Goal: Task Accomplishment & Management: Manage account settings

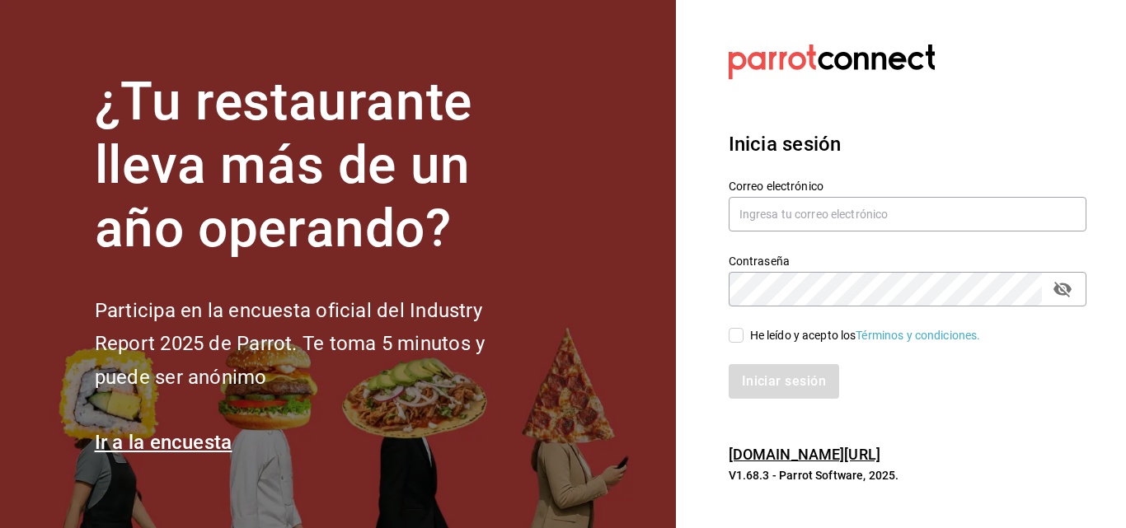
click at [792, 340] on div "He leído y acepto los Términos y condiciones." at bounding box center [865, 335] width 231 height 17
click at [743, 340] on input "He leído y acepto los Términos y condiciones." at bounding box center [736, 335] width 15 height 15
checkbox input "true"
click at [846, 210] on input "text" at bounding box center [908, 214] width 358 height 35
paste input "[EMAIL_ADDRESS][DOMAIN_NAME]"
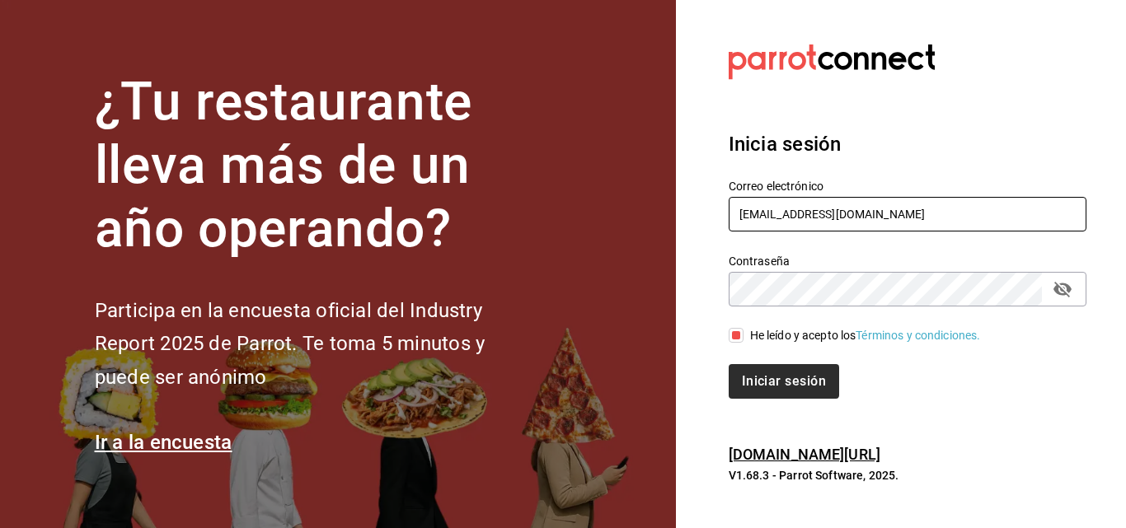
type input "[EMAIL_ADDRESS][DOMAIN_NAME]"
click at [810, 373] on button "Iniciar sesión" at bounding box center [785, 381] width 112 height 35
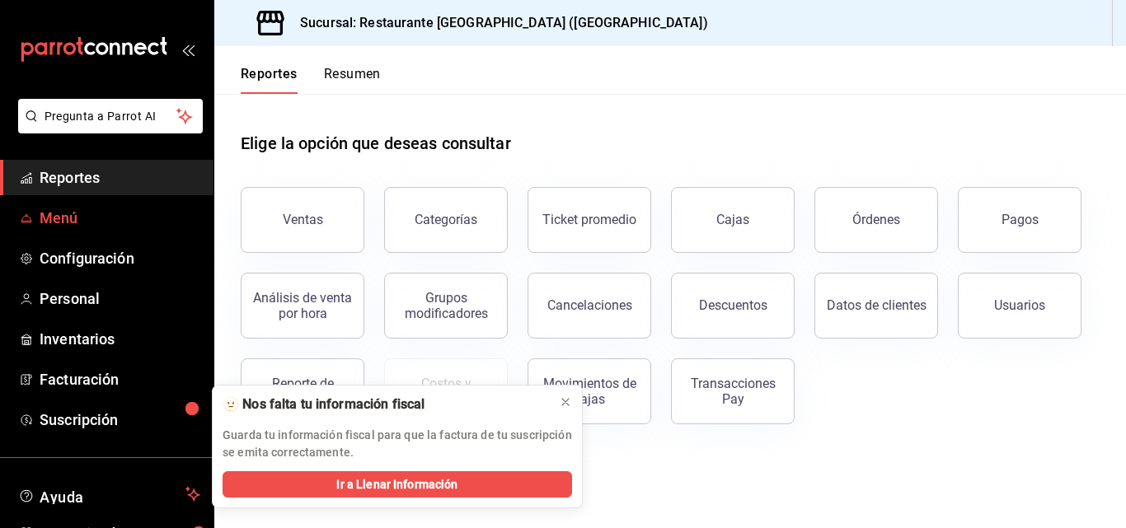
click at [80, 216] on span "Menú" at bounding box center [120, 218] width 161 height 22
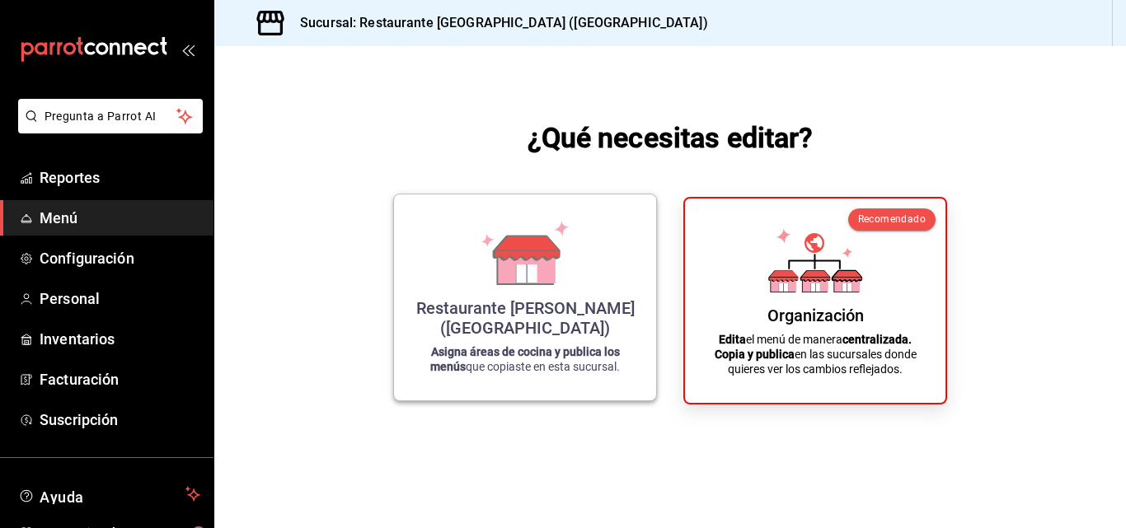
click at [558, 269] on icon at bounding box center [525, 253] width 94 height 64
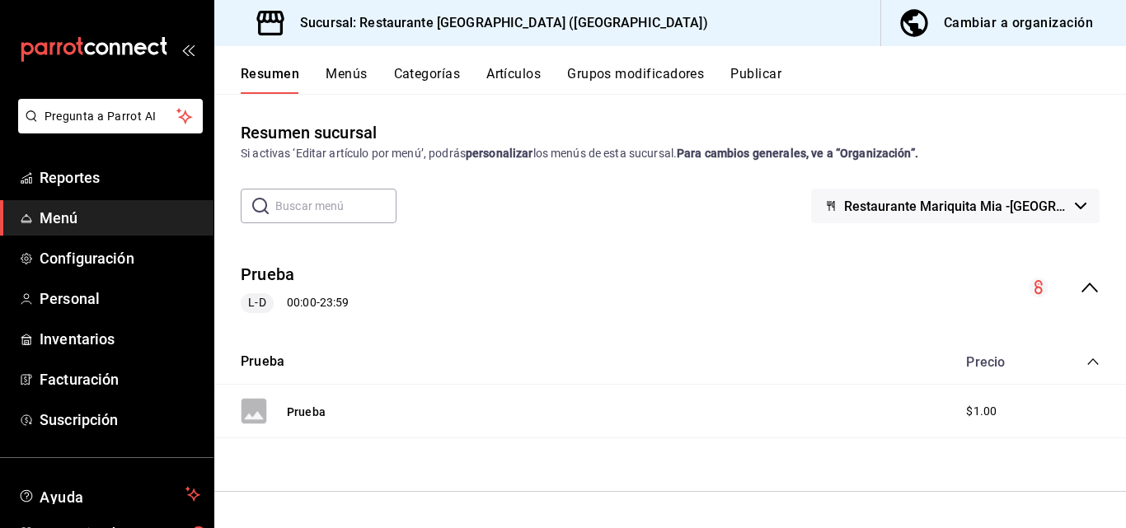
click at [363, 69] on button "Menús" at bounding box center [346, 80] width 41 height 28
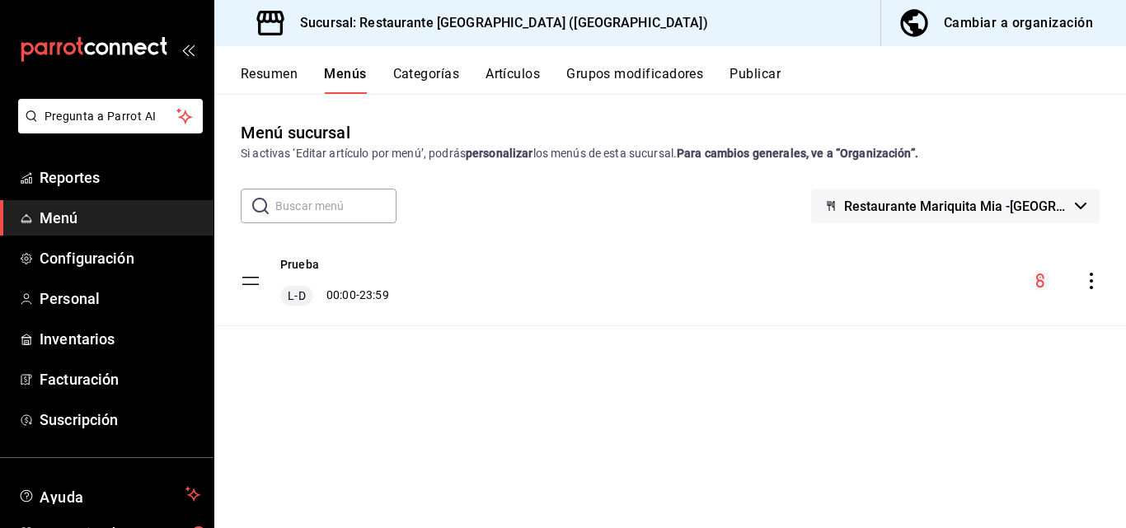
click at [961, 18] on div "Cambiar a organización" at bounding box center [1018, 23] width 149 height 23
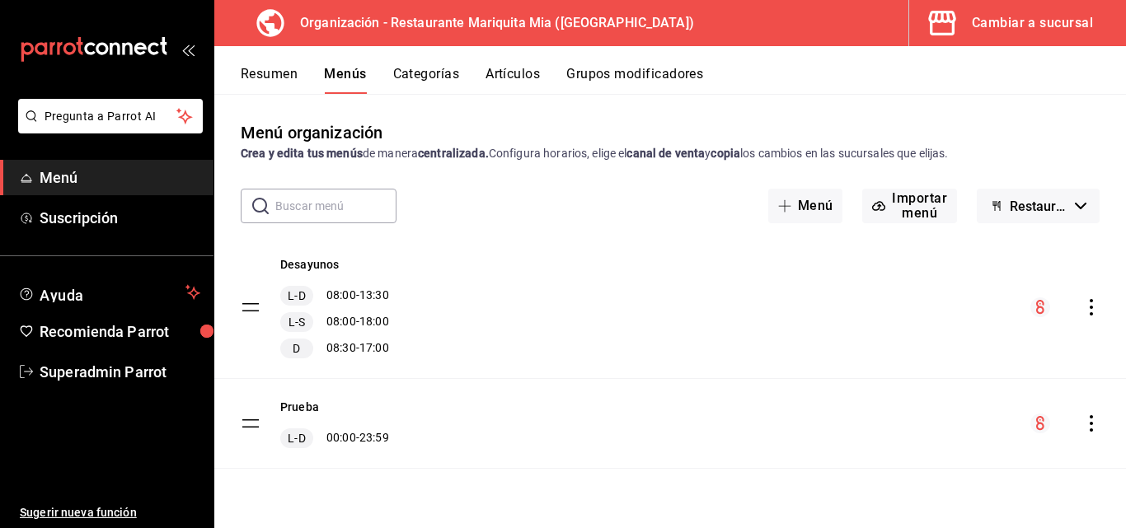
click at [1090, 418] on icon "actions" at bounding box center [1091, 423] width 3 height 16
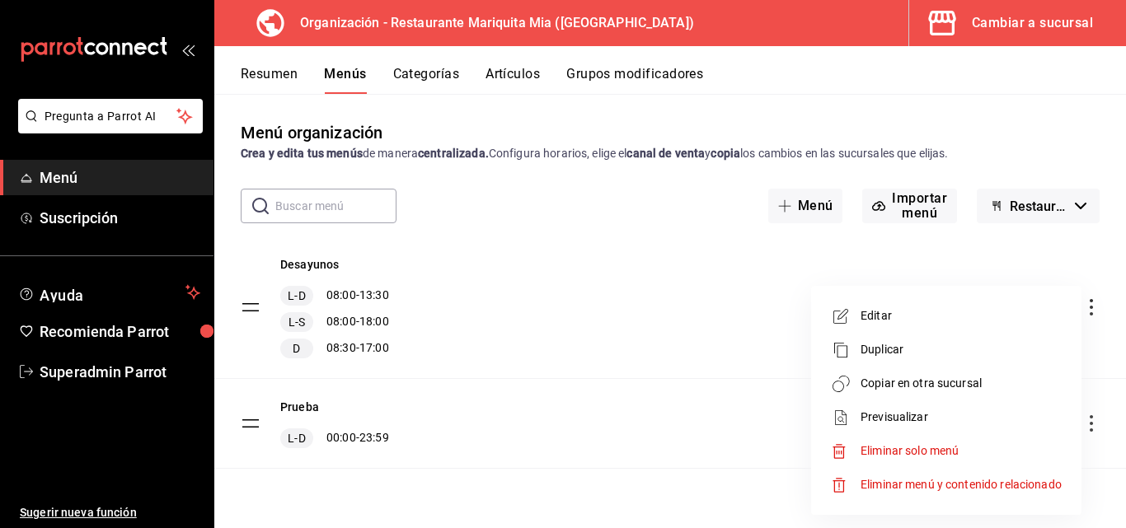
click at [931, 493] on span "Eliminar menú y contenido relacionado" at bounding box center [960, 484] width 201 height 17
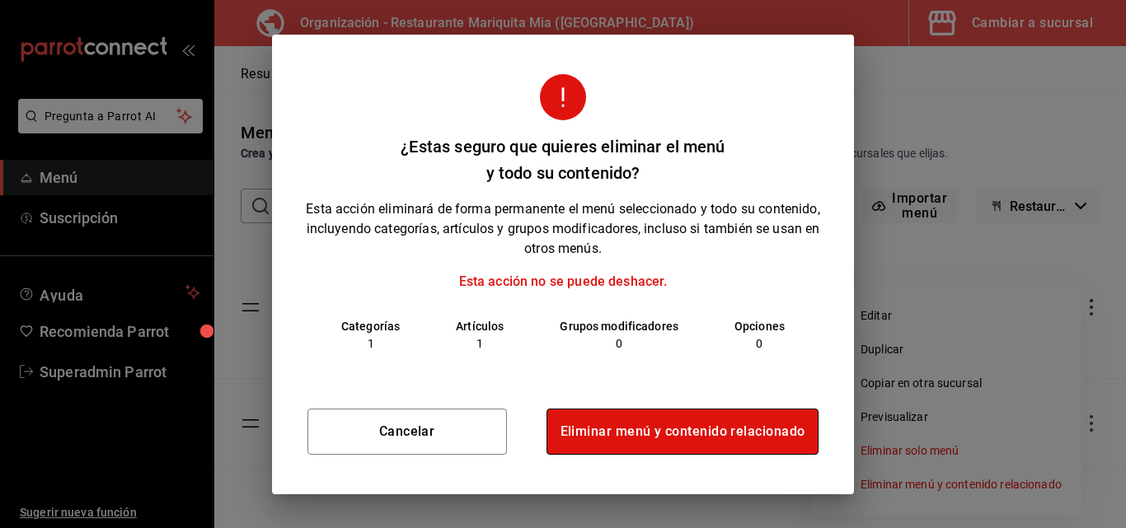
click at [663, 434] on button "Eliminar menú y contenido relacionado" at bounding box center [682, 432] width 273 height 46
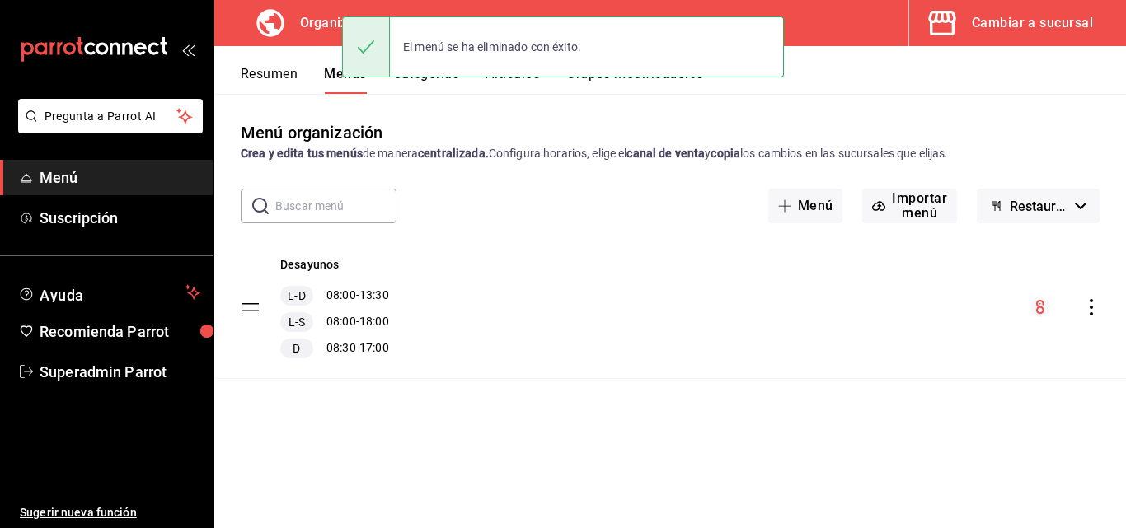
click at [1014, 29] on div "Cambiar a sucursal" at bounding box center [1032, 23] width 121 height 23
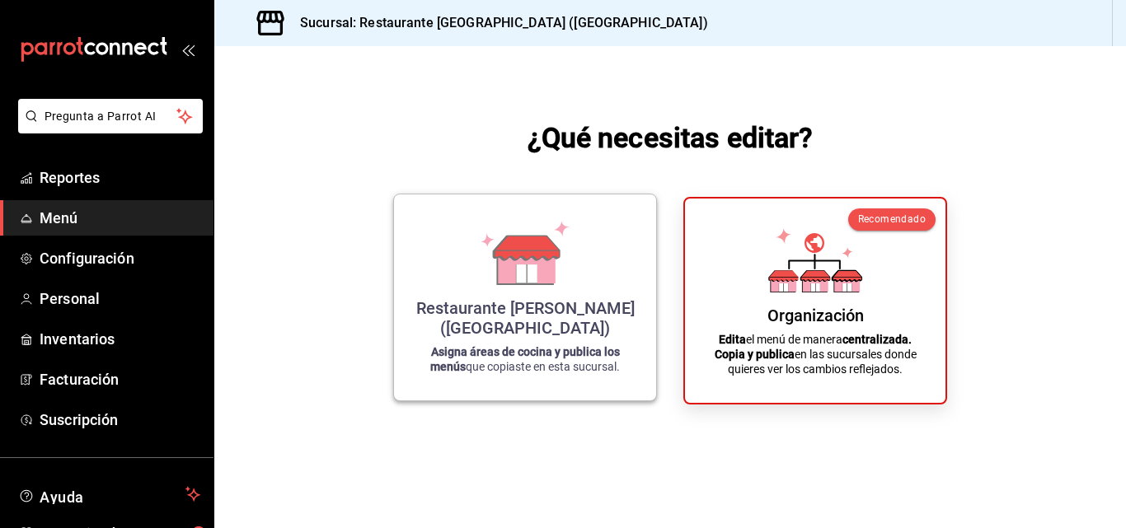
click at [550, 287] on div "Restaurante Mariquita Mia ([GEOGRAPHIC_DATA]) Asigna áreas de cocina y publica …" at bounding box center [525, 298] width 223 height 180
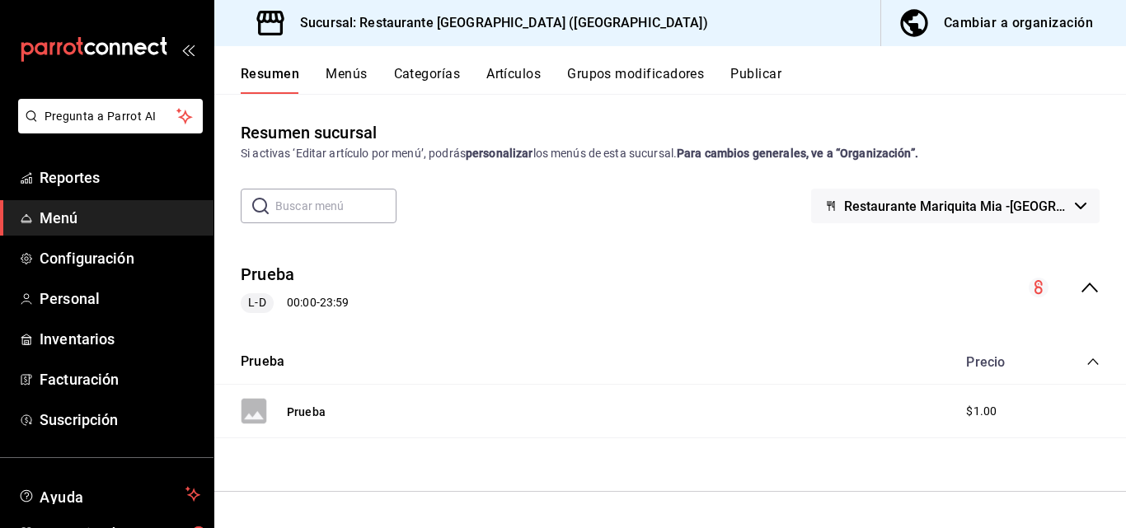
click at [363, 75] on button "Menús" at bounding box center [346, 80] width 41 height 28
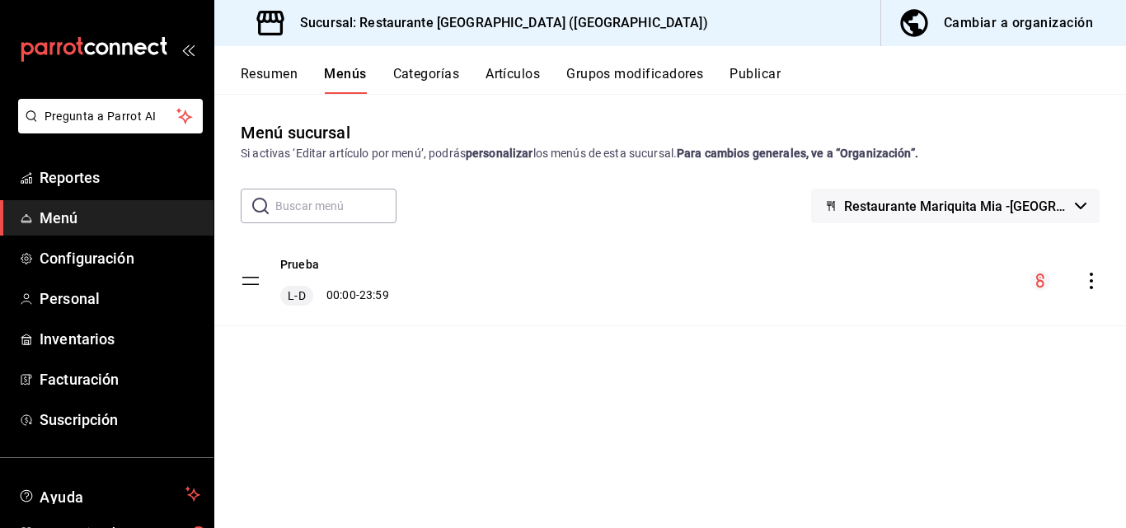
click at [1094, 281] on icon "actions" at bounding box center [1091, 281] width 16 height 16
click at [940, 362] on li "Eliminar menú y contenido relacionado" at bounding box center [946, 353] width 257 height 34
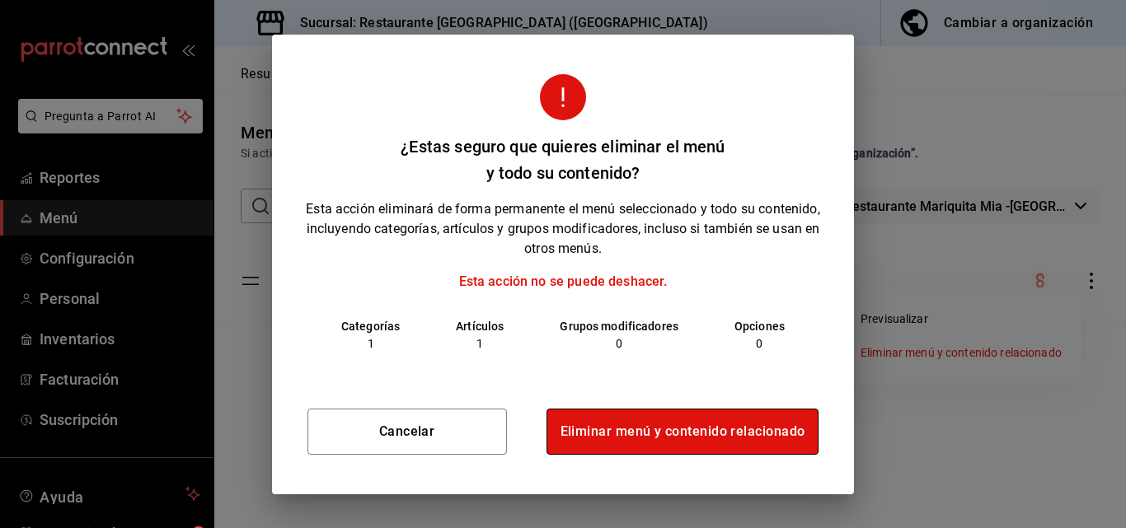
click at [762, 434] on button "Eliminar menú y contenido relacionado" at bounding box center [682, 432] width 273 height 46
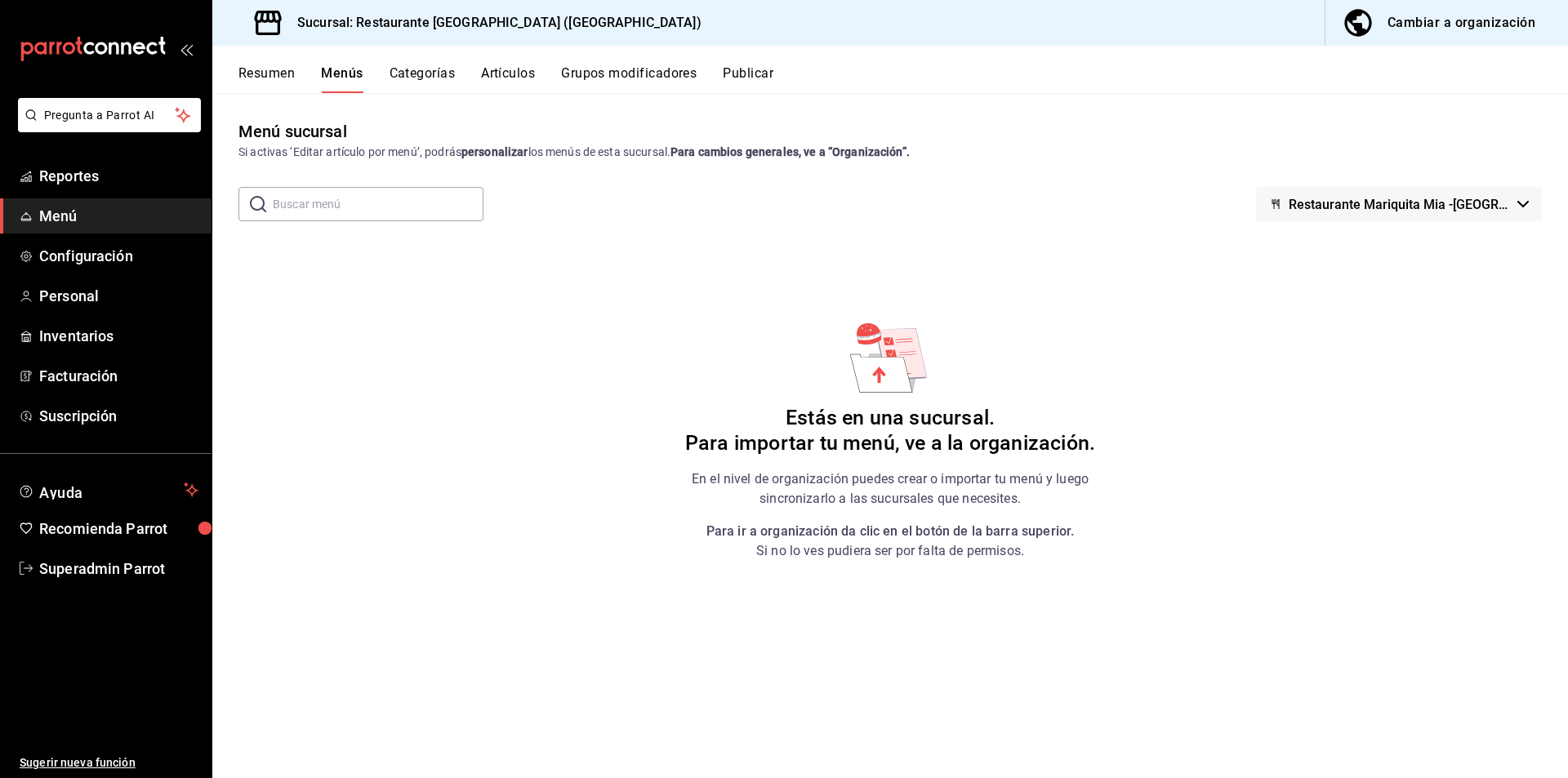
click at [104, 215] on span "Menú" at bounding box center [119, 216] width 160 height 22
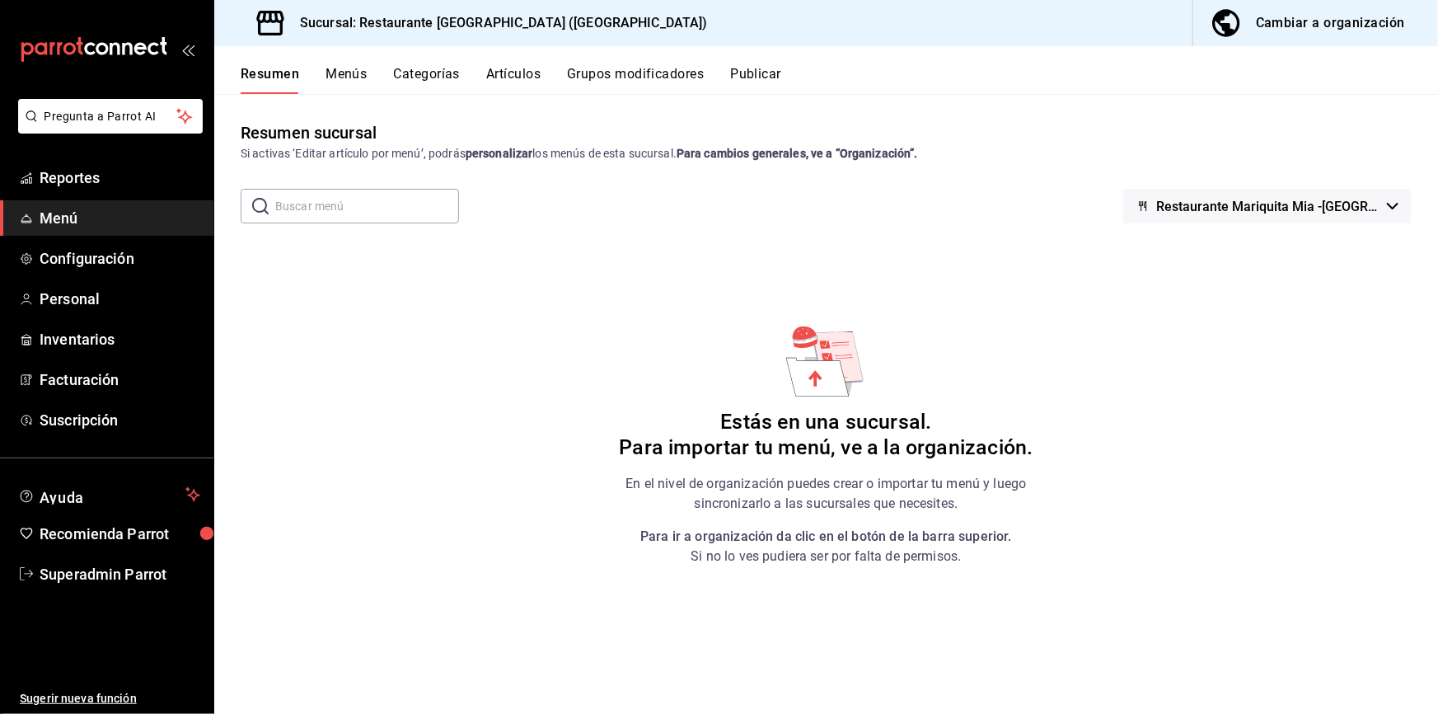
click at [1125, 24] on div "Cambiar a organización" at bounding box center [1330, 23] width 149 height 23
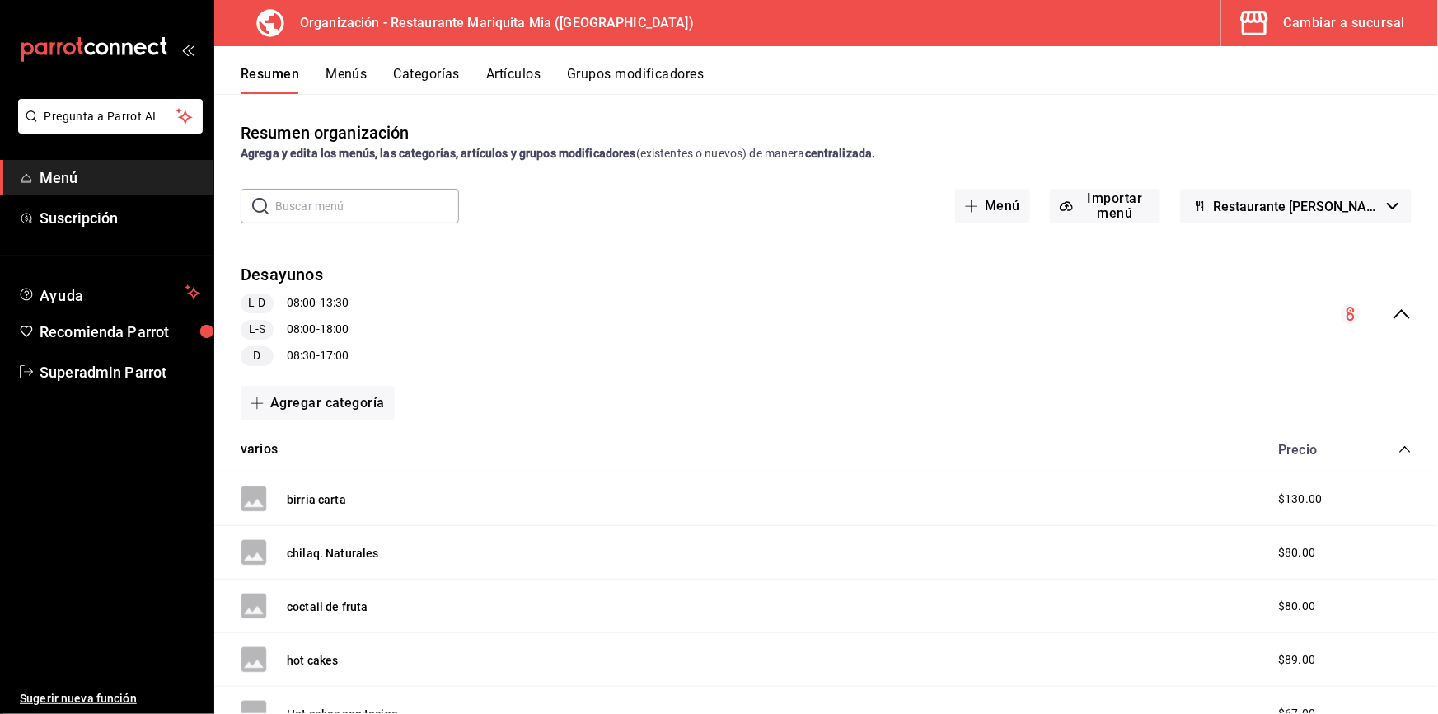
click at [358, 77] on button "Menús" at bounding box center [346, 80] width 41 height 28
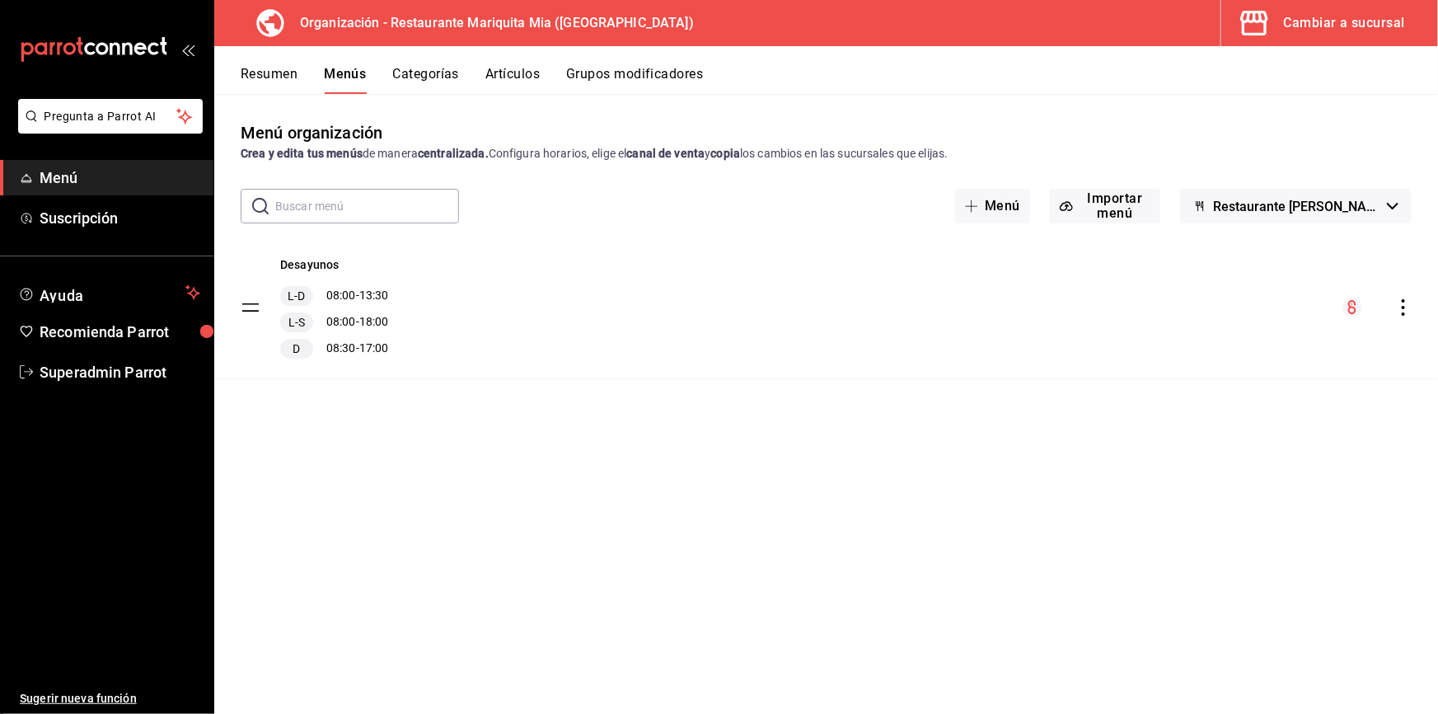
click at [429, 82] on button "Categorías" at bounding box center [426, 80] width 67 height 28
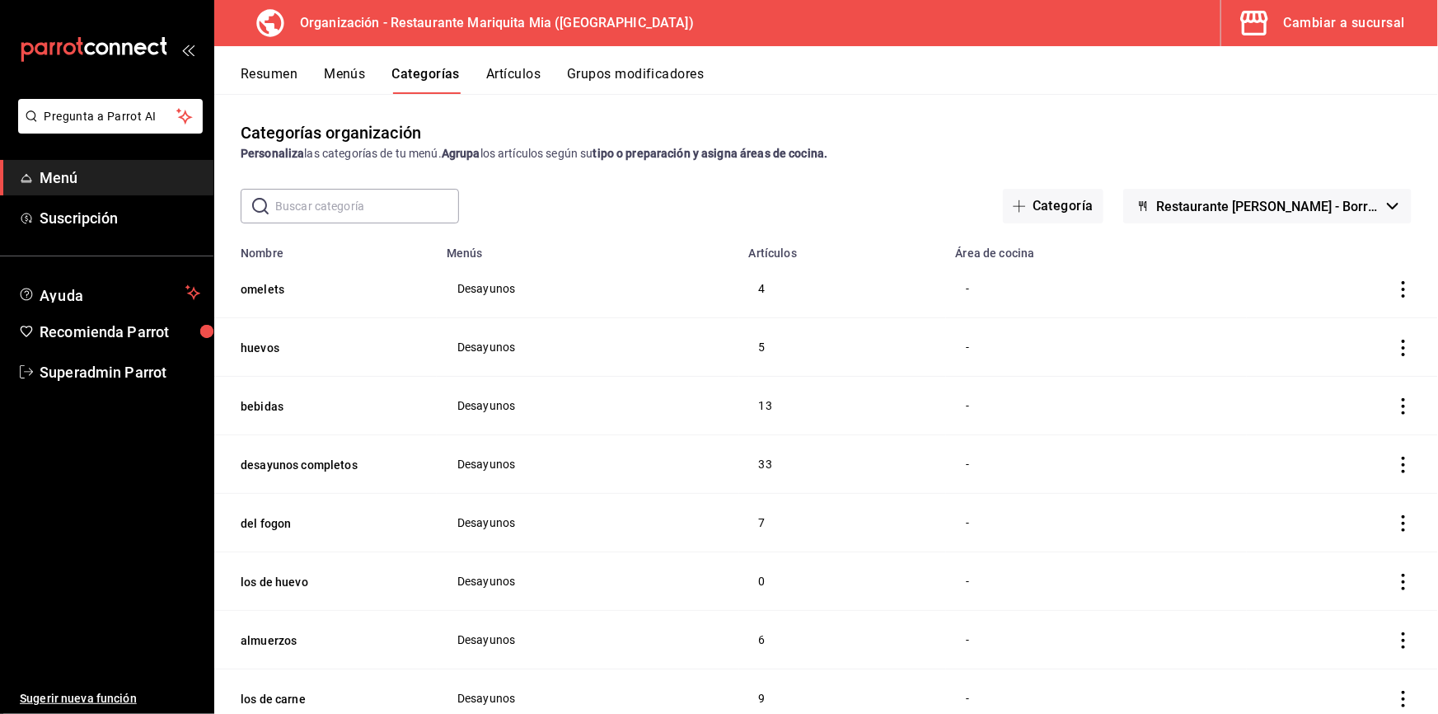
click at [357, 64] on div "Resumen Menús Categorías Artículos Grupos modificadores" at bounding box center [826, 70] width 1224 height 48
click at [352, 81] on button "Menús" at bounding box center [344, 80] width 41 height 28
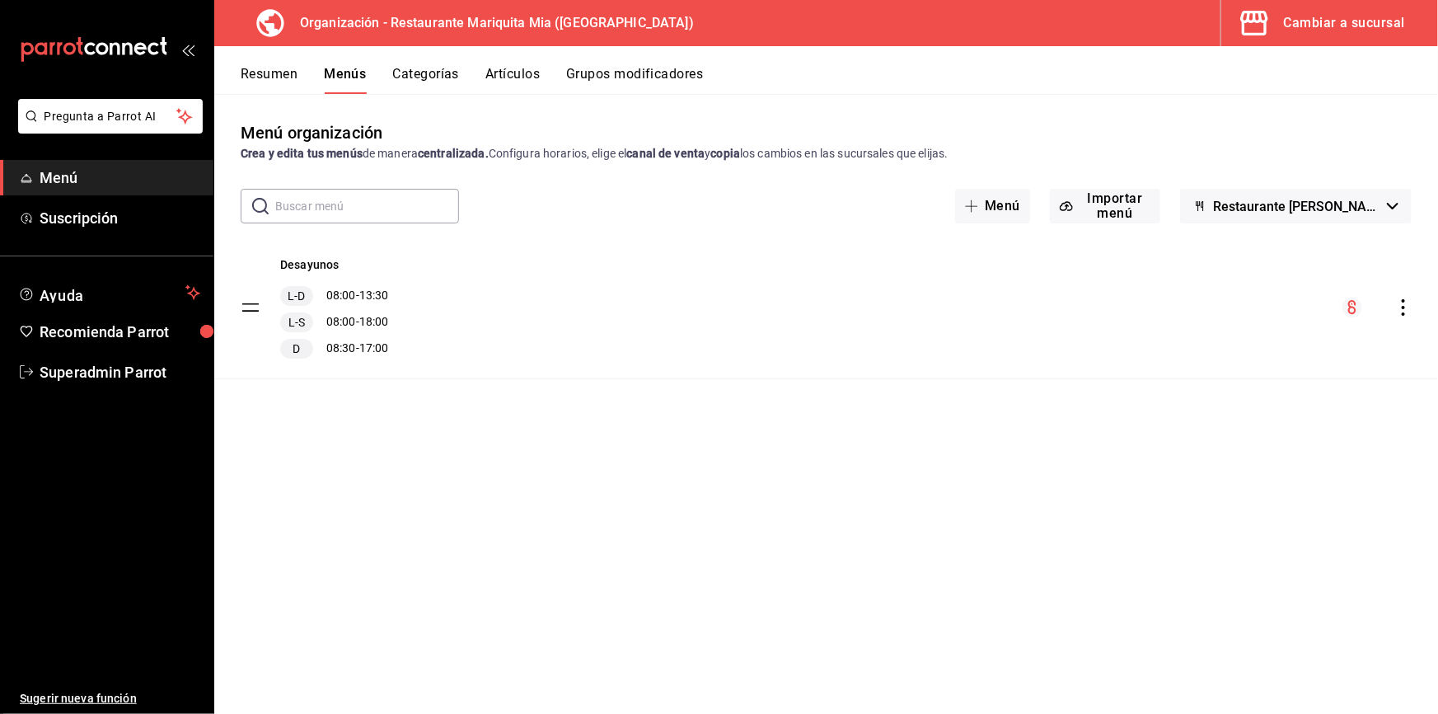
click at [1125, 299] on icon "actions" at bounding box center [1403, 307] width 16 height 16
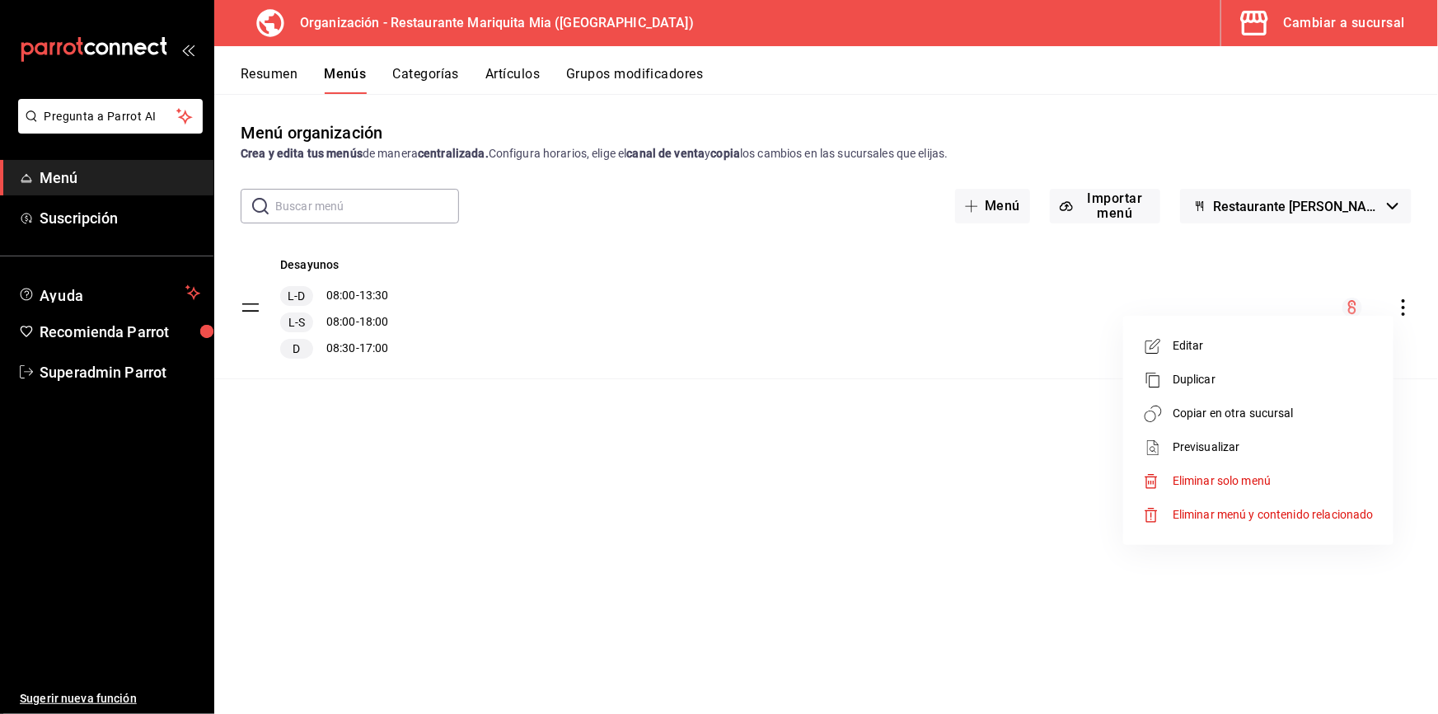
click at [1125, 424] on li "Copiar en otra sucursal" at bounding box center [1258, 413] width 257 height 34
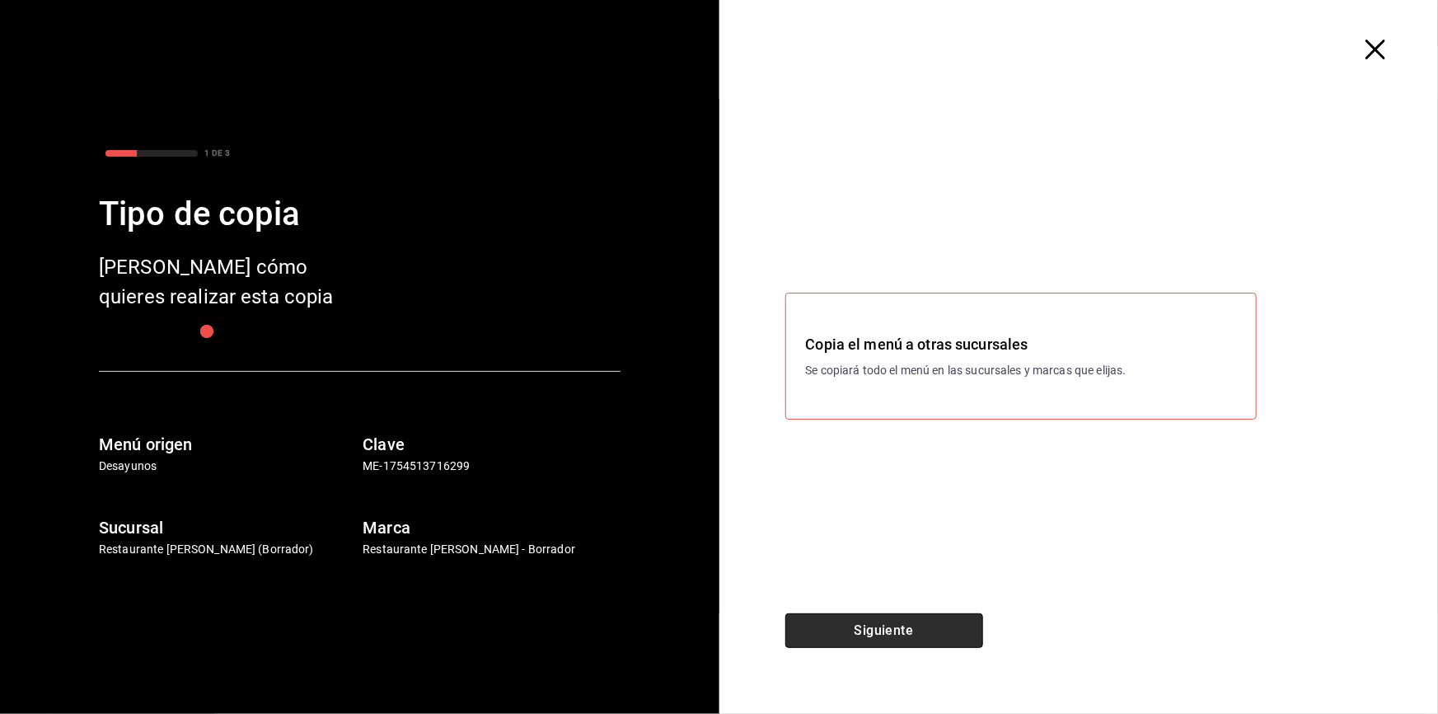
click at [909, 527] on button "Siguiente" at bounding box center [884, 630] width 198 height 35
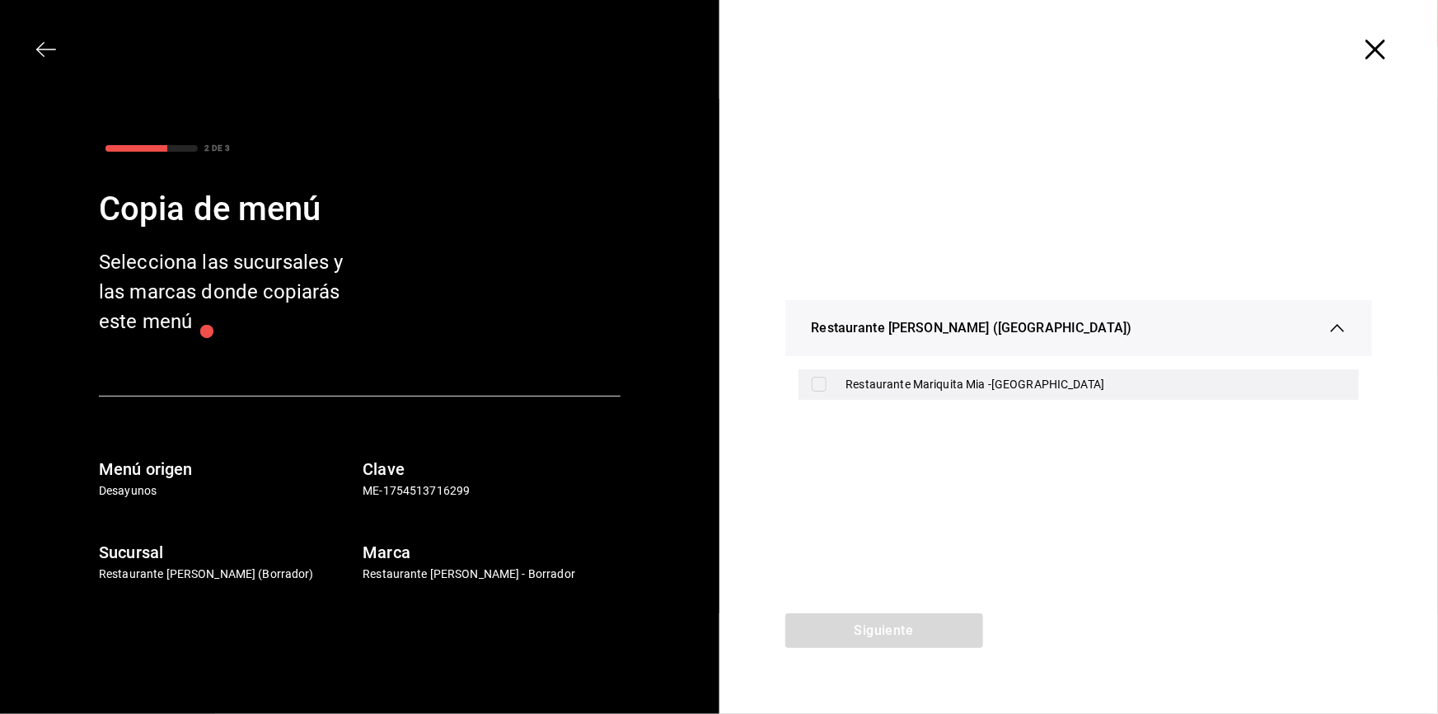
click at [910, 391] on div "Restaurante Mariquita Mia -[GEOGRAPHIC_DATA]" at bounding box center [1096, 384] width 500 height 17
checkbox input "true"
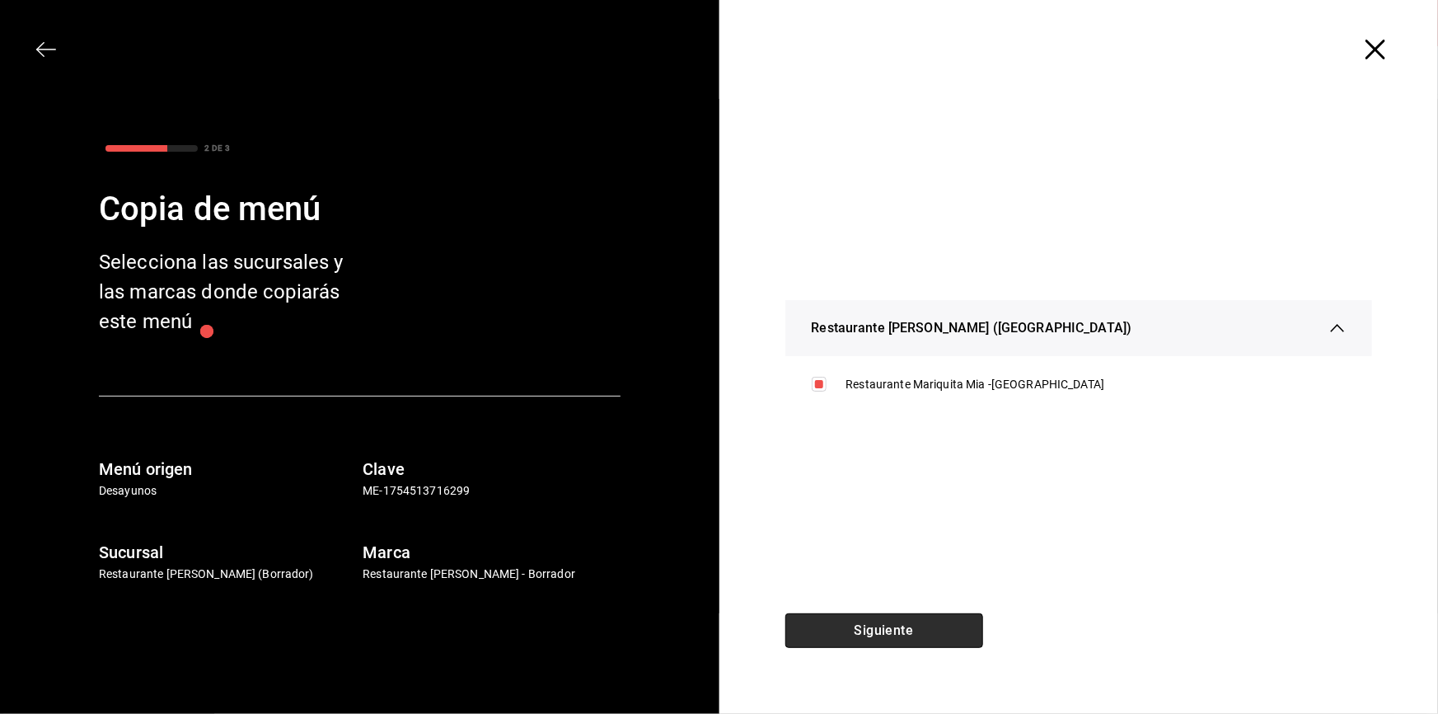
click at [921, 527] on button "Siguiente" at bounding box center [884, 630] width 198 height 35
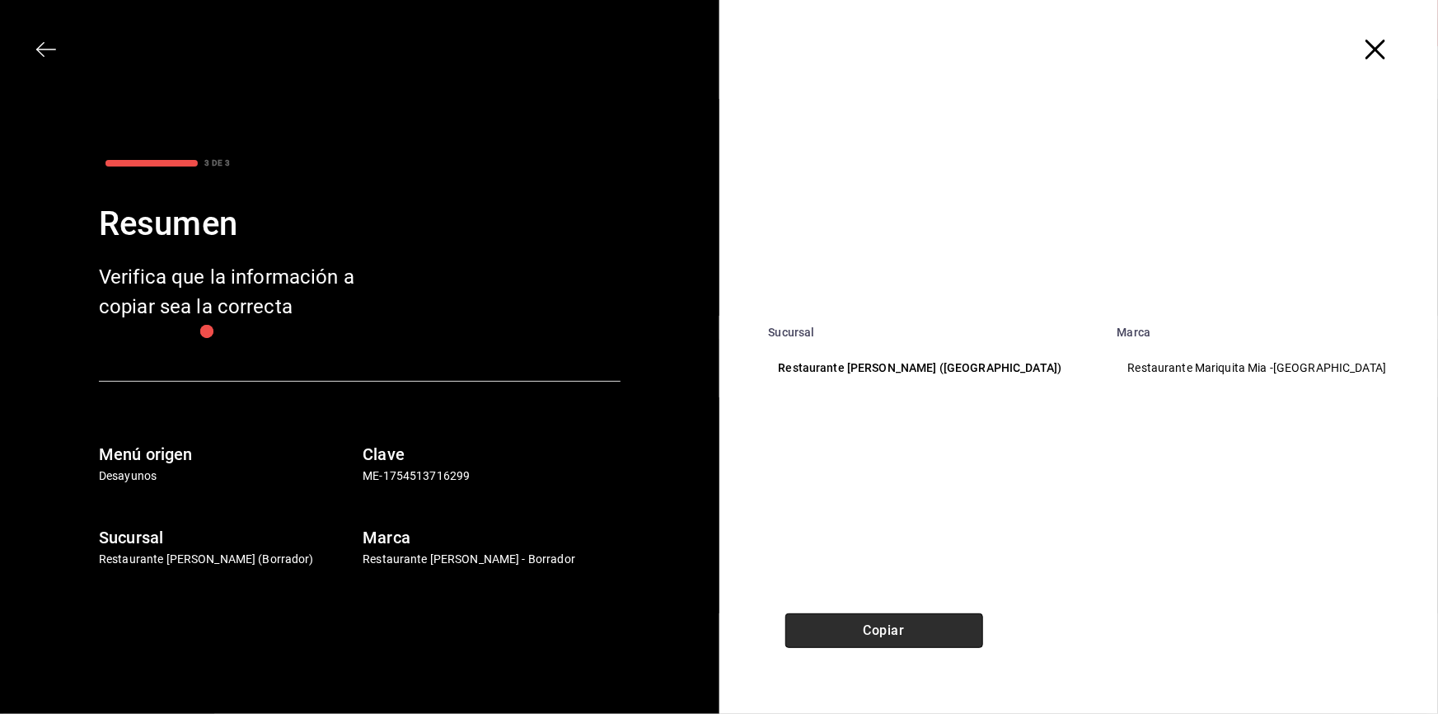
click at [921, 527] on button "Copiar" at bounding box center [884, 630] width 198 height 35
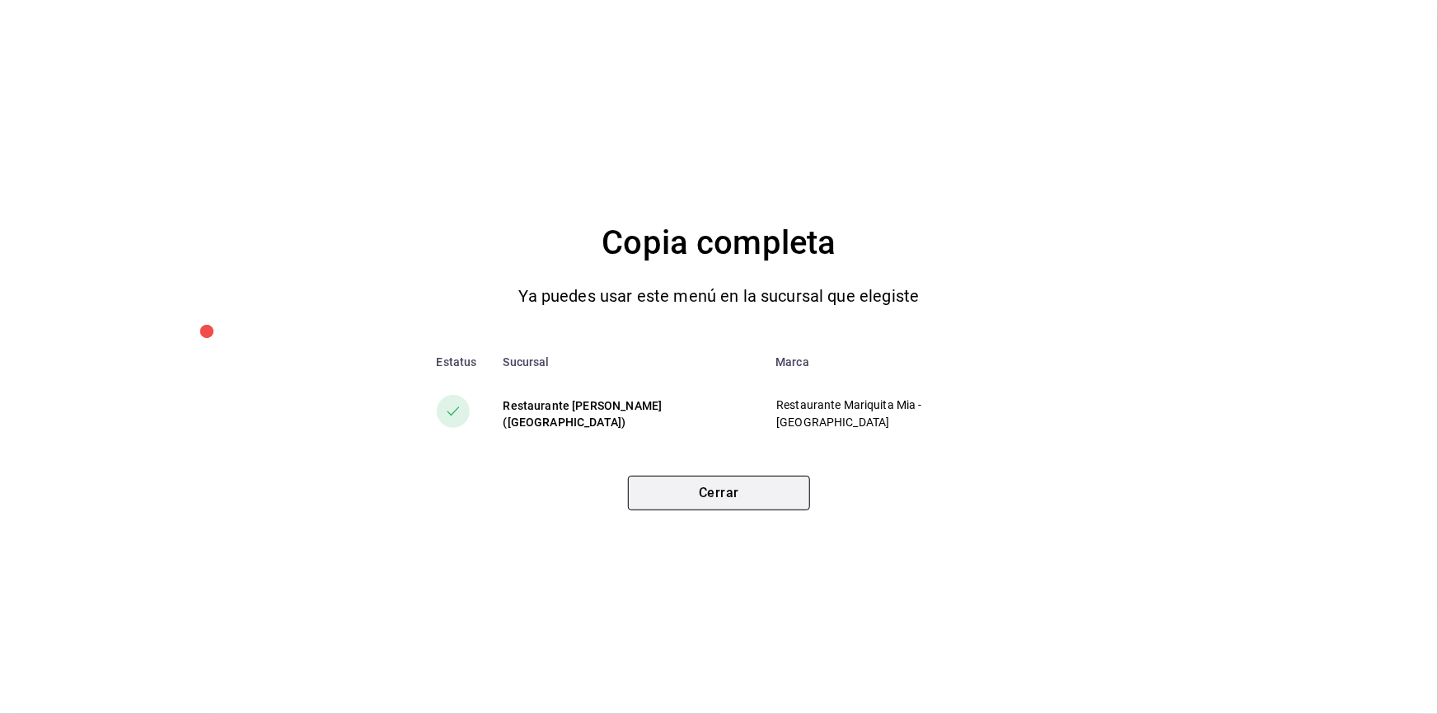
click at [775, 497] on button "Cerrar" at bounding box center [719, 493] width 182 height 35
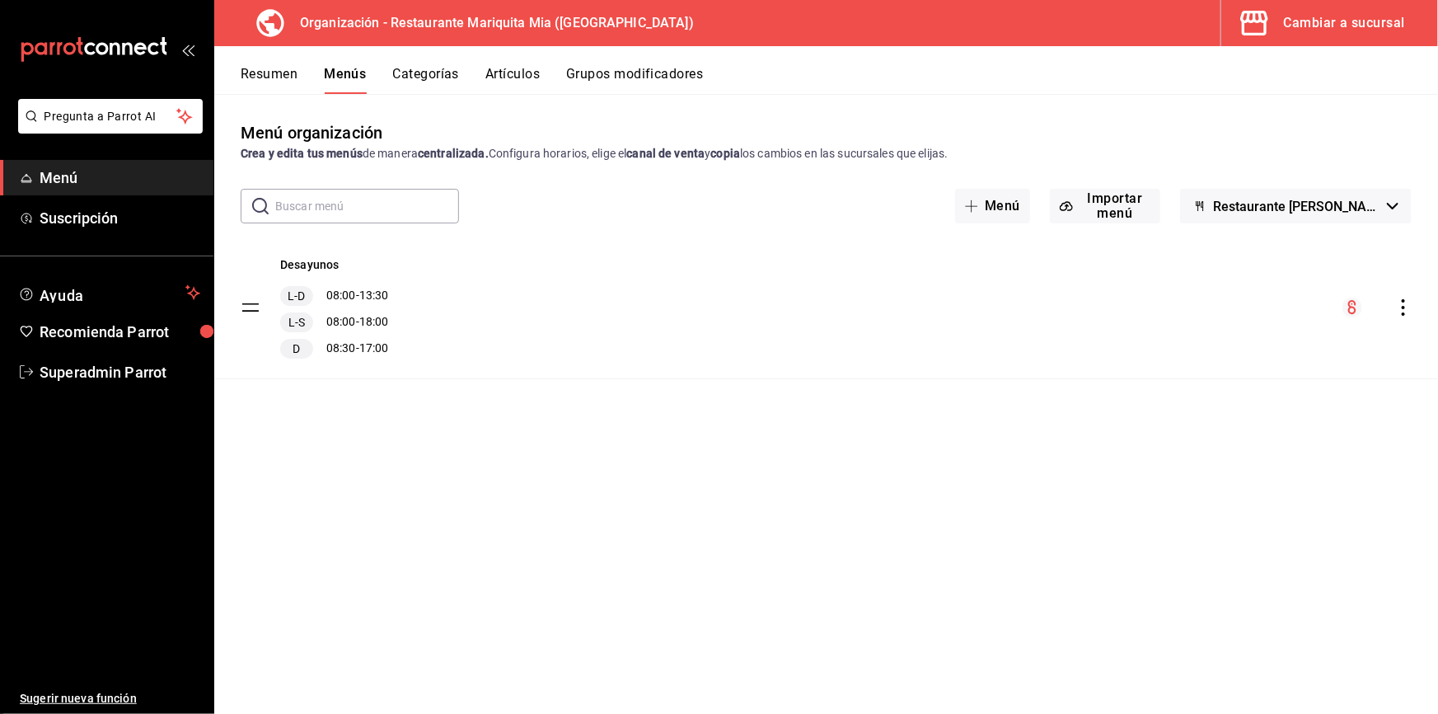
click at [1125, 308] on icon "actions" at bounding box center [1403, 307] width 16 height 16
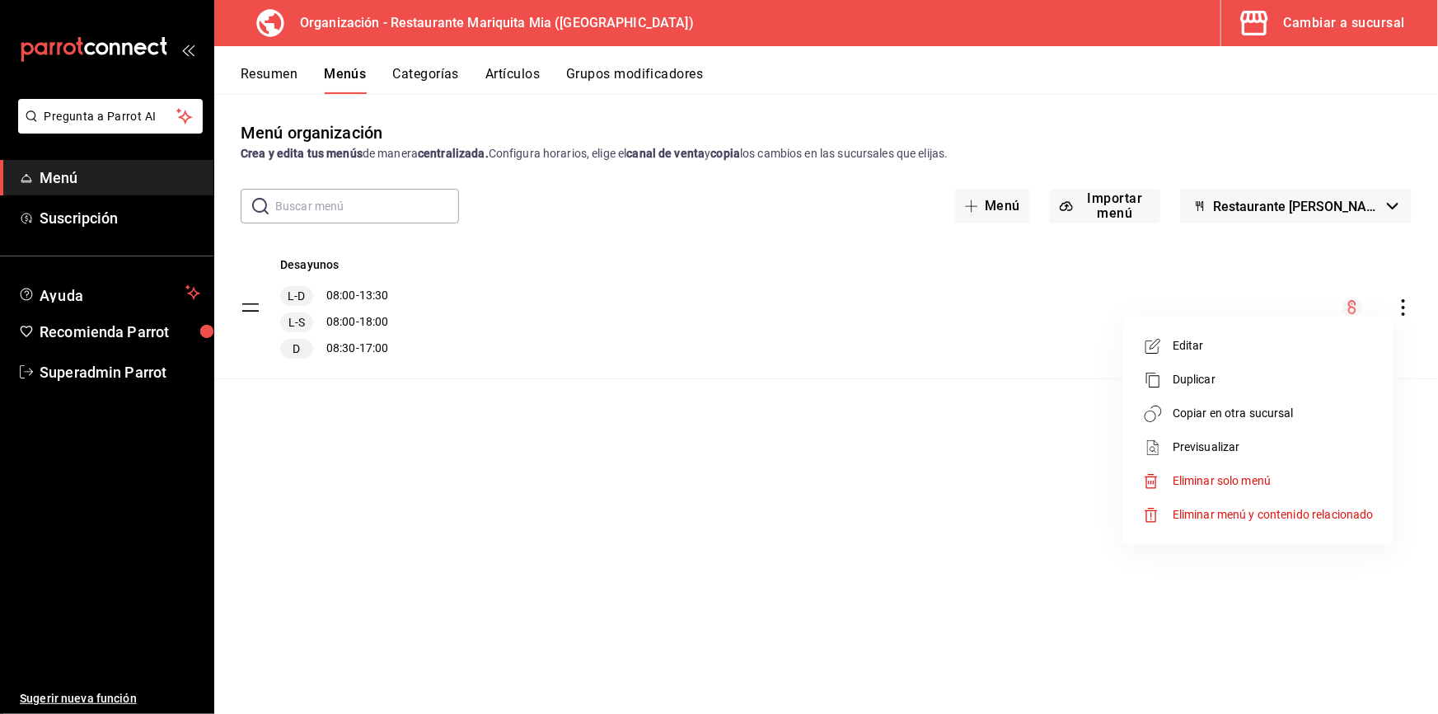
click at [1125, 420] on span "Copiar en otra sucursal" at bounding box center [1273, 413] width 201 height 17
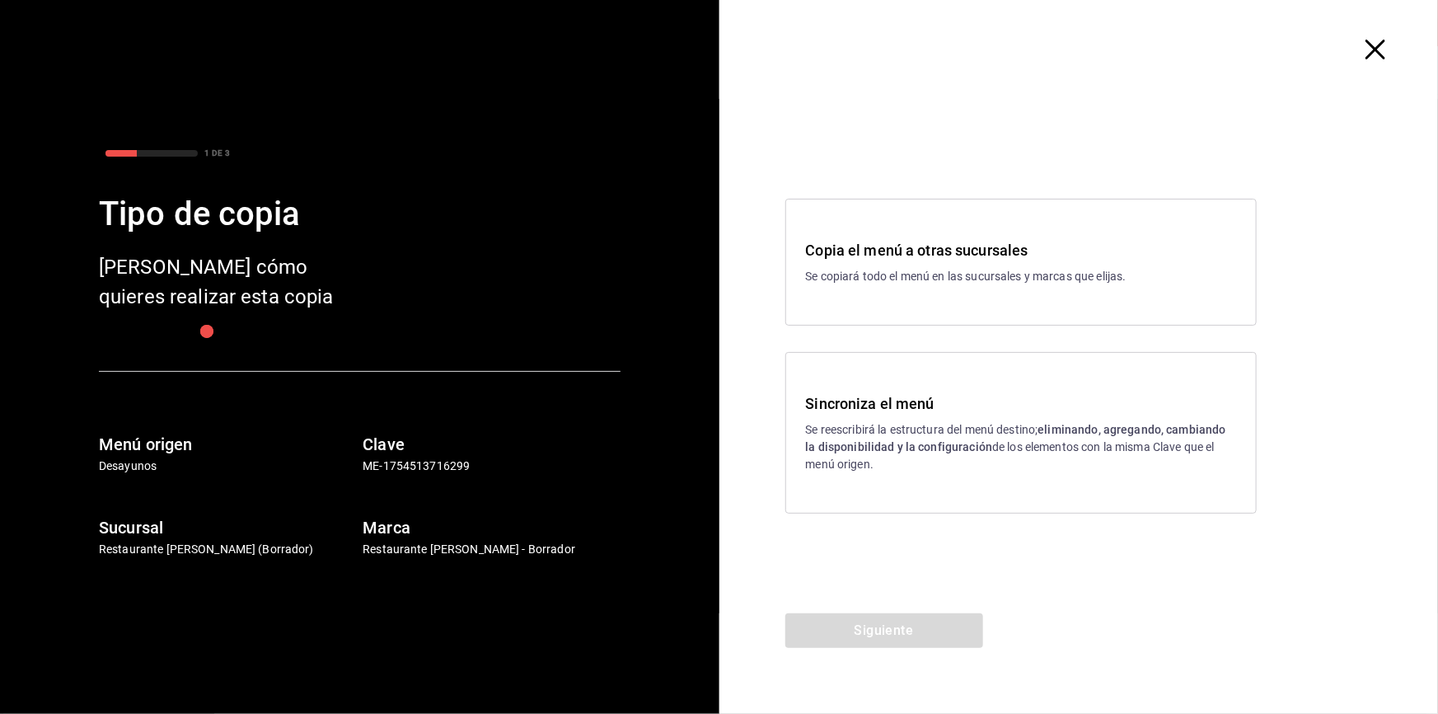
click at [973, 438] on p "Se reescribirá la estructura del menú destino; eliminando, agregando, cambiando…" at bounding box center [1021, 447] width 430 height 52
click at [1125, 49] on icon "button" at bounding box center [1376, 50] width 20 height 20
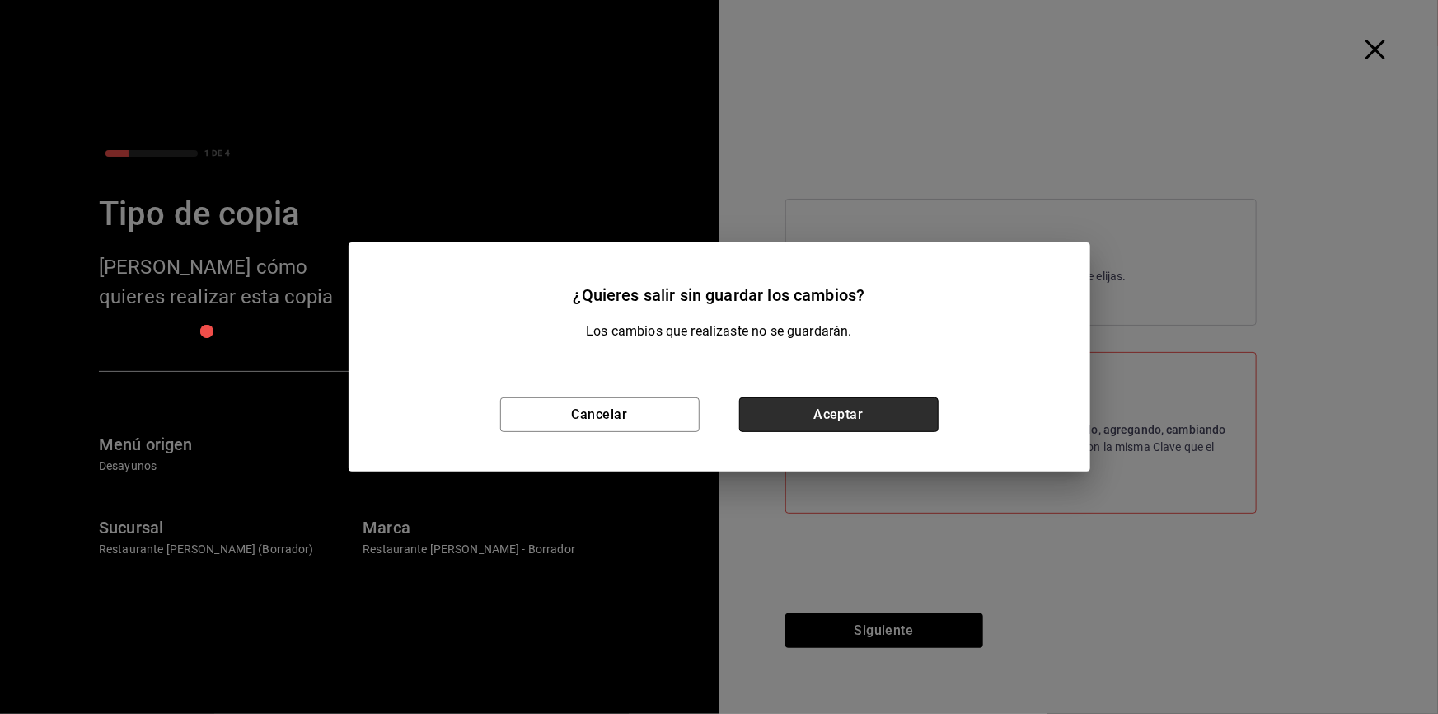
click at [865, 407] on button "Aceptar" at bounding box center [838, 414] width 199 height 35
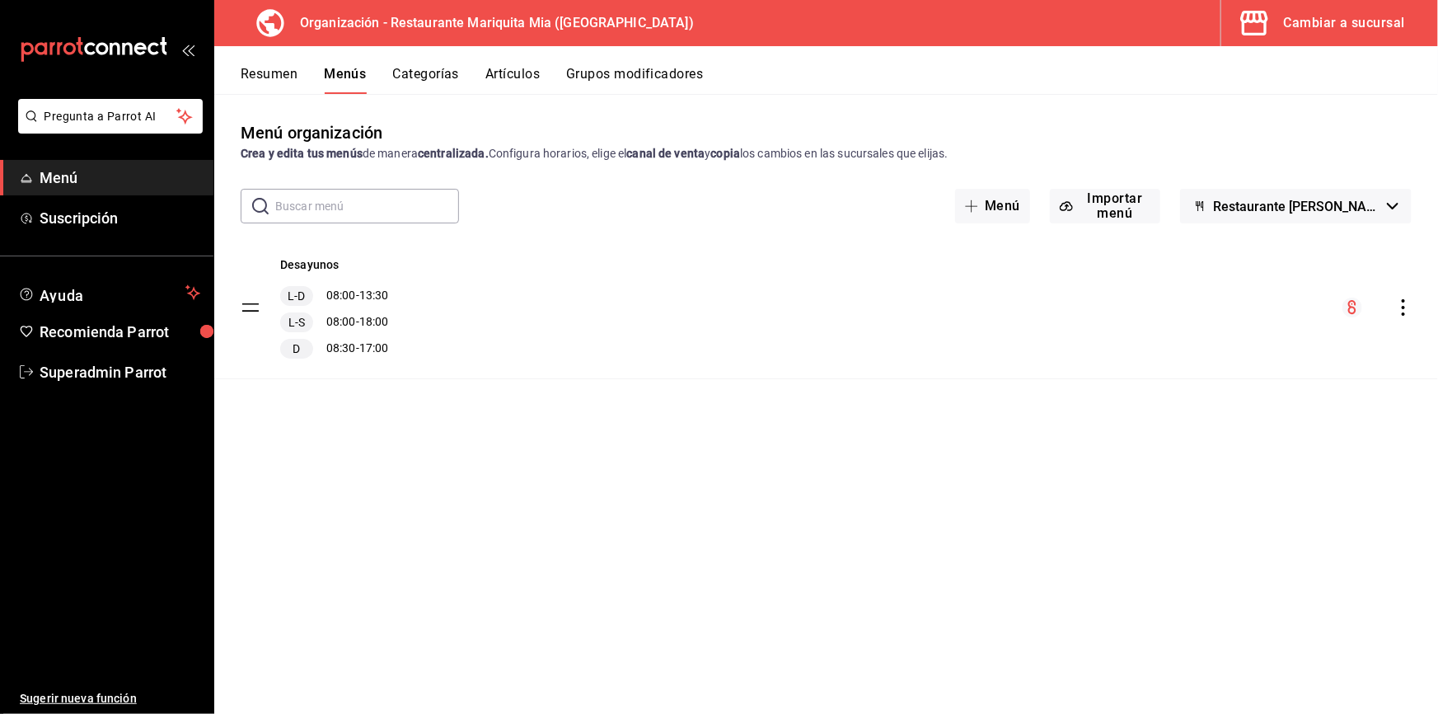
click at [1125, 28] on div "Cambiar a sucursal" at bounding box center [1344, 23] width 121 height 23
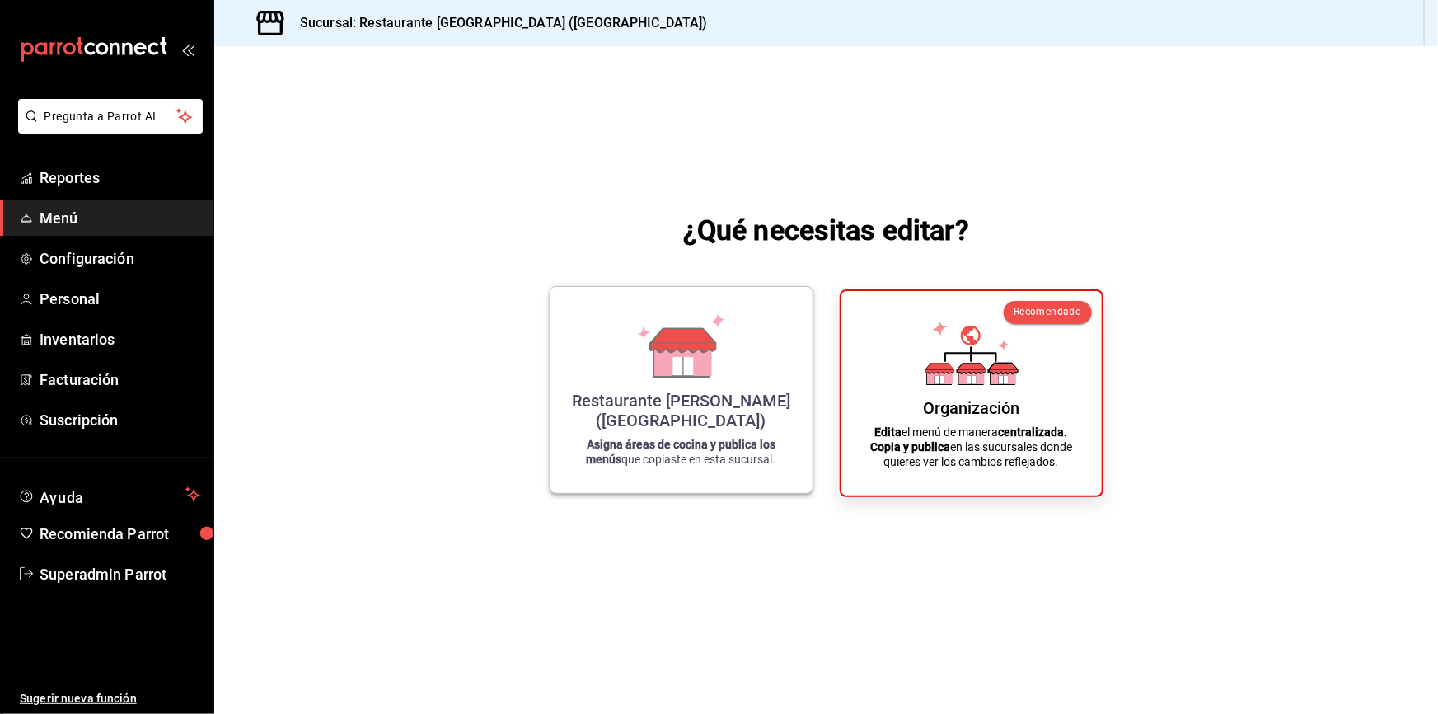
click at [750, 387] on div "Restaurante Mariquita Mia ([GEOGRAPHIC_DATA]) Asigna áreas de cocina y publica …" at bounding box center [681, 390] width 223 height 180
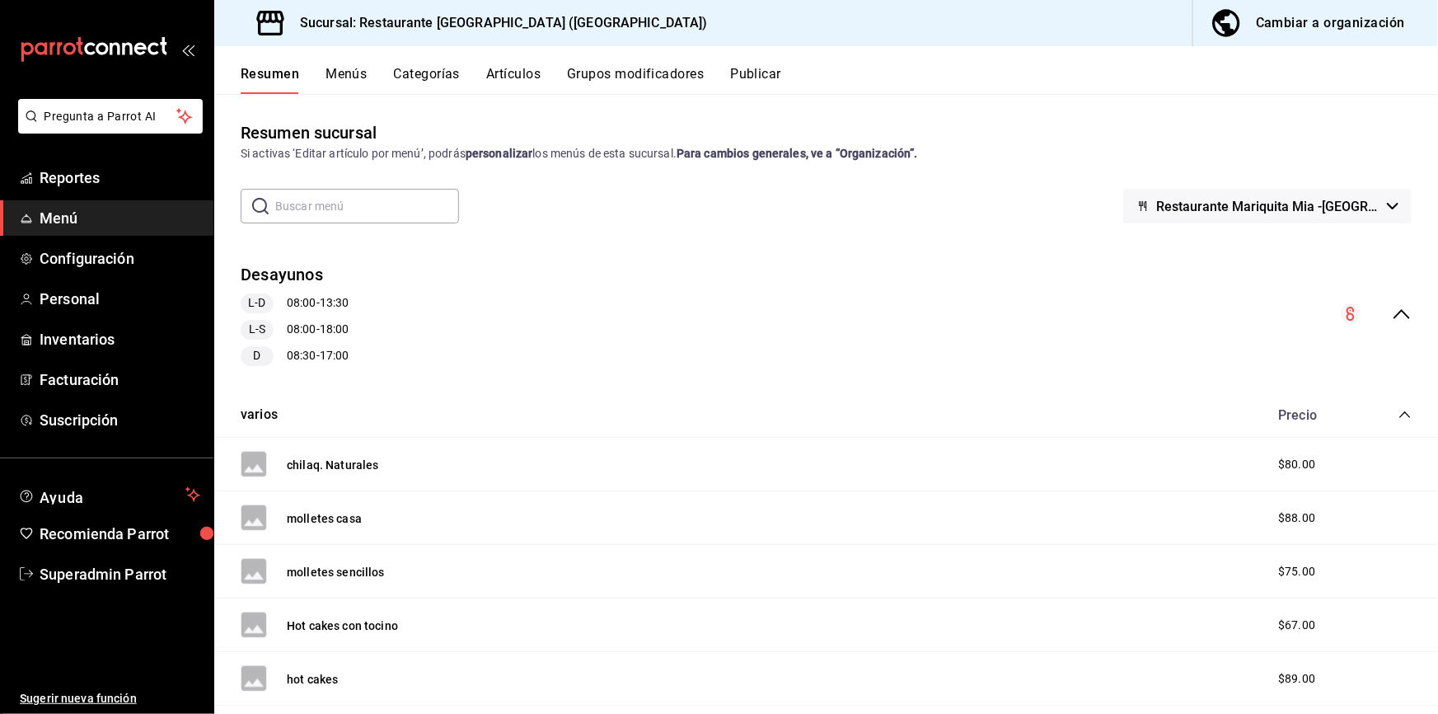
click at [360, 74] on button "Menús" at bounding box center [346, 80] width 41 height 28
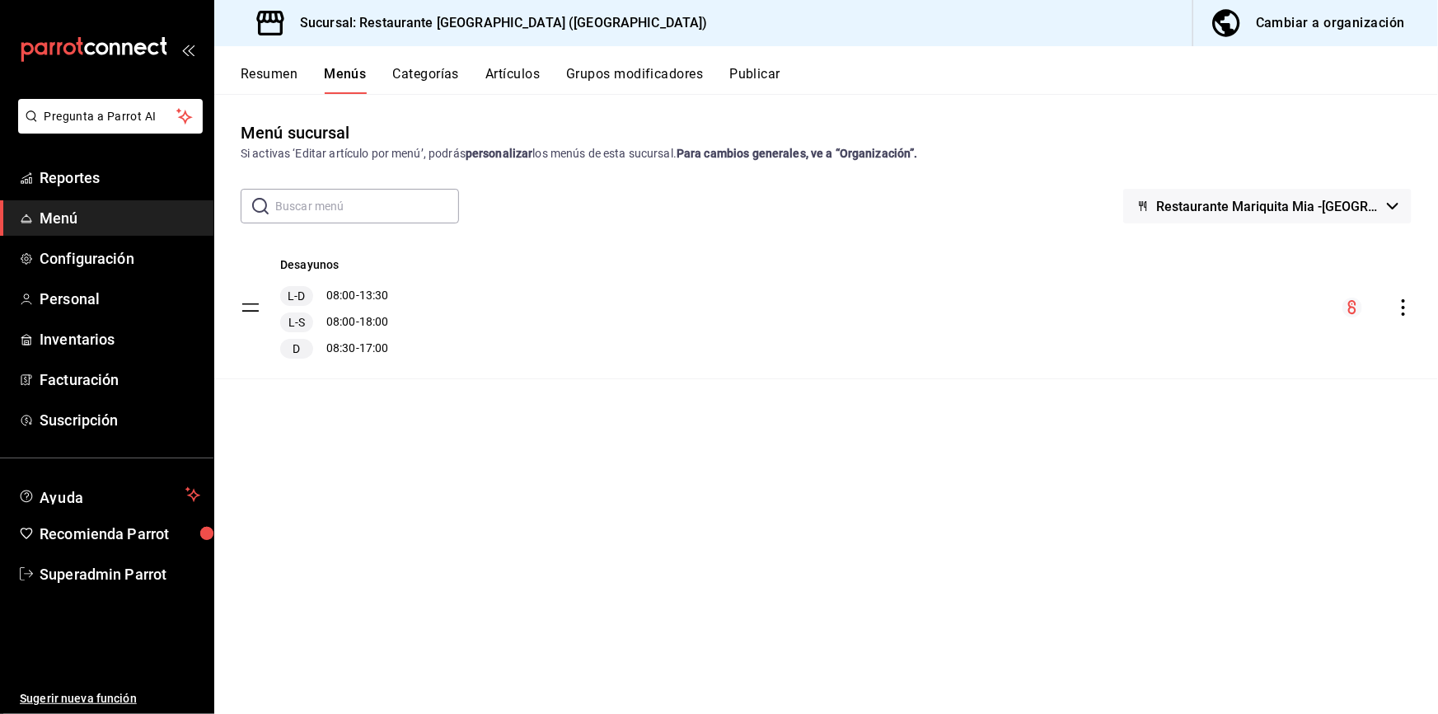
click at [415, 75] on button "Categorías" at bounding box center [426, 80] width 67 height 28
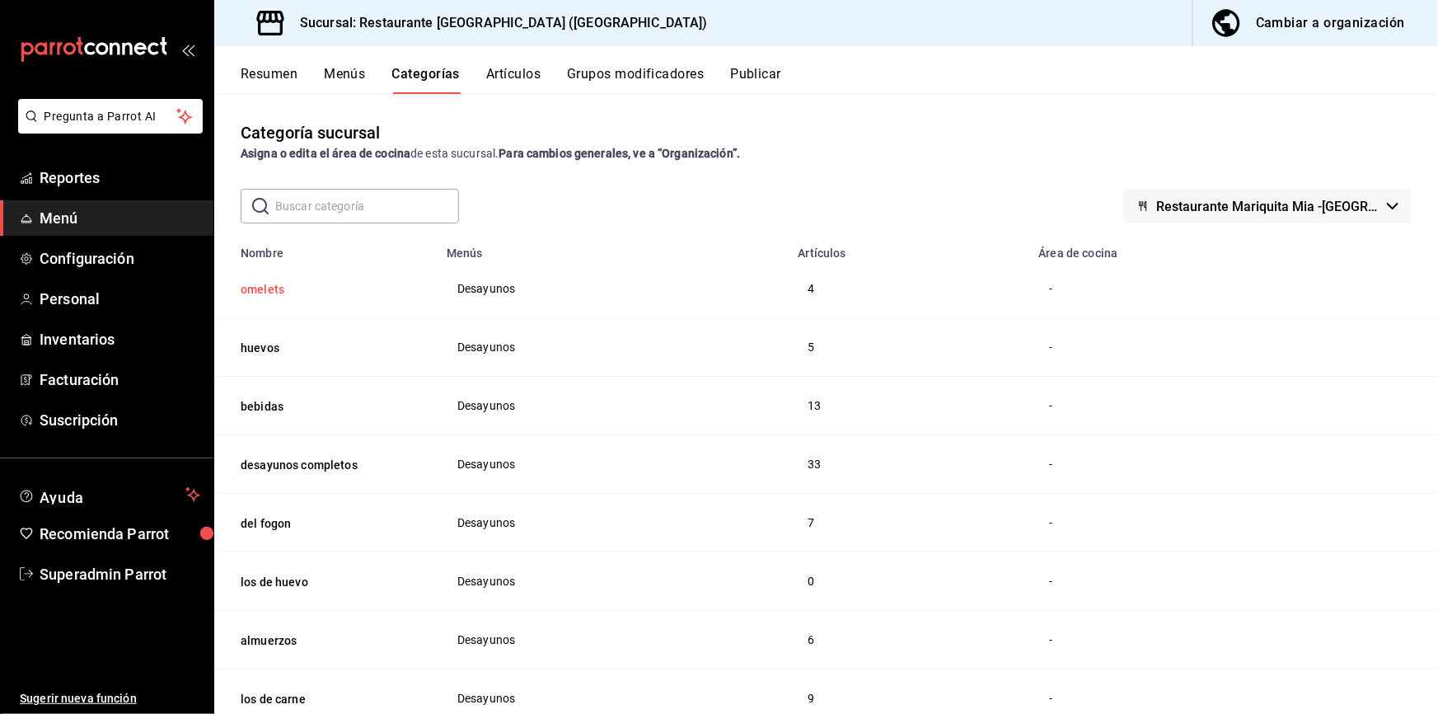
click at [280, 290] on button "omelets" at bounding box center [323, 289] width 165 height 16
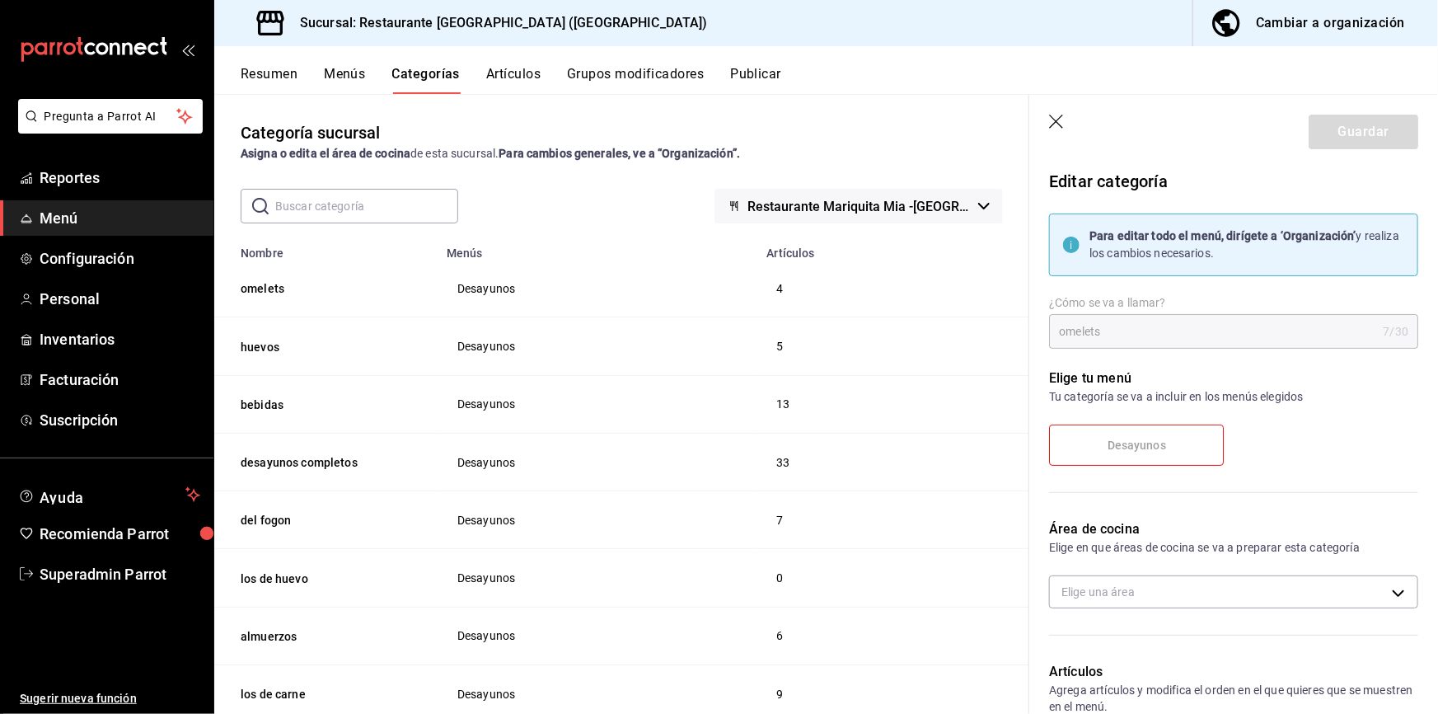
scroll to position [149, 0]
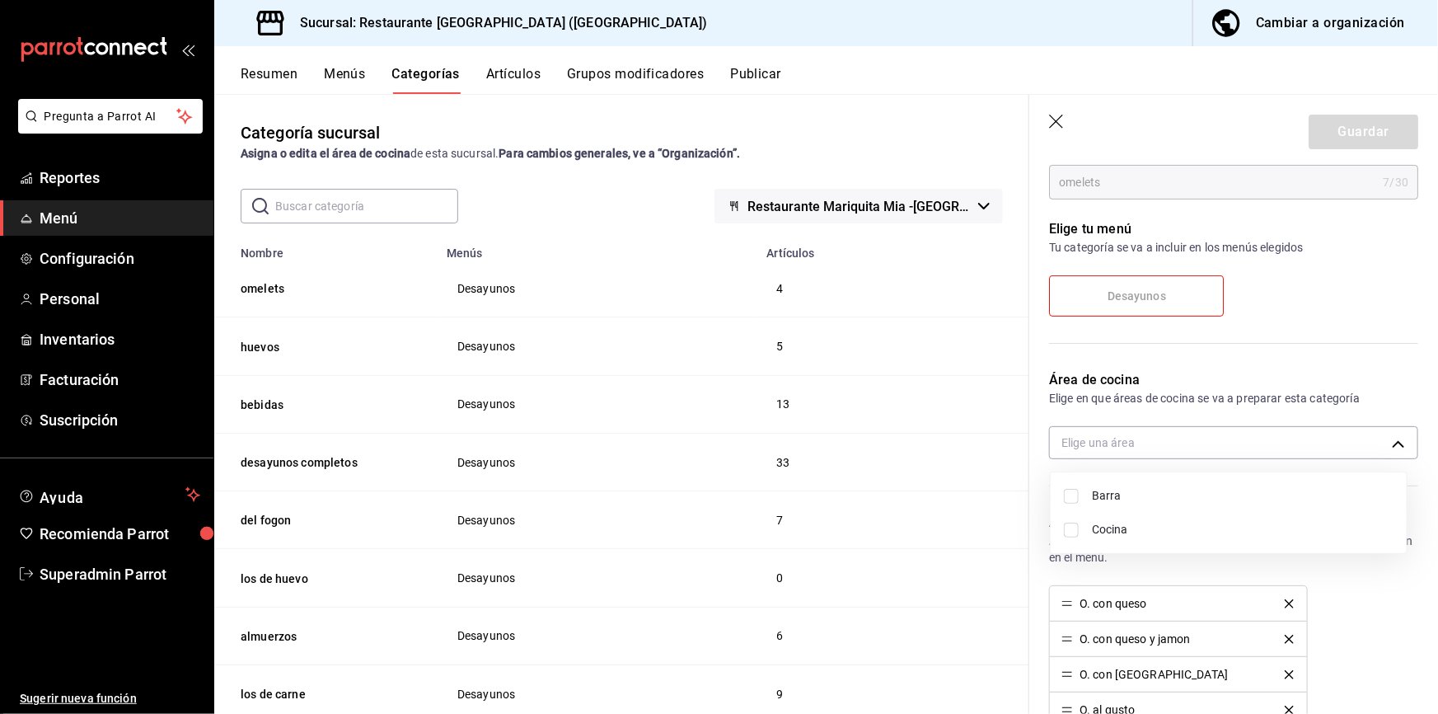
click at [1125, 437] on body "Pregunta a Parrot AI Reportes Menú Configuración Personal Inventarios Facturaci…" at bounding box center [719, 357] width 1438 height 714
click at [1099, 527] on span "Cocina" at bounding box center [1243, 529] width 302 height 17
type input "2508a4d7-856e-4217-a172-b3329df3aef8"
checkbox input "true"
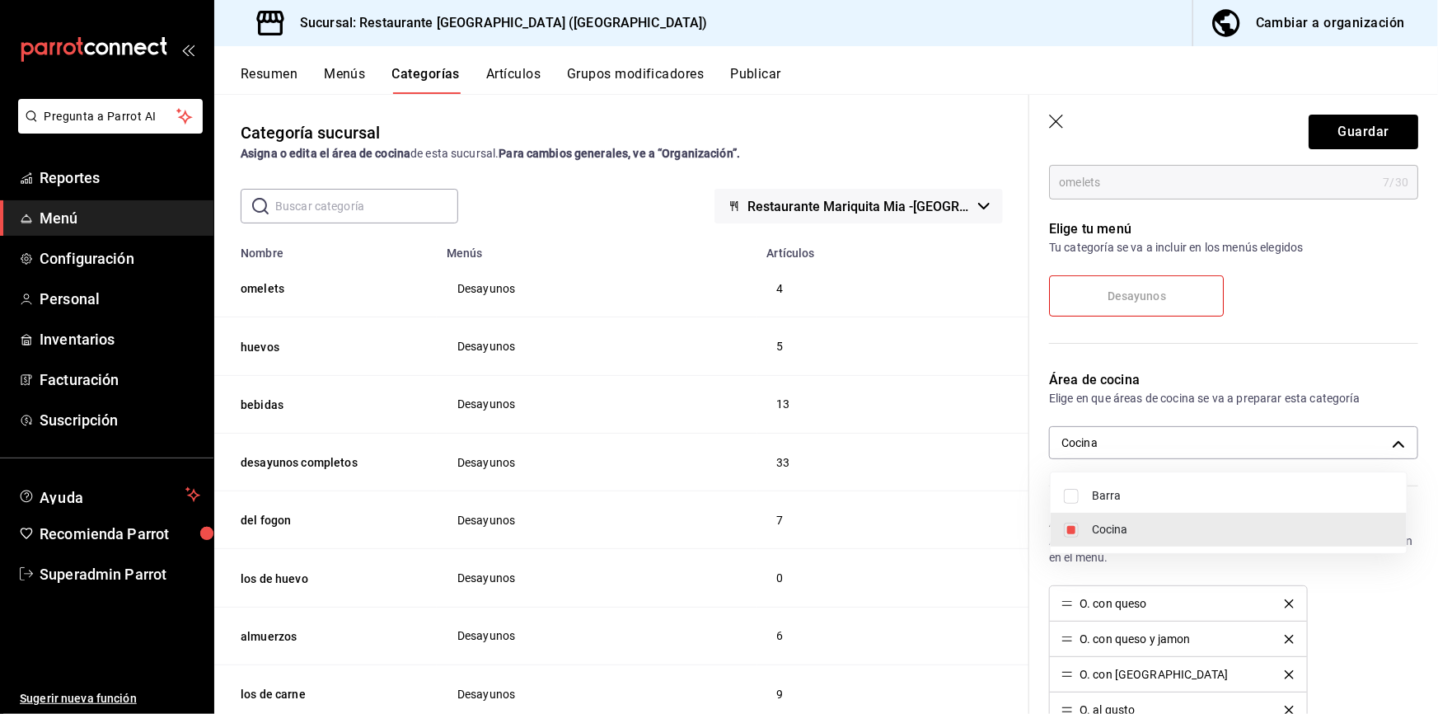
click at [1125, 113] on div at bounding box center [719, 357] width 1438 height 714
click at [1125, 127] on button "Guardar" at bounding box center [1364, 132] width 110 height 35
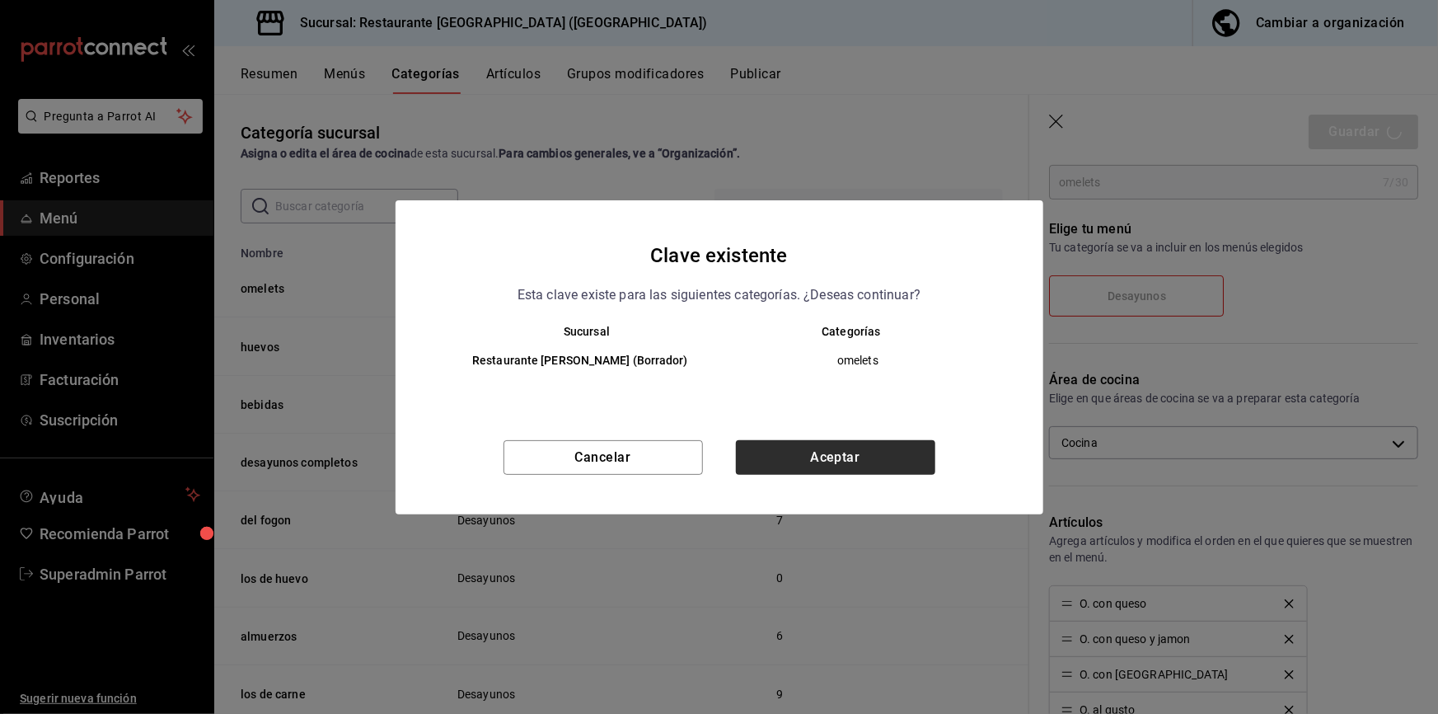
drag, startPoint x: 935, startPoint y: 457, endPoint x: 898, endPoint y: 462, distance: 37.4
click at [934, 456] on div "Cancelar Aceptar" at bounding box center [720, 477] width 648 height 74
click at [890, 462] on button "Aceptar" at bounding box center [835, 457] width 199 height 35
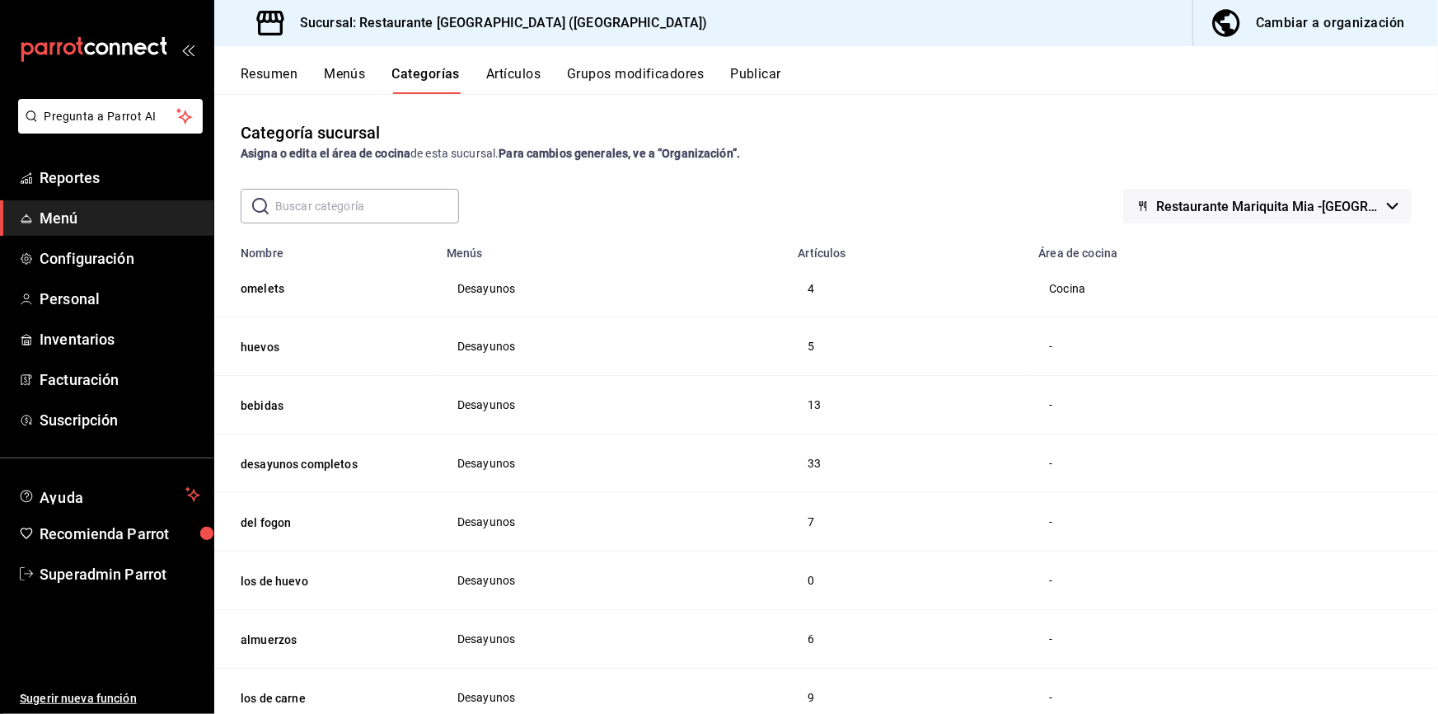
scroll to position [110, 0]
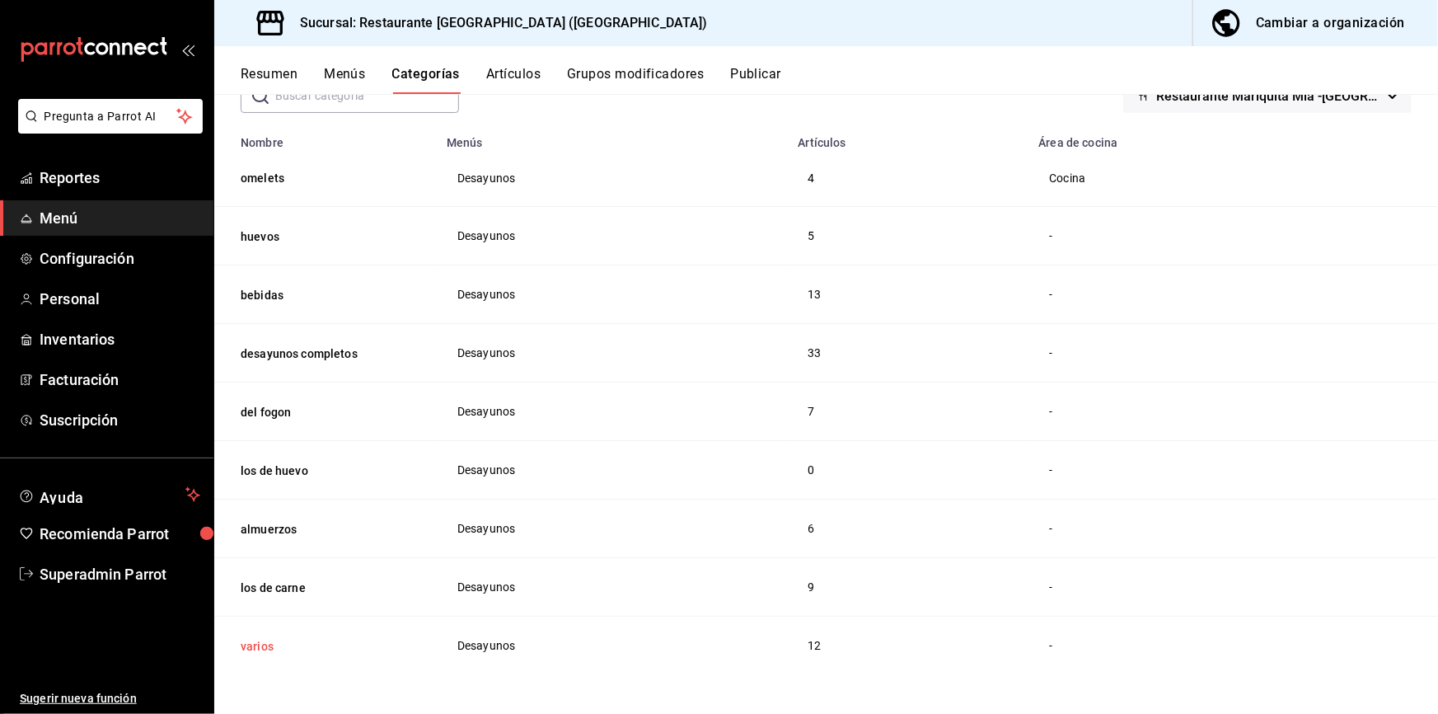
click at [257, 527] on button "varios" at bounding box center [323, 646] width 165 height 16
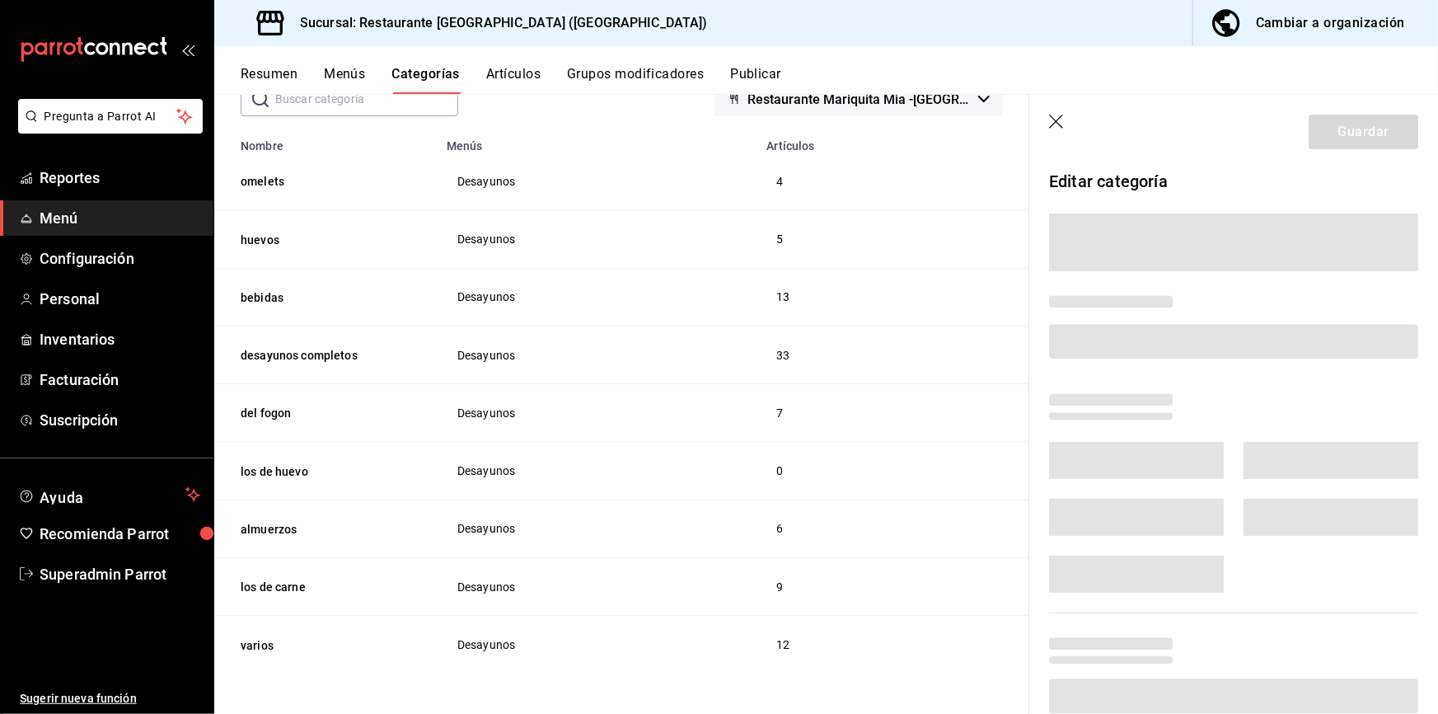
scroll to position [103, 0]
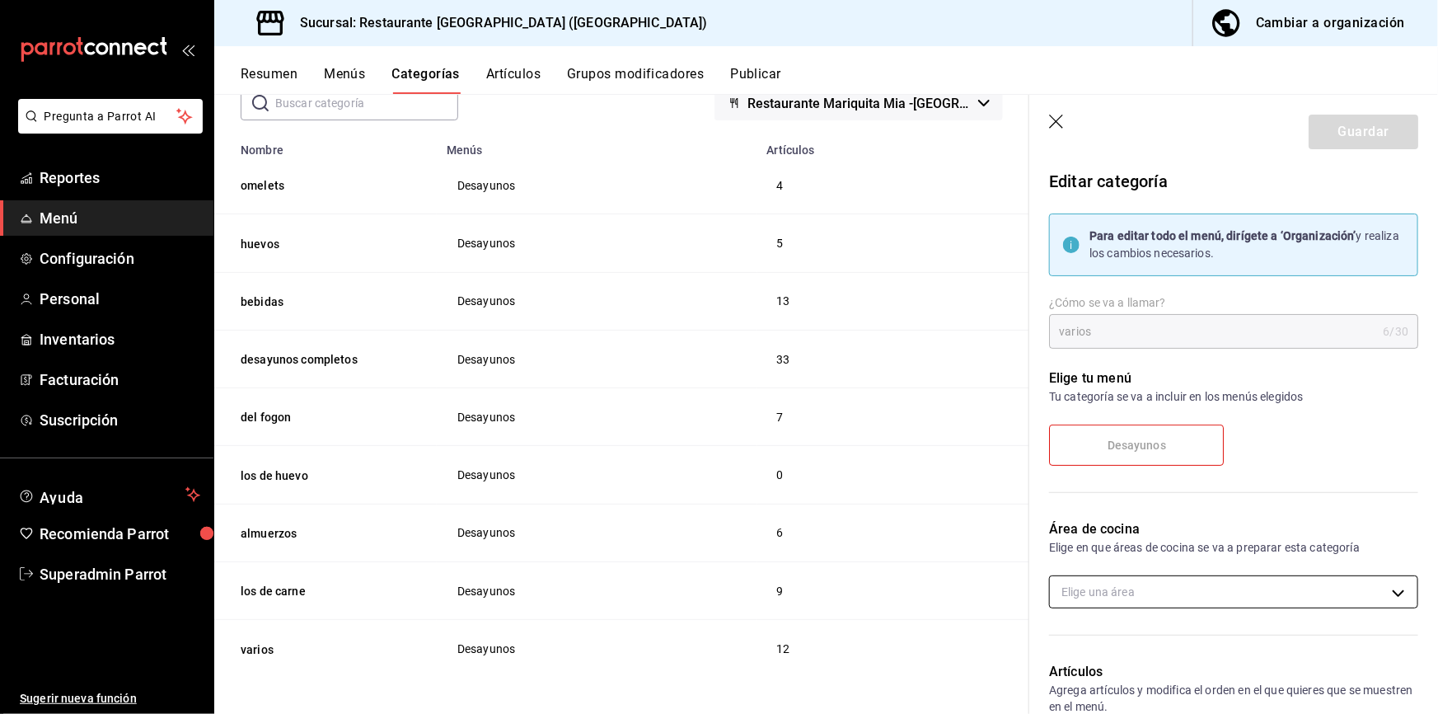
click at [1125, 527] on body "Pregunta a Parrot AI Reportes Menú Configuración Personal Inventarios Facturaci…" at bounding box center [719, 357] width 1438 height 714
click at [1125, 527] on span "Barra" at bounding box center [1243, 645] width 302 height 17
type input "8692a2f1-ade1-42e8-9156-0c3ce57fd6b2"
checkbox input "true"
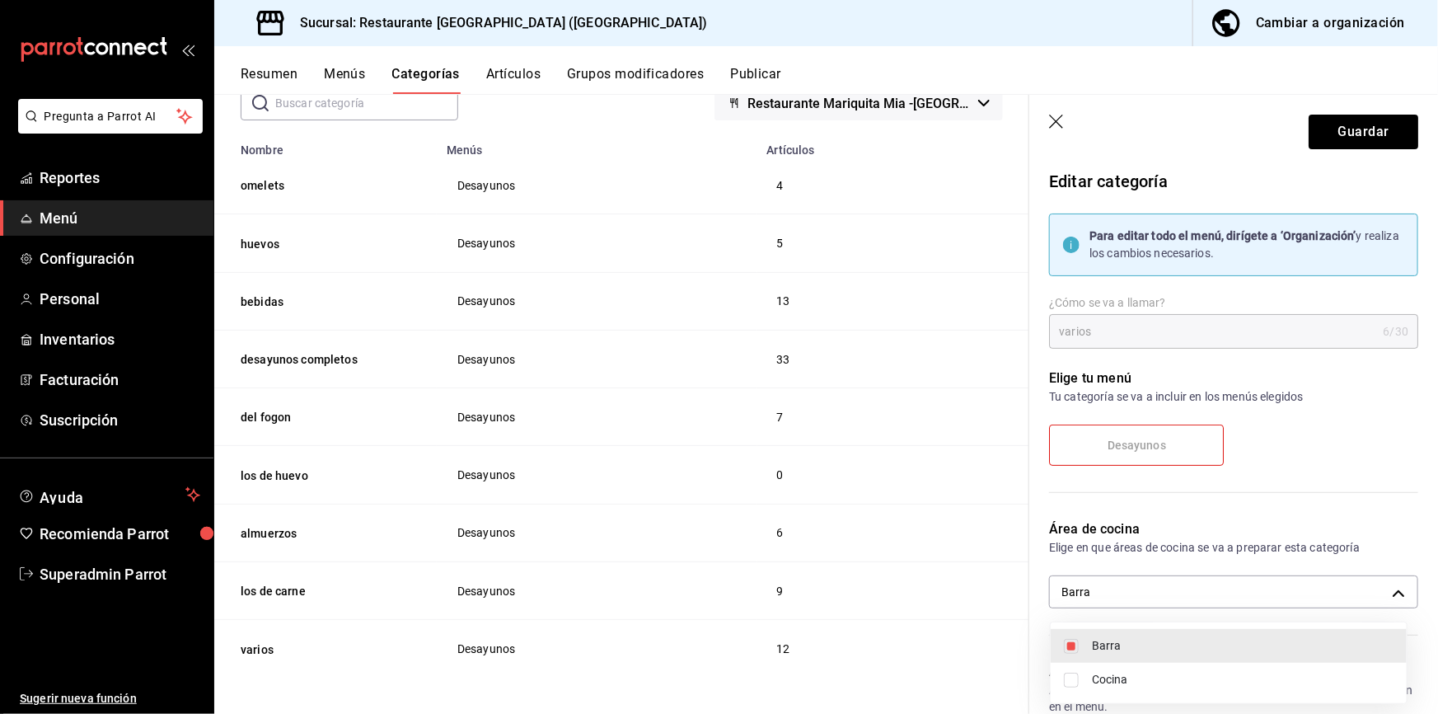
click at [1125, 140] on div at bounding box center [719, 357] width 1438 height 714
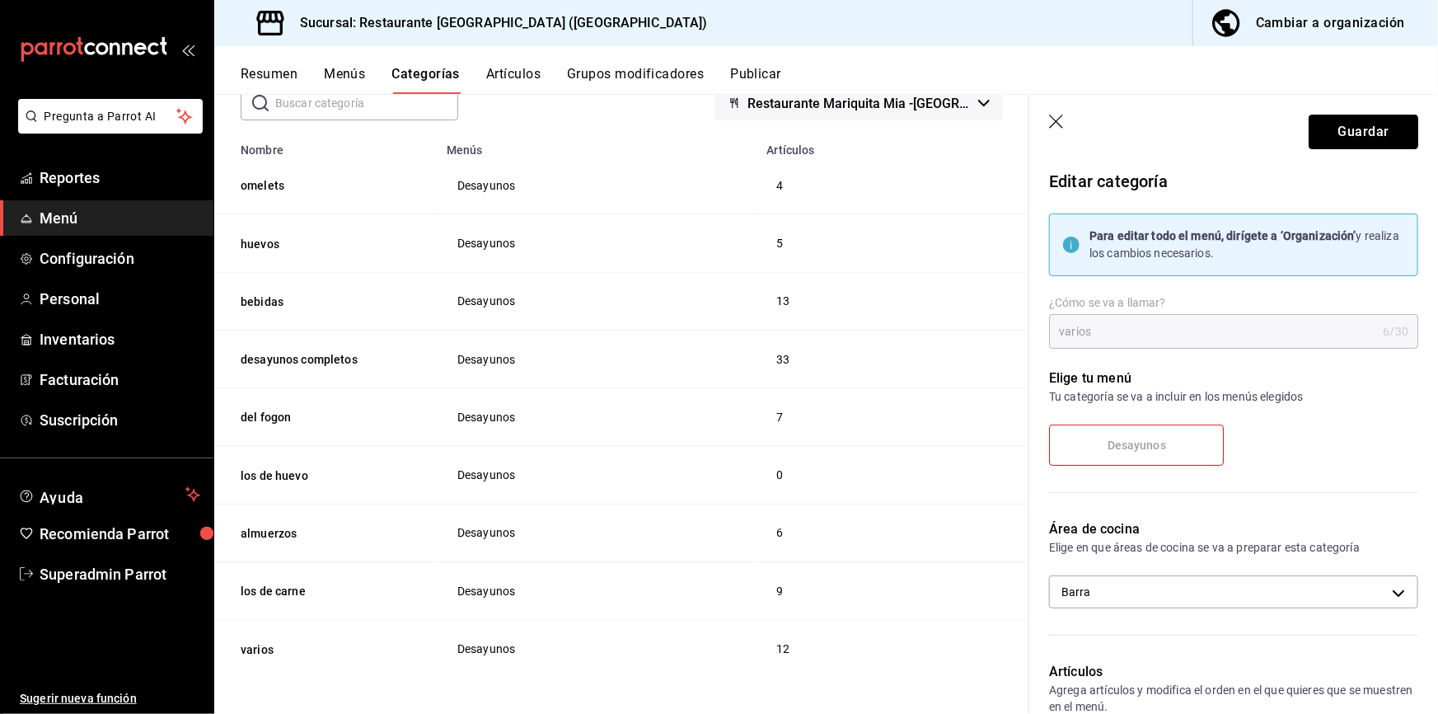
click at [1125, 140] on button "Guardar" at bounding box center [1364, 132] width 110 height 35
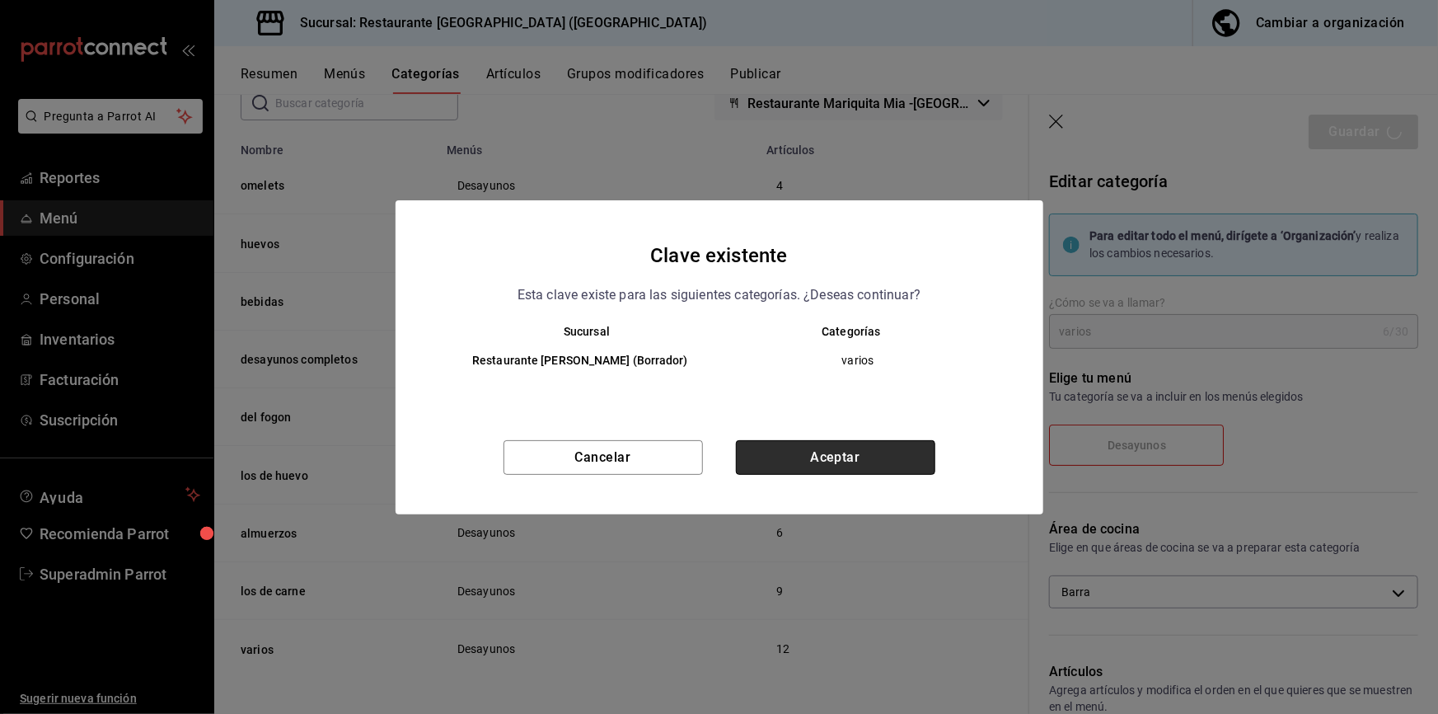
click at [867, 465] on button "Aceptar" at bounding box center [835, 457] width 199 height 35
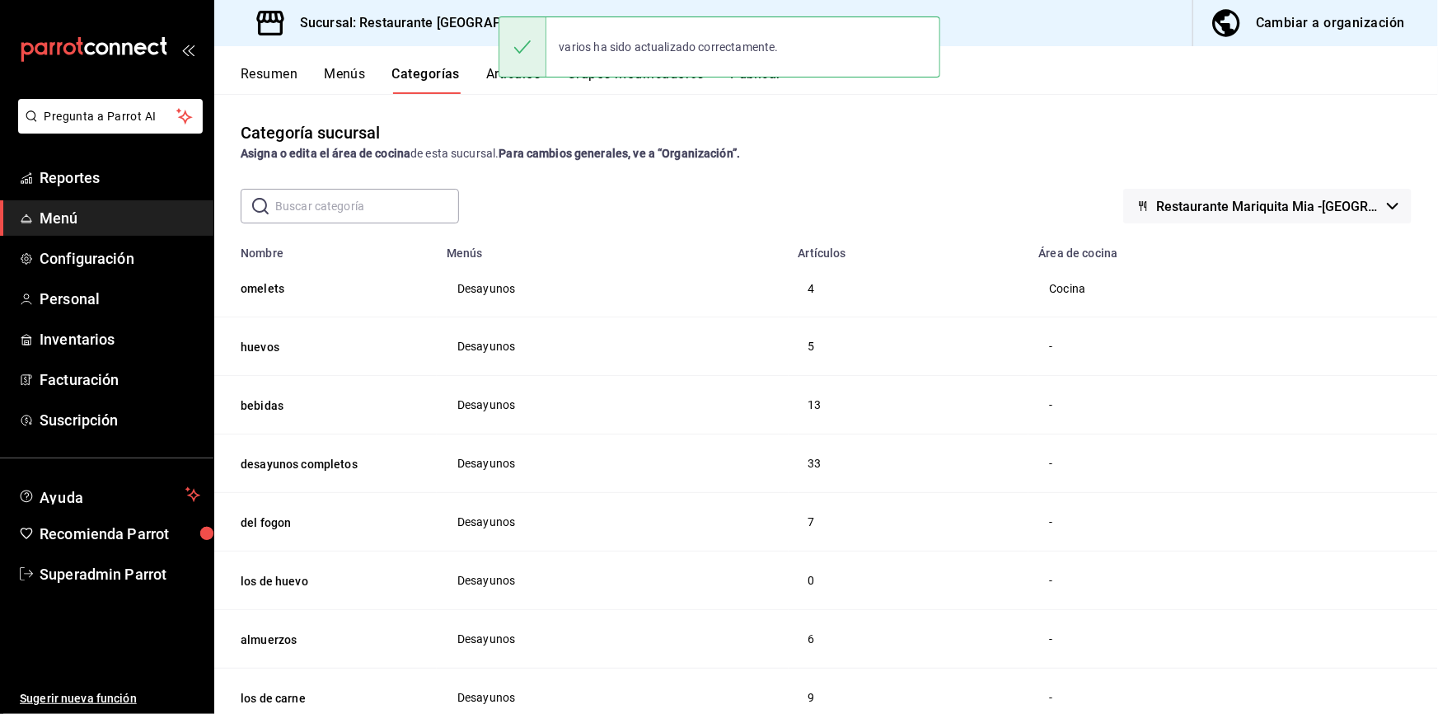
scroll to position [110, 0]
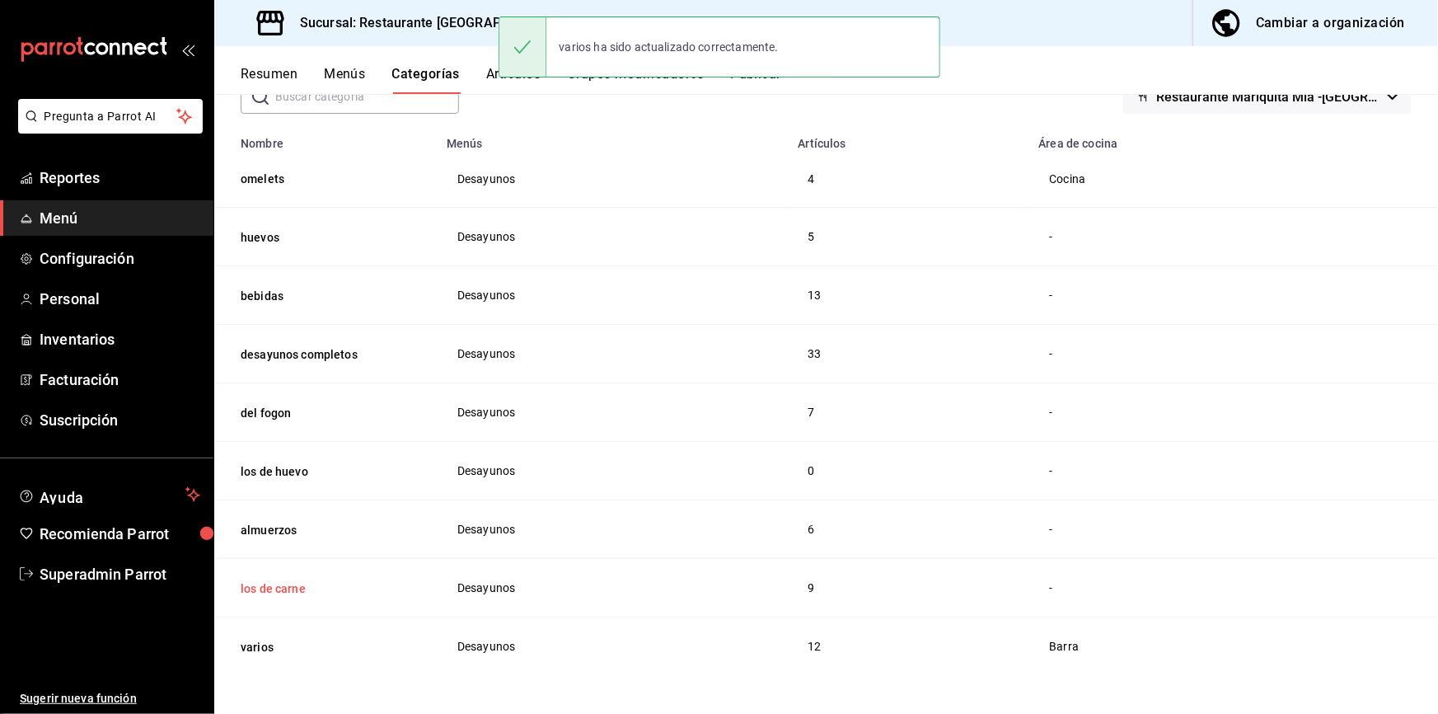
click at [266, 527] on button "los de carne" at bounding box center [323, 588] width 165 height 16
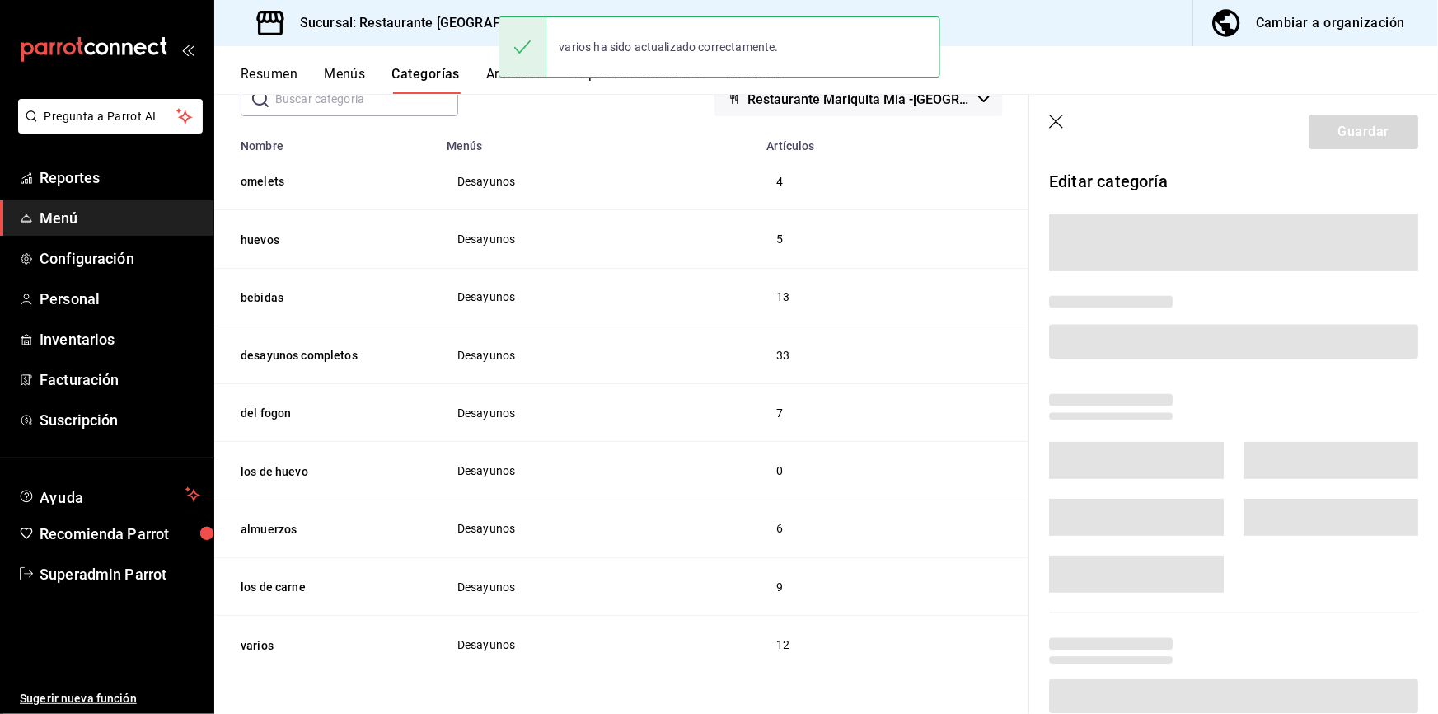
scroll to position [103, 0]
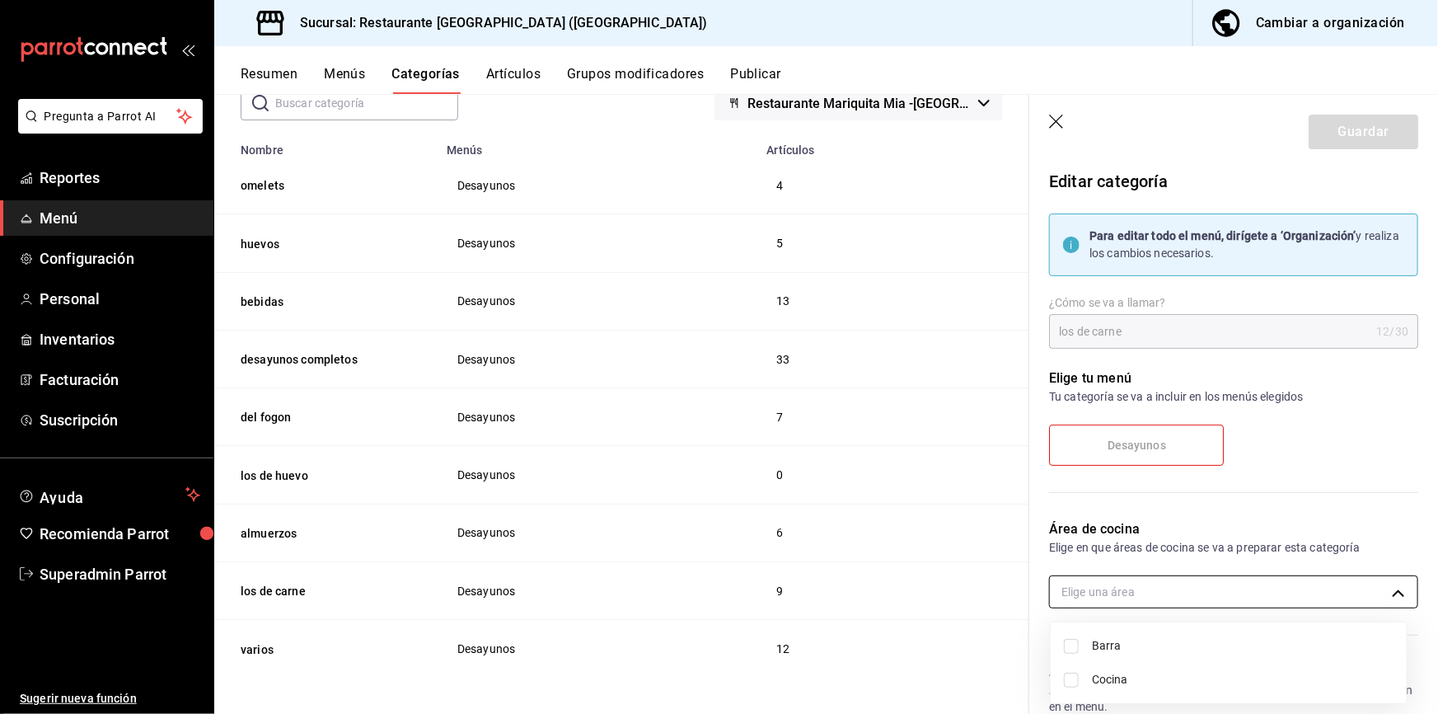
click at [1125, 527] on body "Pregunta a Parrot AI Reportes Menú Configuración Personal Inventarios Facturaci…" at bounding box center [719, 357] width 1438 height 714
click at [1118, 527] on span "Cocina" at bounding box center [1243, 679] width 302 height 17
type input "2508a4d7-856e-4217-a172-b3329df3aef8"
checkbox input "true"
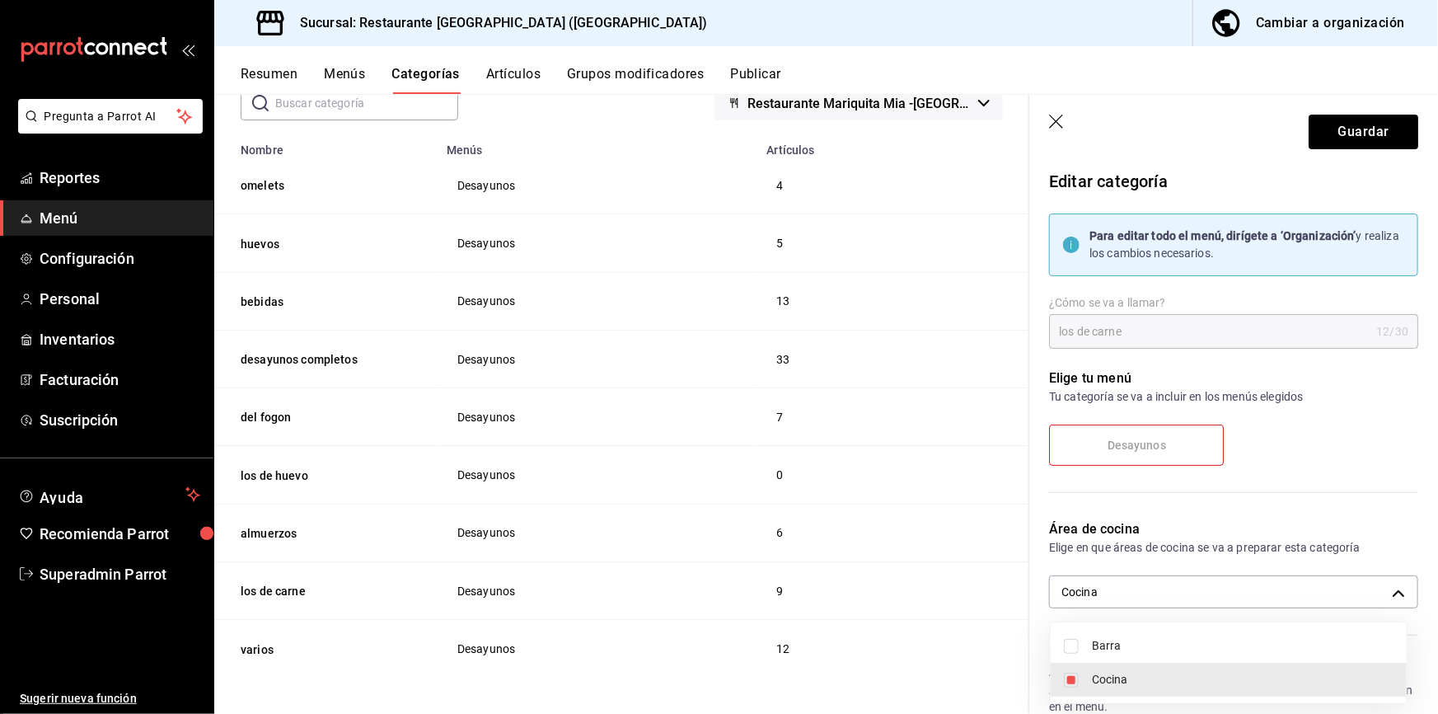
click at [1125, 99] on div at bounding box center [719, 357] width 1438 height 714
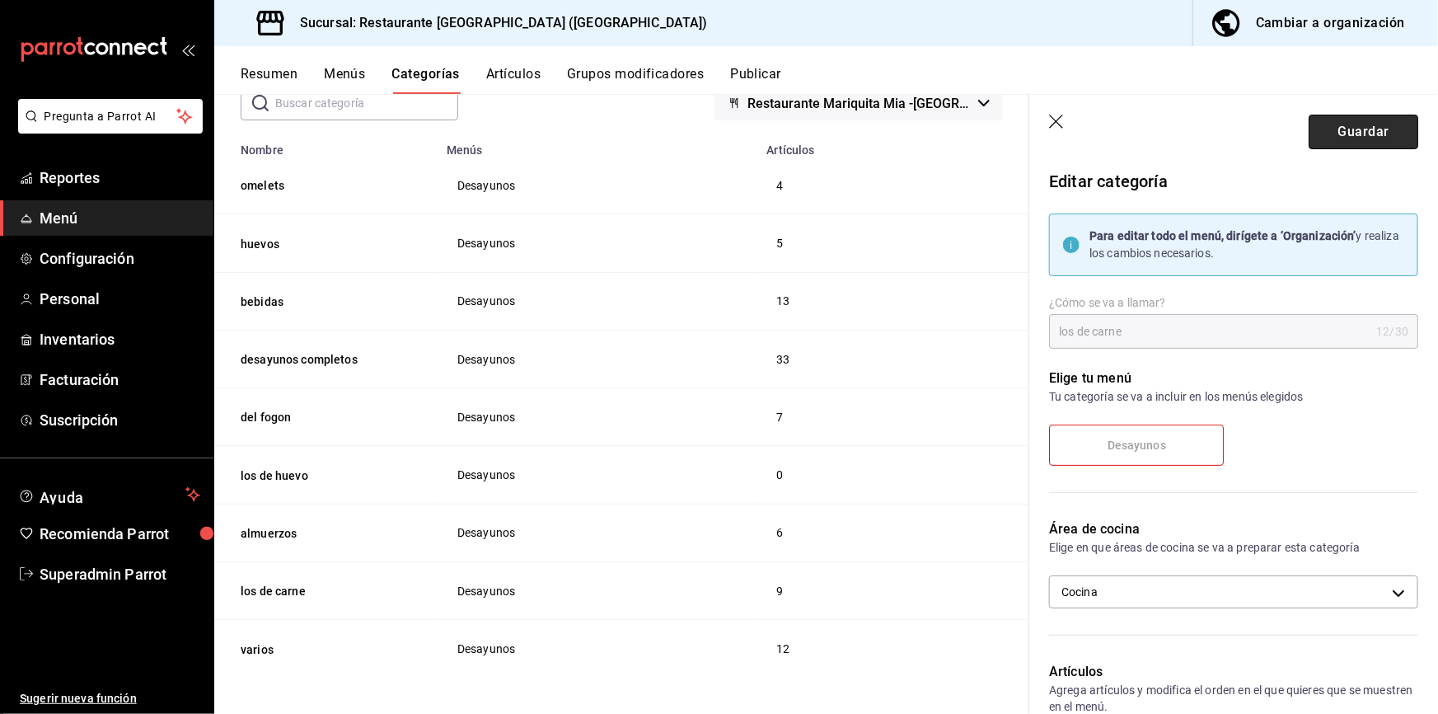
click at [1125, 132] on button "Guardar" at bounding box center [1364, 132] width 110 height 35
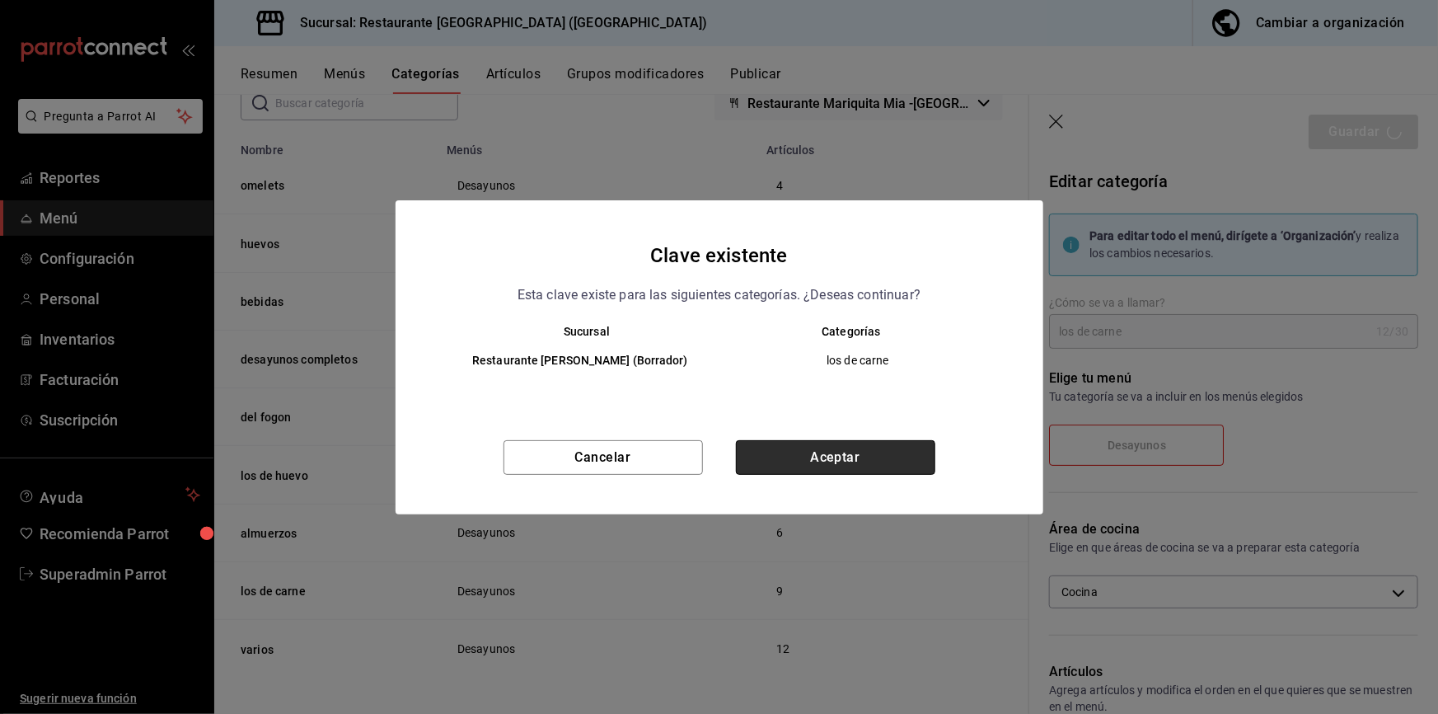
click at [900, 467] on button "Aceptar" at bounding box center [835, 457] width 199 height 35
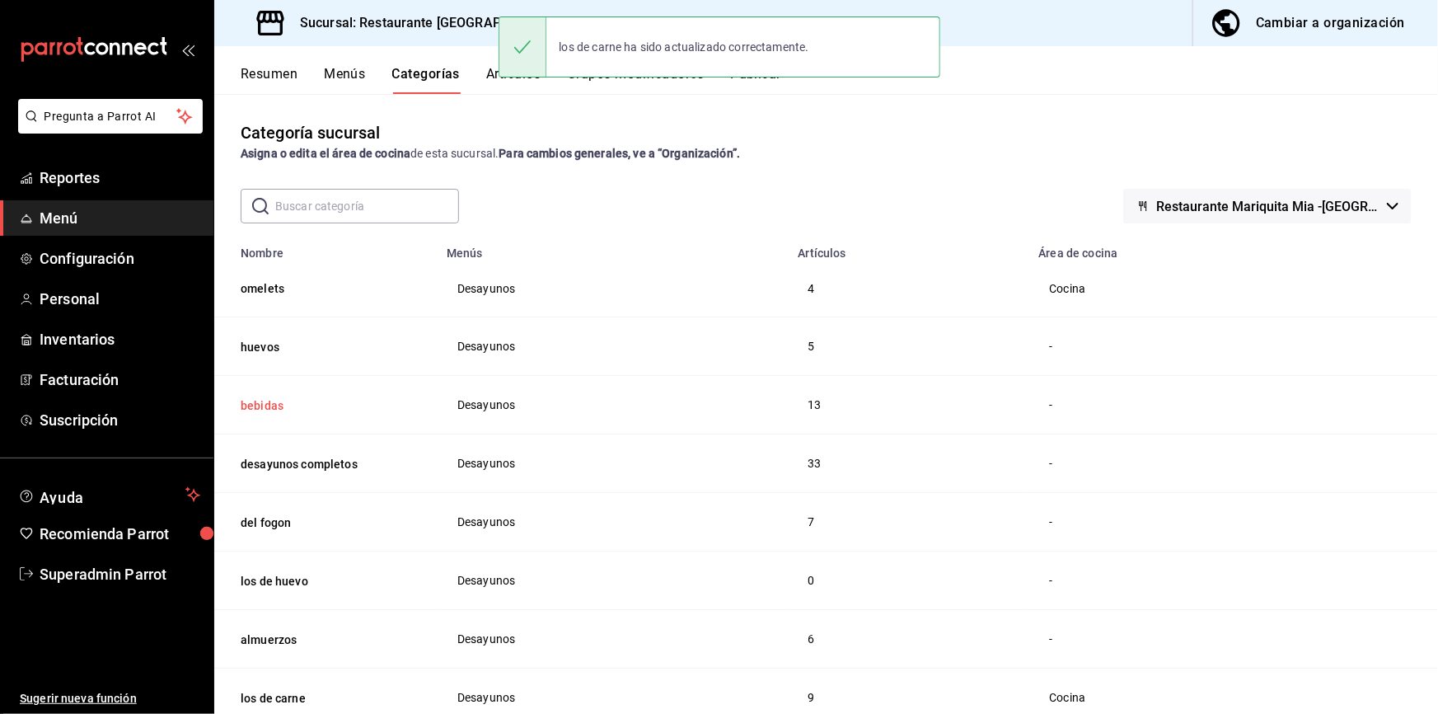
click at [260, 406] on button "bebidas" at bounding box center [323, 405] width 165 height 16
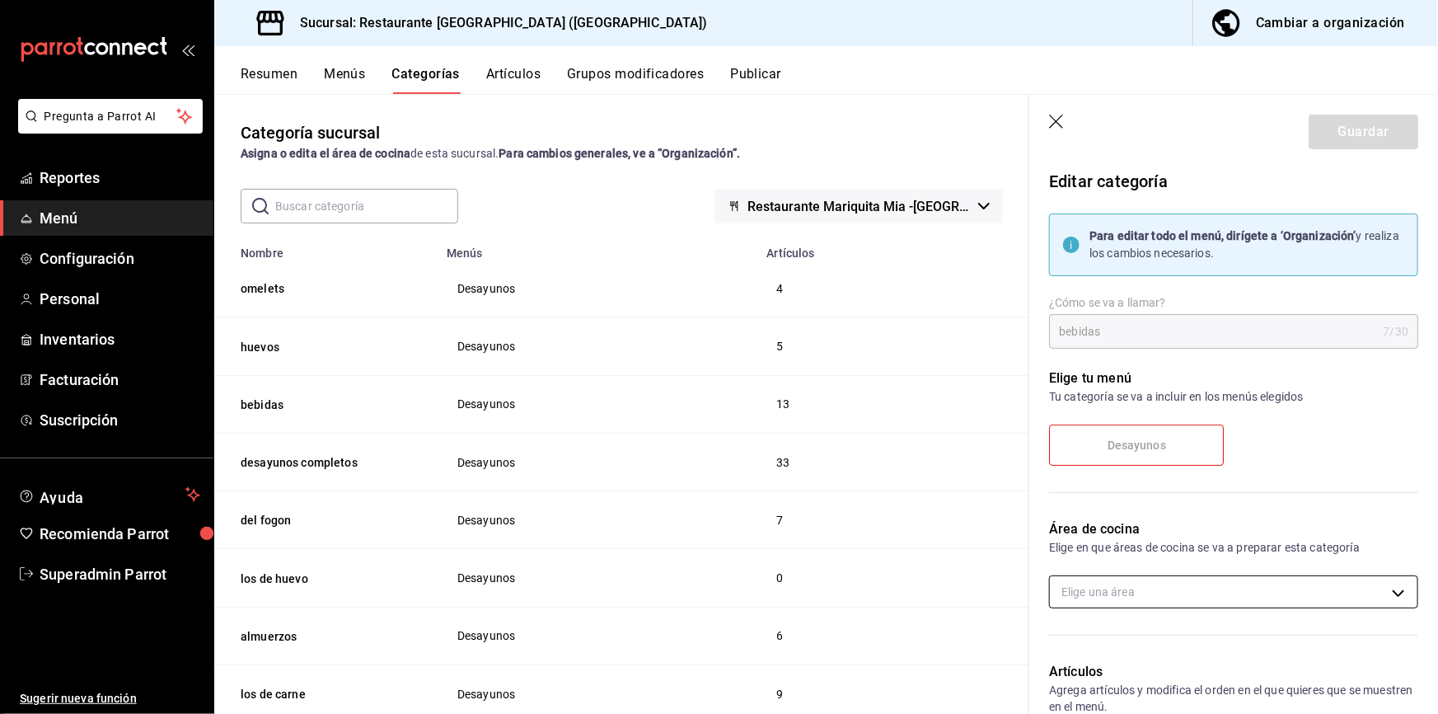
click at [1125, 527] on body "Pregunta a Parrot AI Reportes Menú Configuración Personal Inventarios Facturaci…" at bounding box center [719, 357] width 1438 height 714
click at [1125, 527] on li "Cocina" at bounding box center [1229, 680] width 356 height 34
type input "2508a4d7-856e-4217-a172-b3329df3aef8"
checkbox input "true"
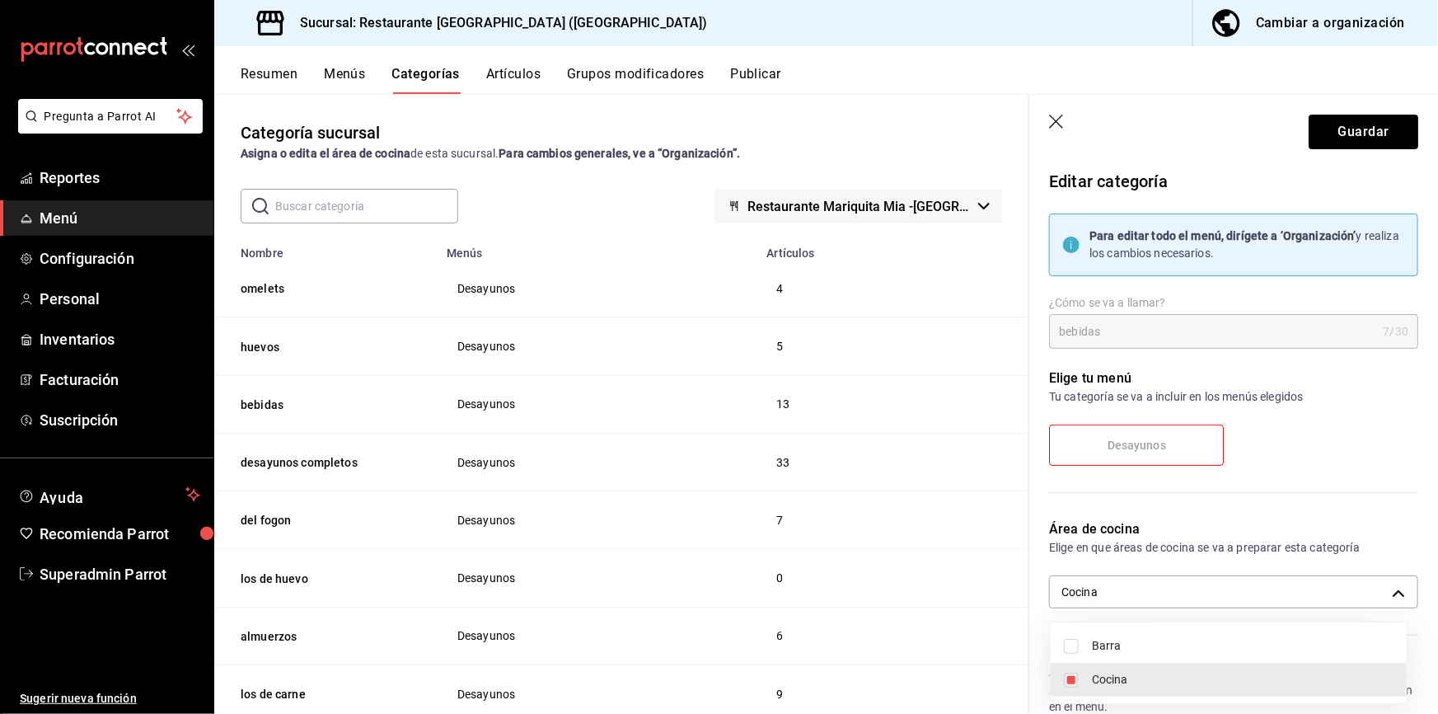
click at [1125, 123] on div at bounding box center [719, 357] width 1438 height 714
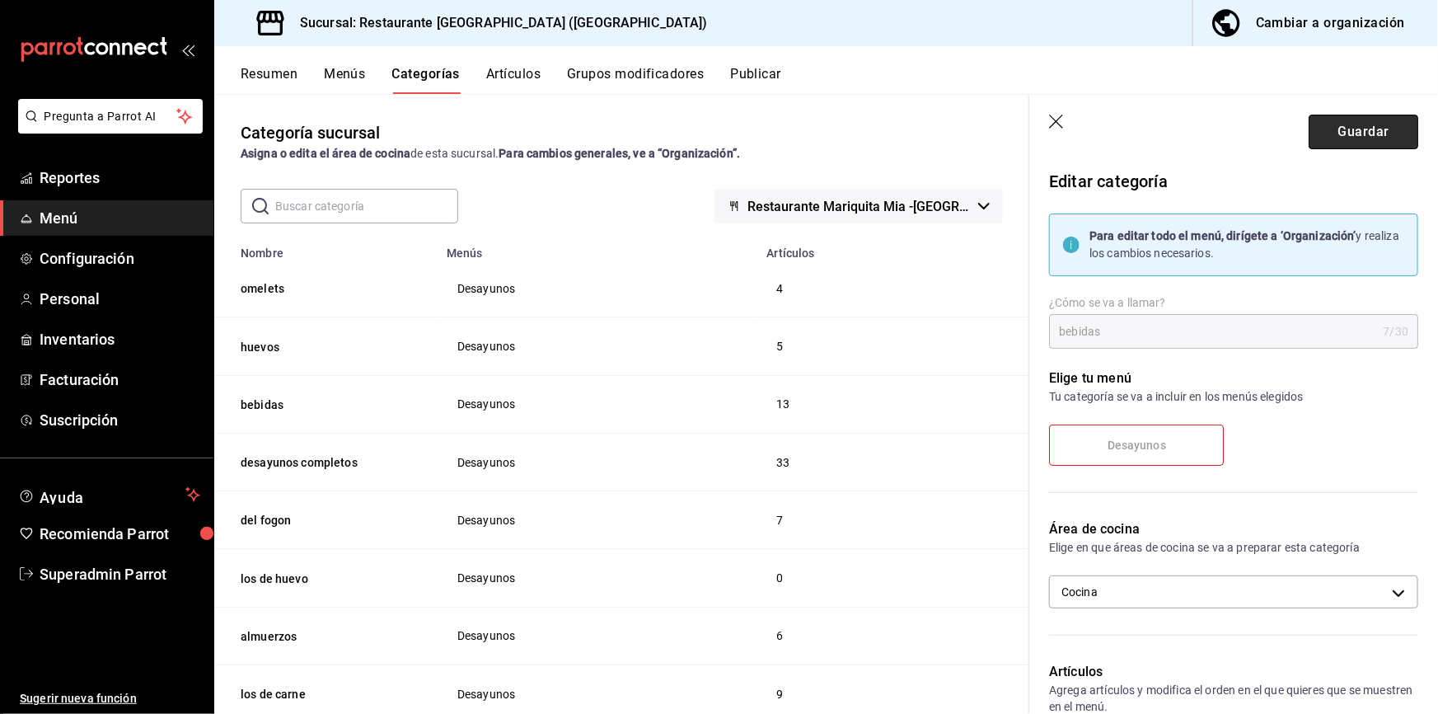
click at [1125, 125] on button "Guardar" at bounding box center [1364, 132] width 110 height 35
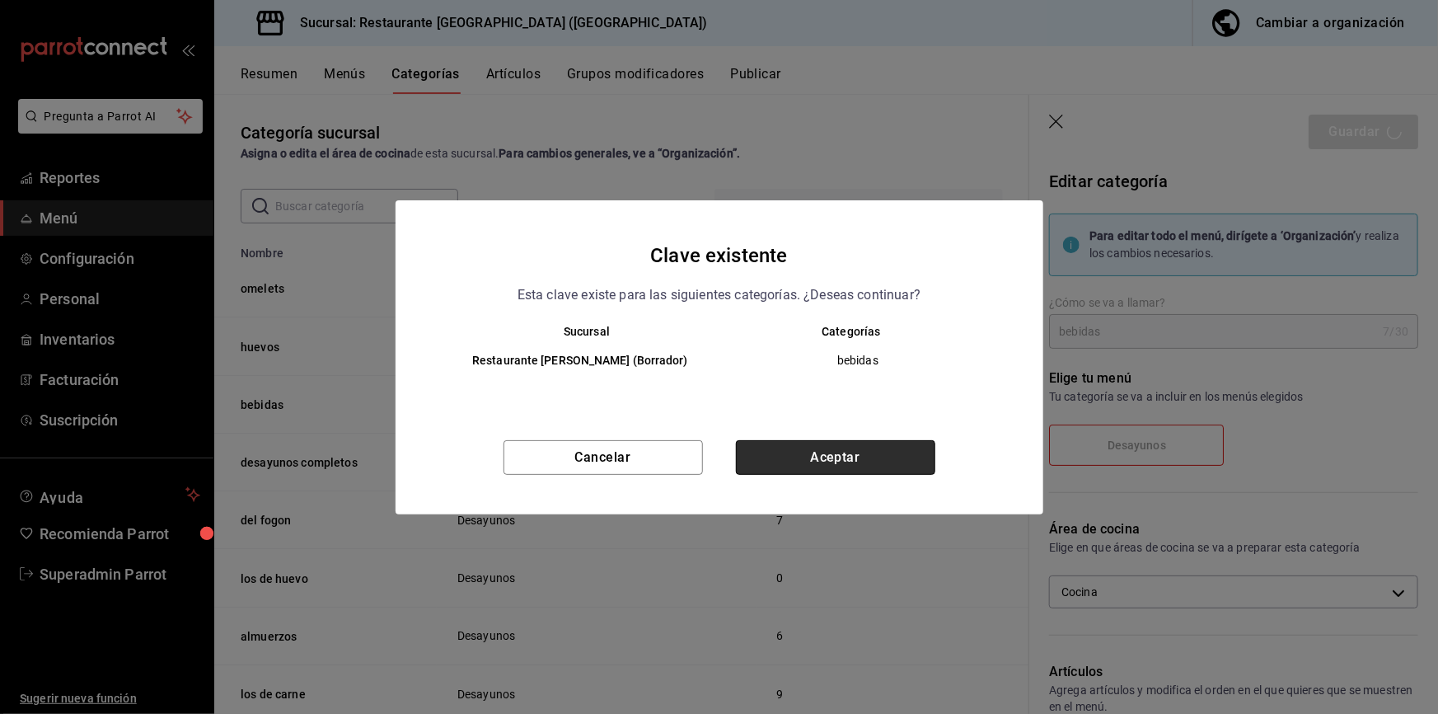
click at [787, 448] on button "Aceptar" at bounding box center [835, 457] width 199 height 35
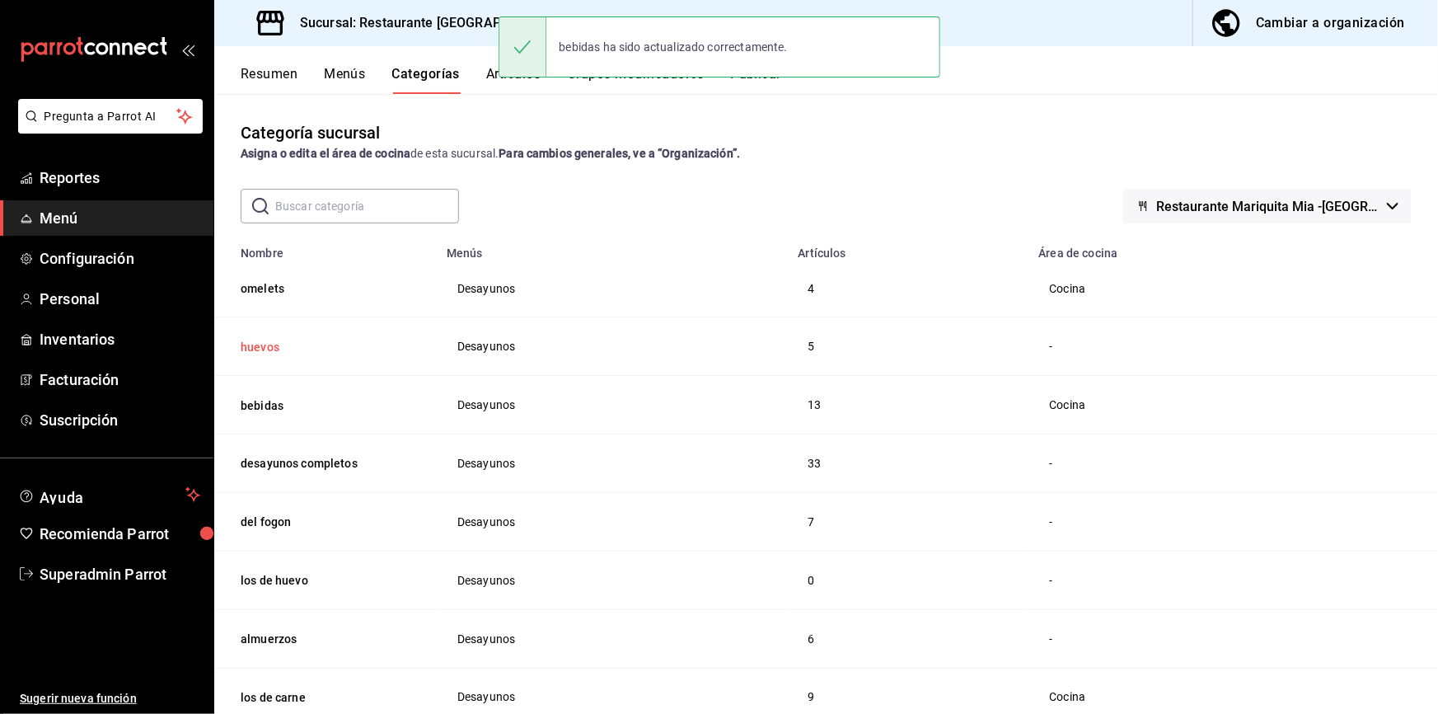
click at [265, 340] on button "huevos" at bounding box center [323, 347] width 165 height 16
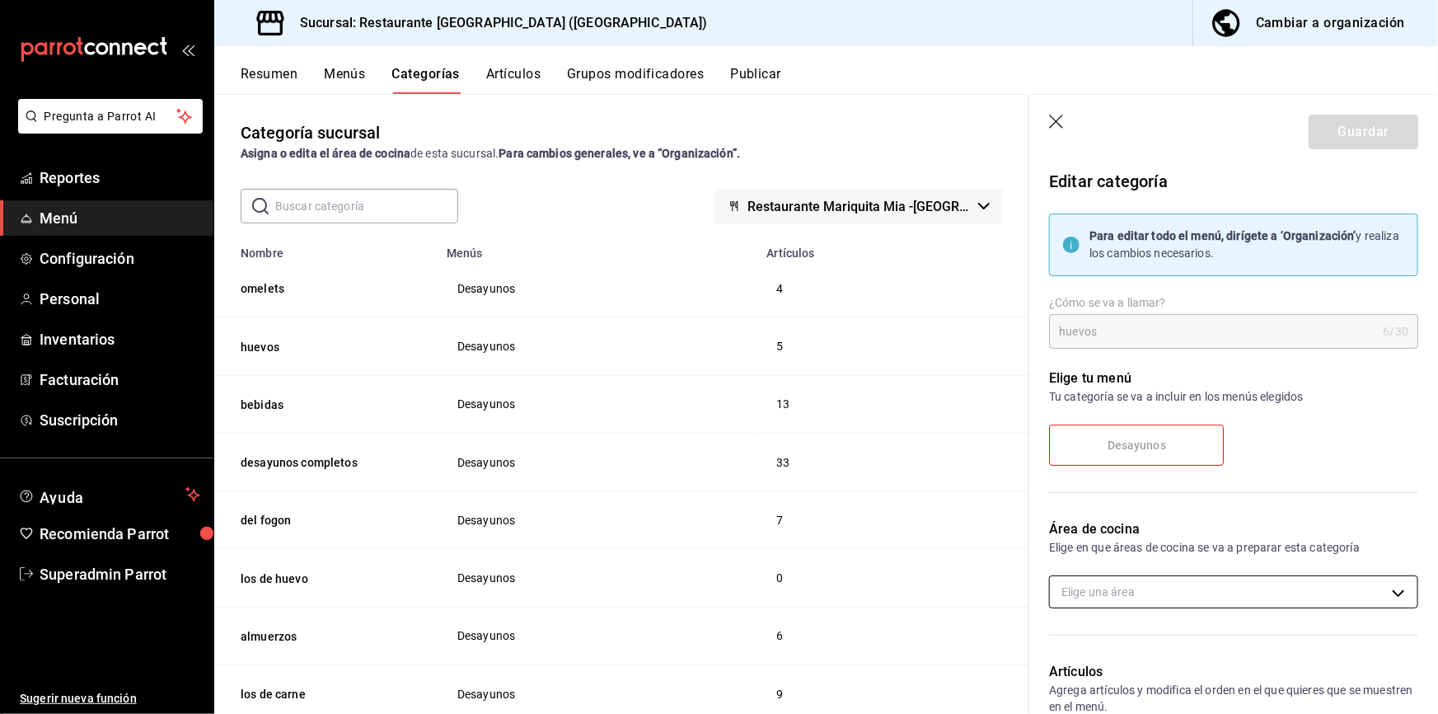
click at [1125, 527] on body "Pregunta a Parrot AI Reportes Menú Configuración Personal Inventarios Facturaci…" at bounding box center [719, 357] width 1438 height 714
click at [1125, 527] on span "Cocina" at bounding box center [1243, 679] width 302 height 17
type input "2508a4d7-856e-4217-a172-b3329df3aef8"
checkbox input "true"
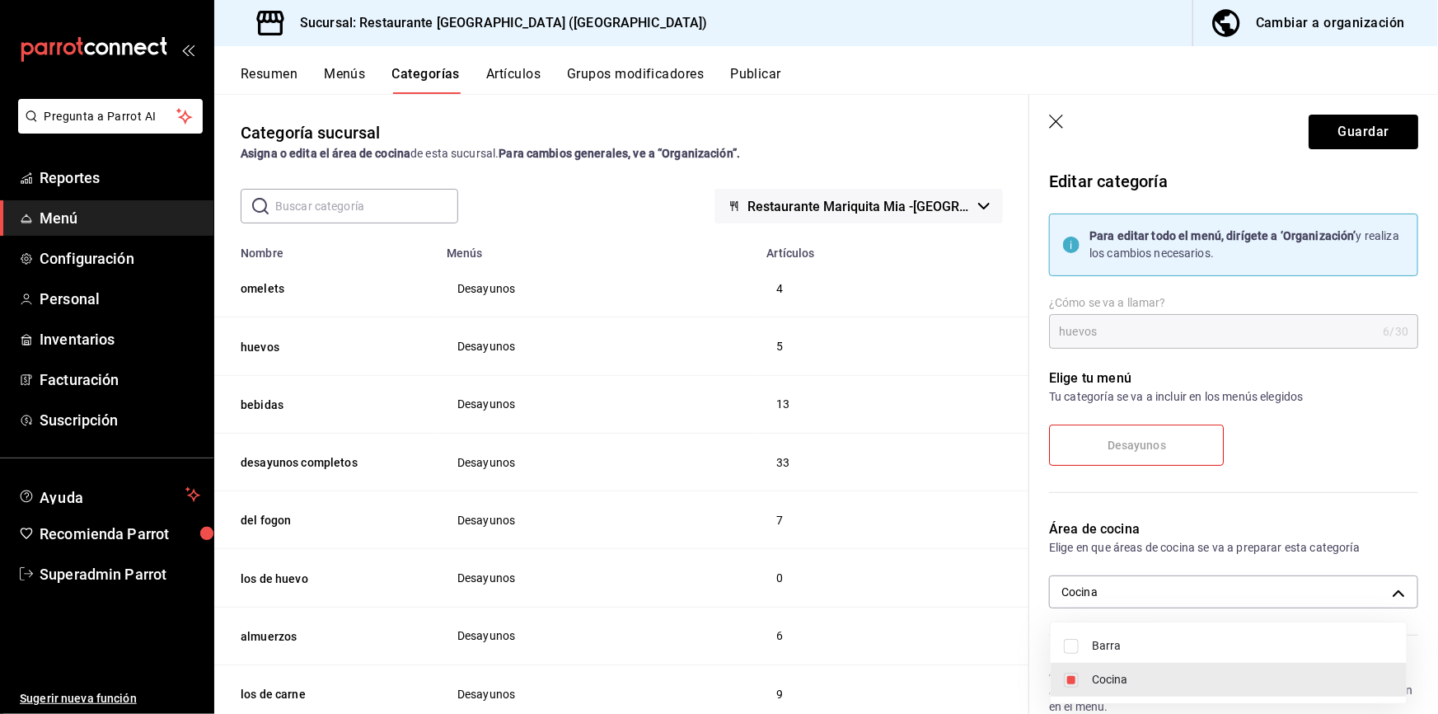
click at [1125, 117] on div at bounding box center [719, 357] width 1438 height 714
click at [1125, 134] on button "Guardar" at bounding box center [1364, 132] width 110 height 35
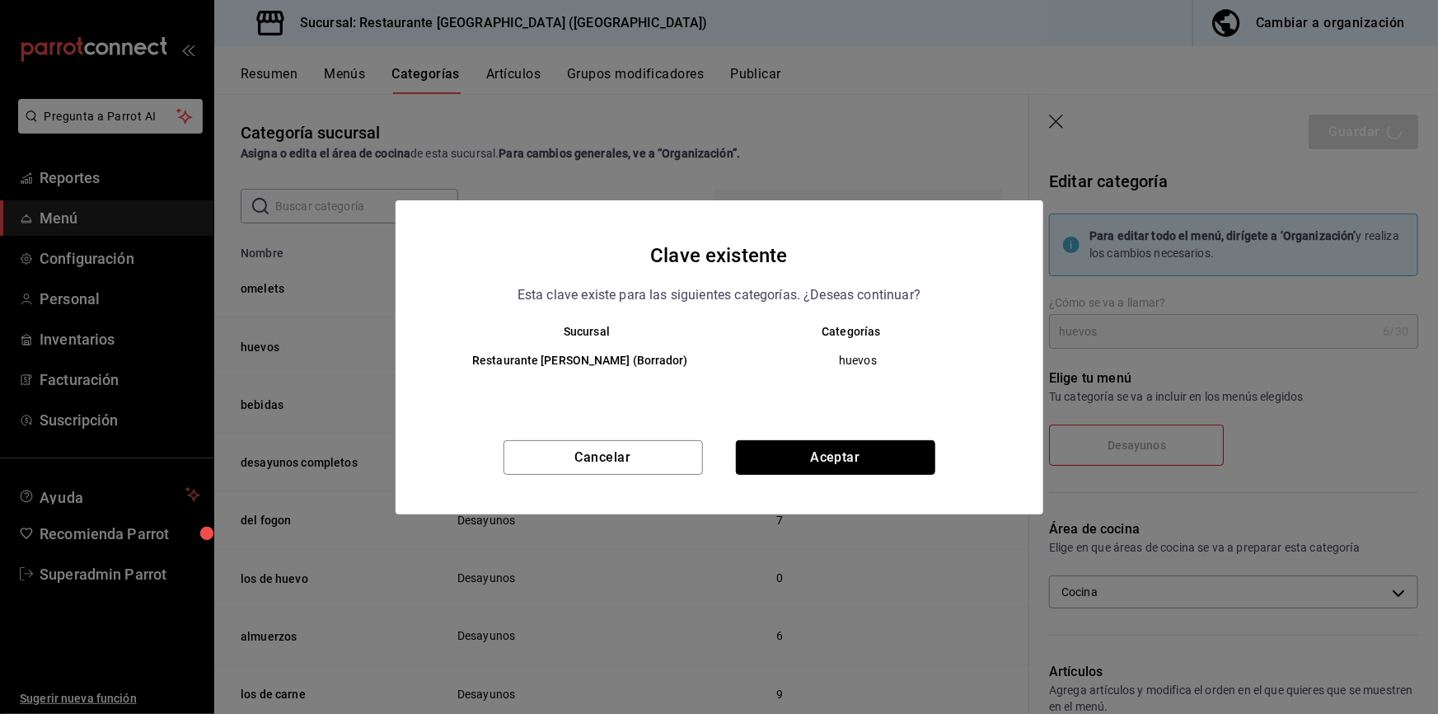
drag, startPoint x: 917, startPoint y: 452, endPoint x: 965, endPoint y: 391, distance: 78.1
click at [917, 452] on button "Aceptar" at bounding box center [835, 457] width 199 height 35
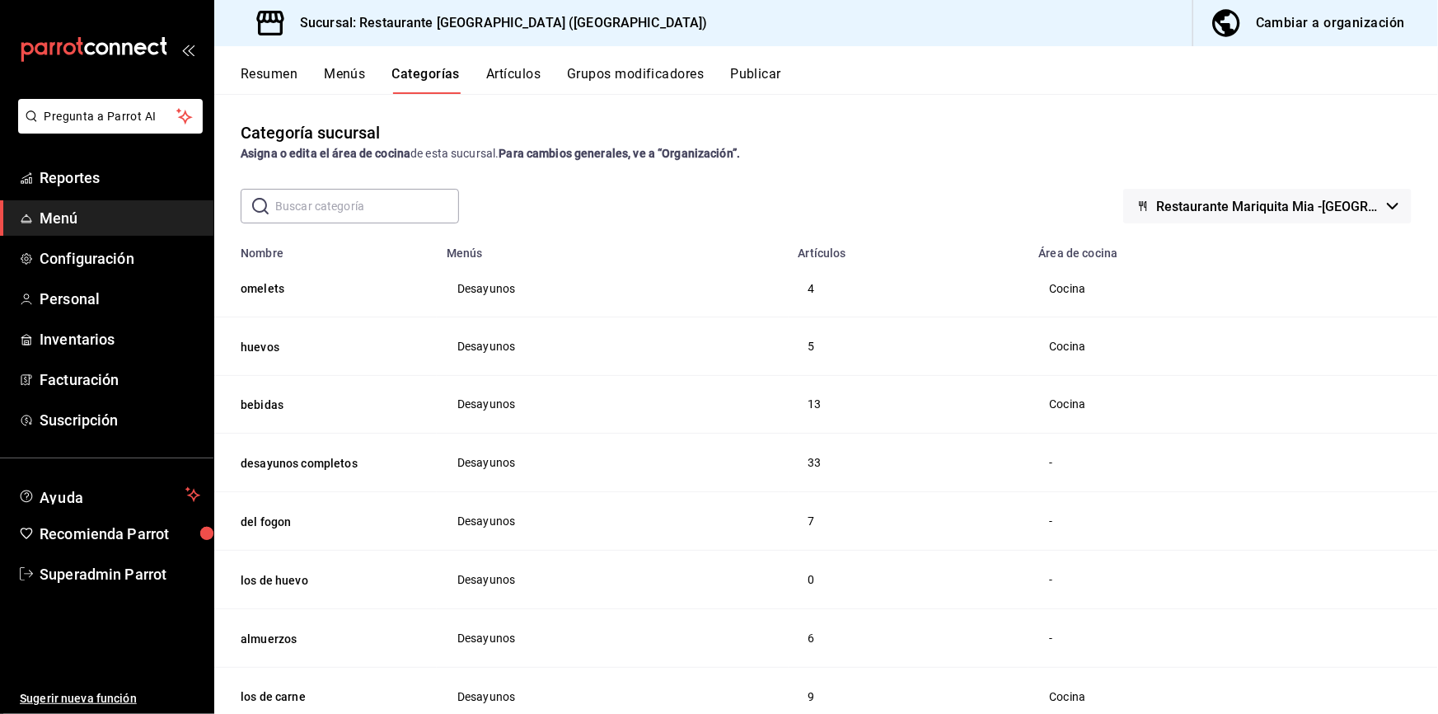
scroll to position [107, 0]
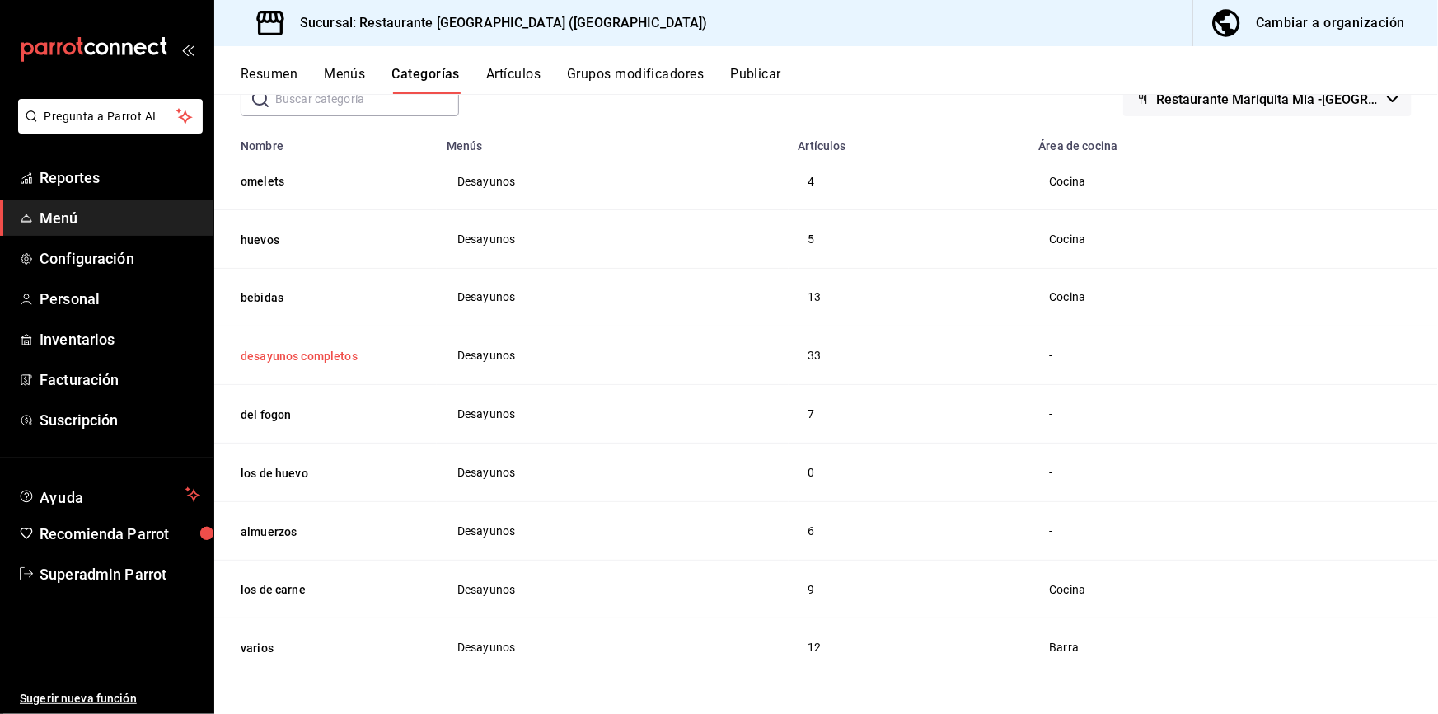
click at [310, 354] on button "desayunos completos" at bounding box center [323, 356] width 165 height 16
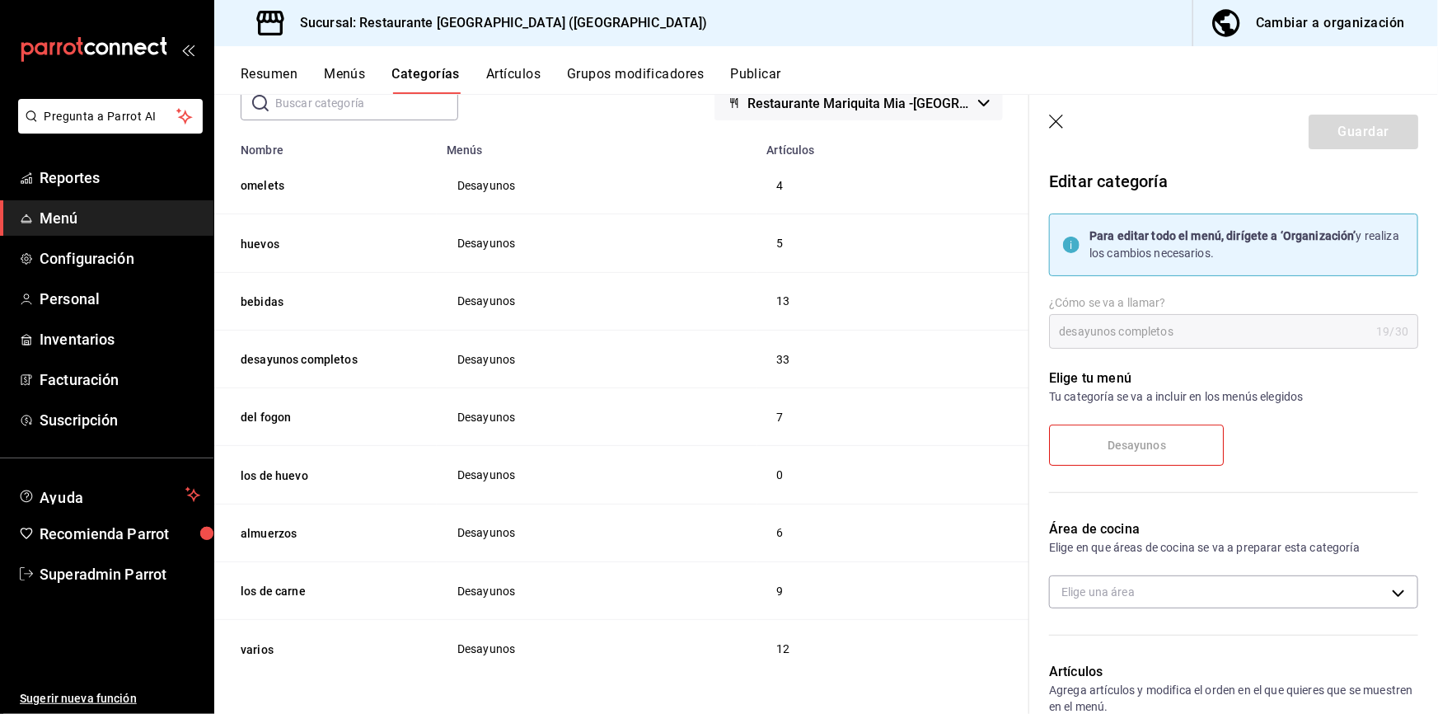
scroll to position [224, 0]
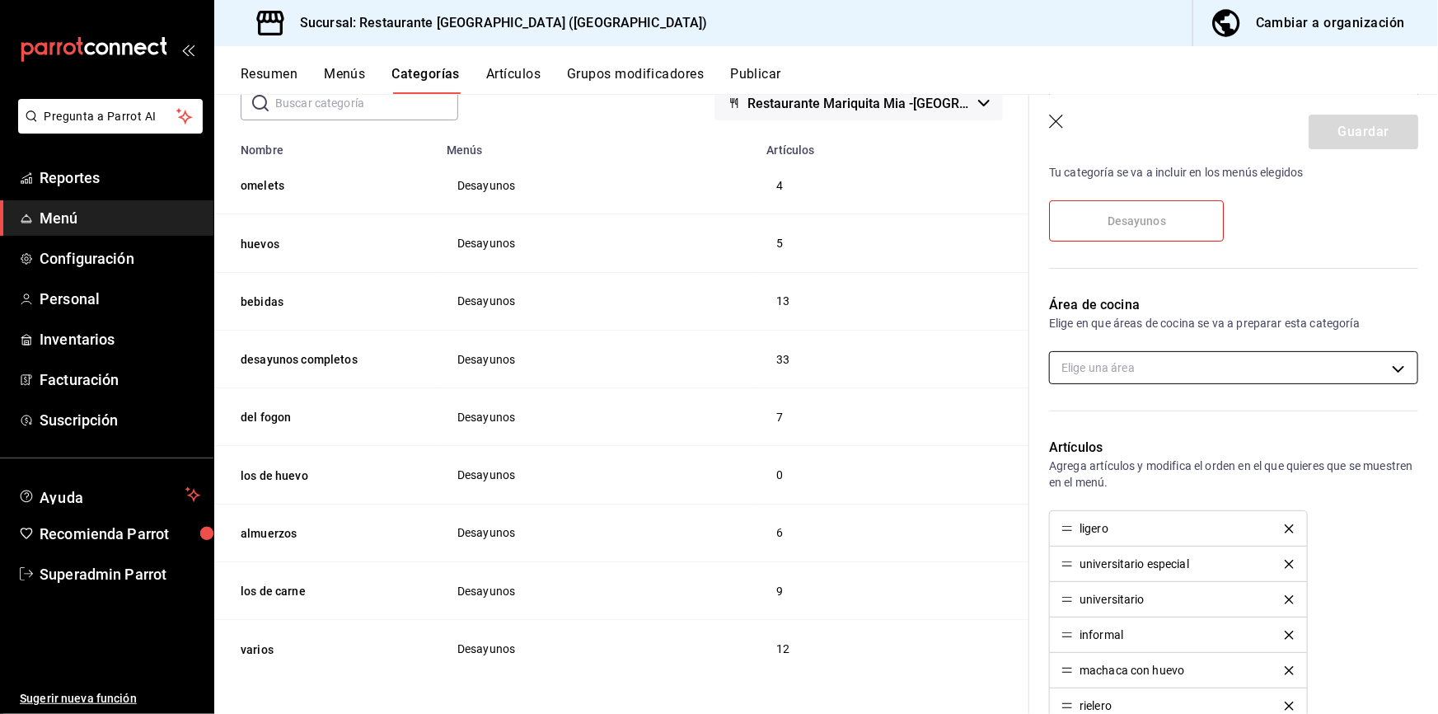
click at [1125, 370] on body "Pregunta a Parrot AI Reportes Menú Configuración Personal Inventarios Facturaci…" at bounding box center [719, 357] width 1438 height 714
click at [1109, 461] on span "Cocina" at bounding box center [1243, 454] width 302 height 17
type input "2508a4d7-856e-4217-a172-b3329df3aef8"
checkbox input "true"
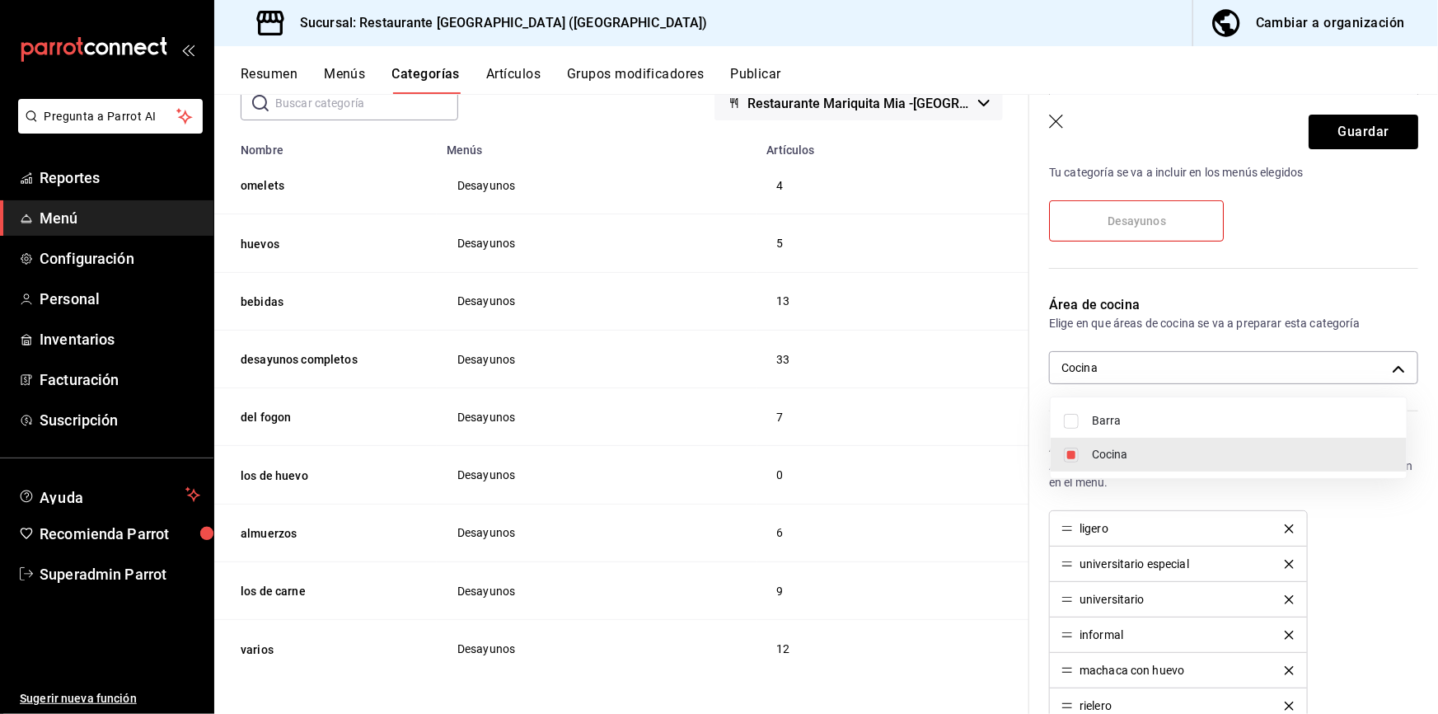
click at [1125, 138] on div at bounding box center [719, 357] width 1438 height 714
click at [1125, 138] on button "Guardar" at bounding box center [1364, 132] width 110 height 35
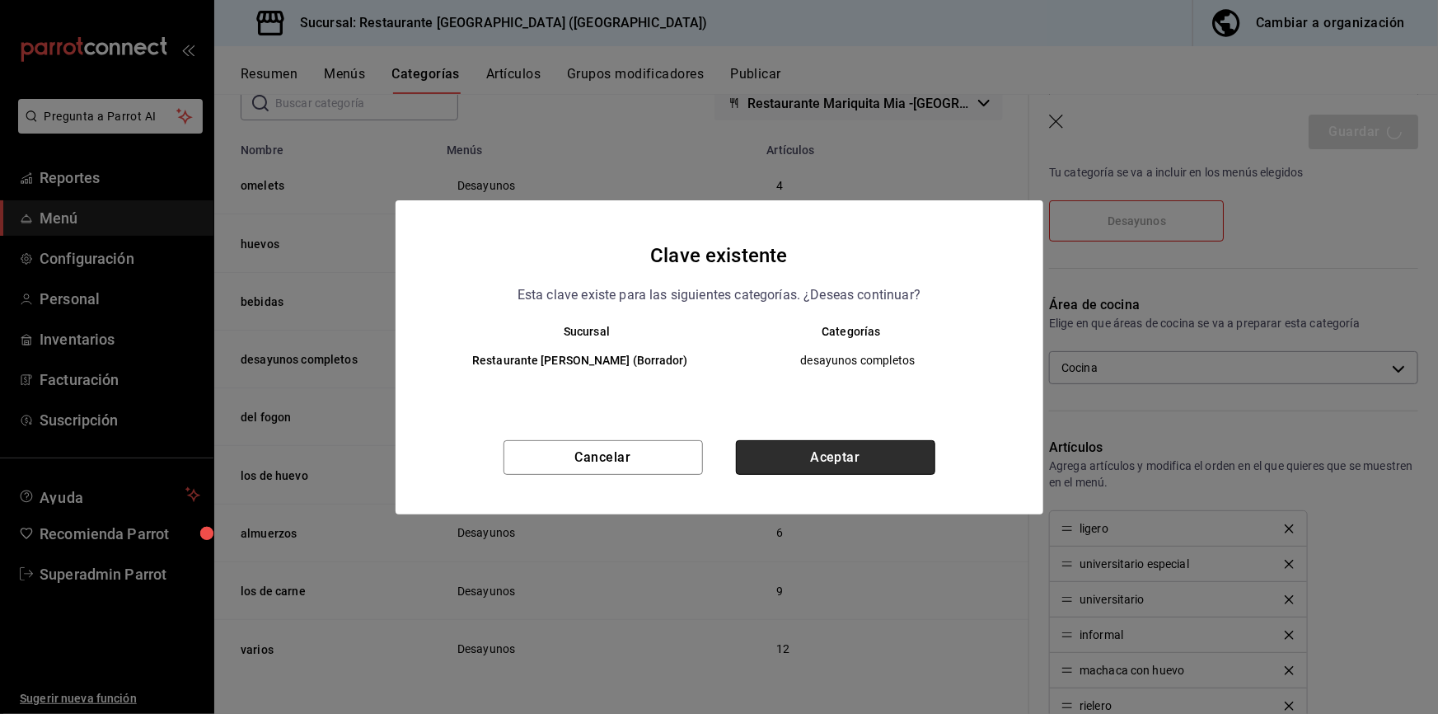
click at [884, 470] on button "Aceptar" at bounding box center [835, 457] width 199 height 35
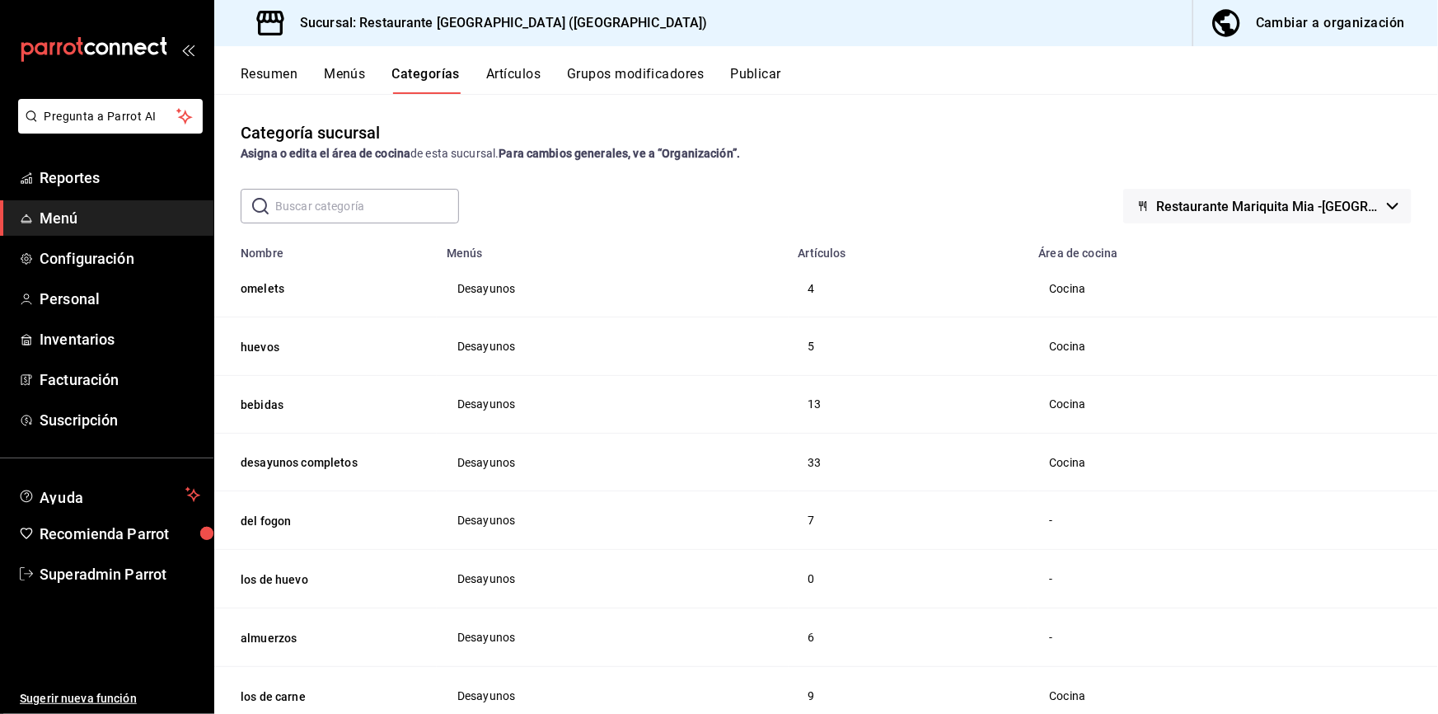
scroll to position [74, 0]
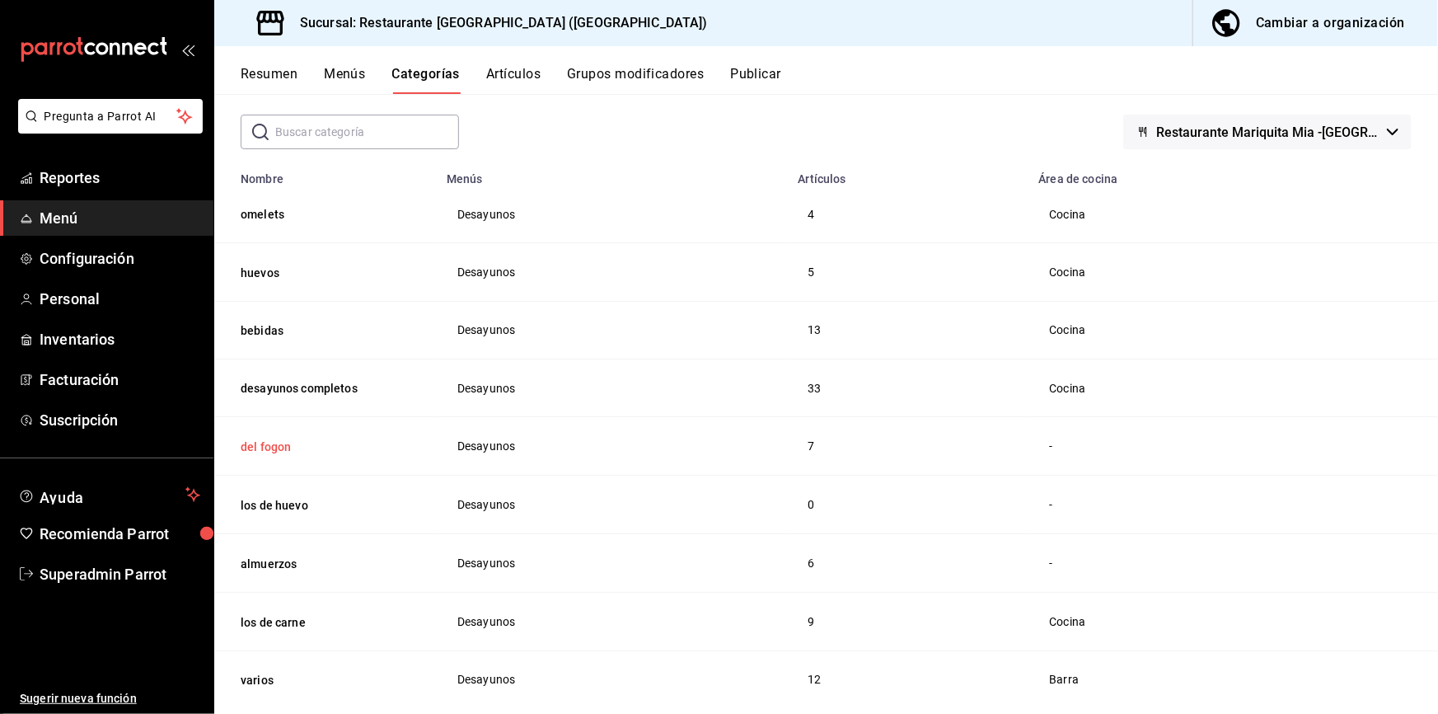
click at [269, 443] on button "del fogon" at bounding box center [323, 446] width 165 height 16
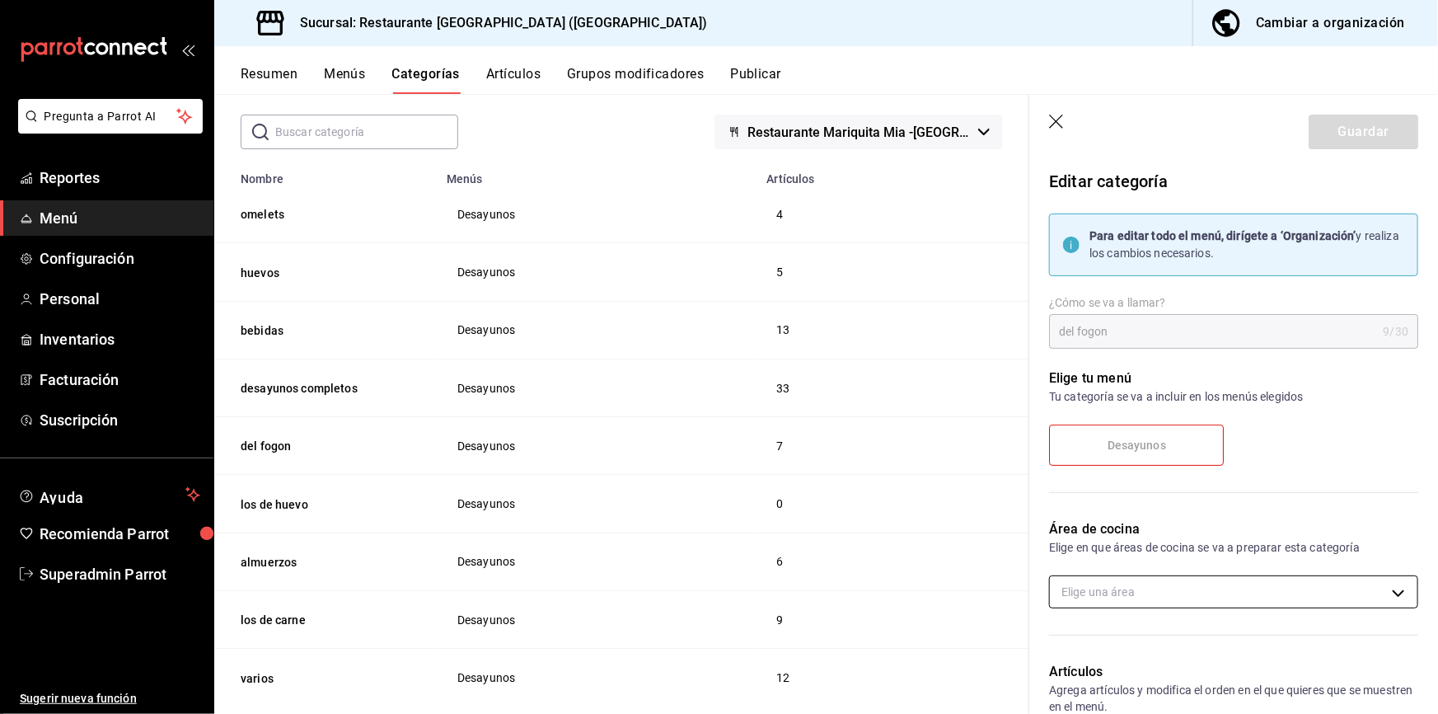
click at [1125, 527] on body "Pregunta a Parrot AI Reportes Menú Configuración Personal Inventarios Facturaci…" at bounding box center [719, 357] width 1438 height 714
click at [1116, 527] on li "Cocina" at bounding box center [1229, 680] width 356 height 34
type input "2508a4d7-856e-4217-a172-b3329df3aef8"
checkbox input "true"
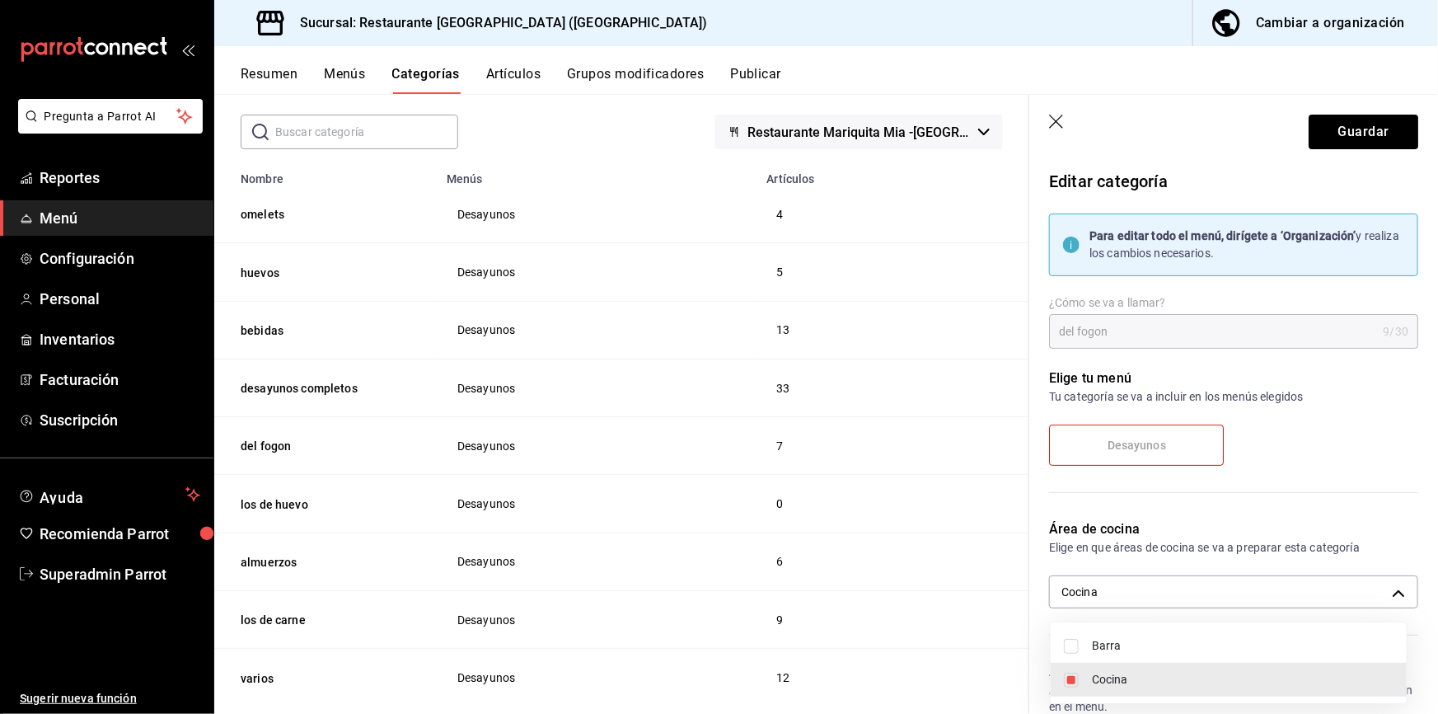
click at [1125, 131] on div at bounding box center [719, 357] width 1438 height 714
click at [1125, 131] on button "Guardar" at bounding box center [1364, 132] width 110 height 35
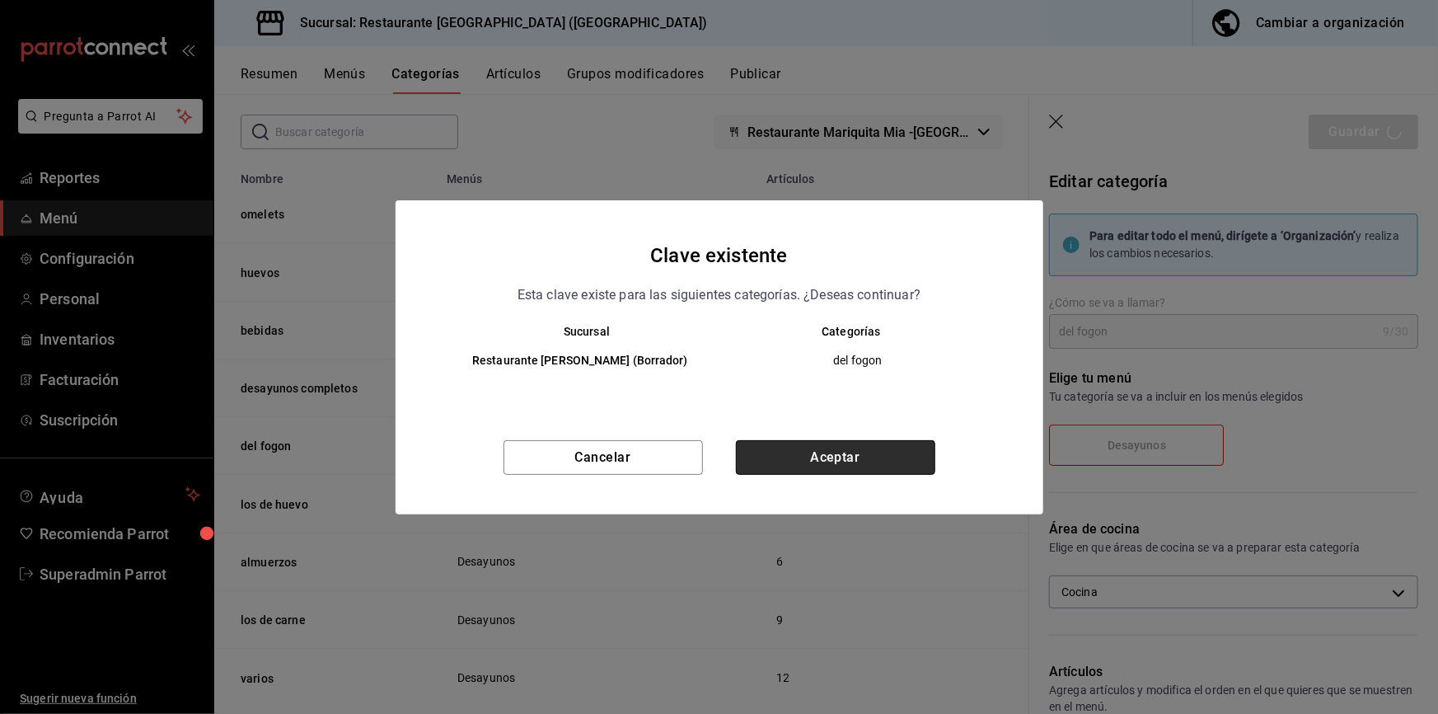
click at [868, 467] on button "Aceptar" at bounding box center [835, 457] width 199 height 35
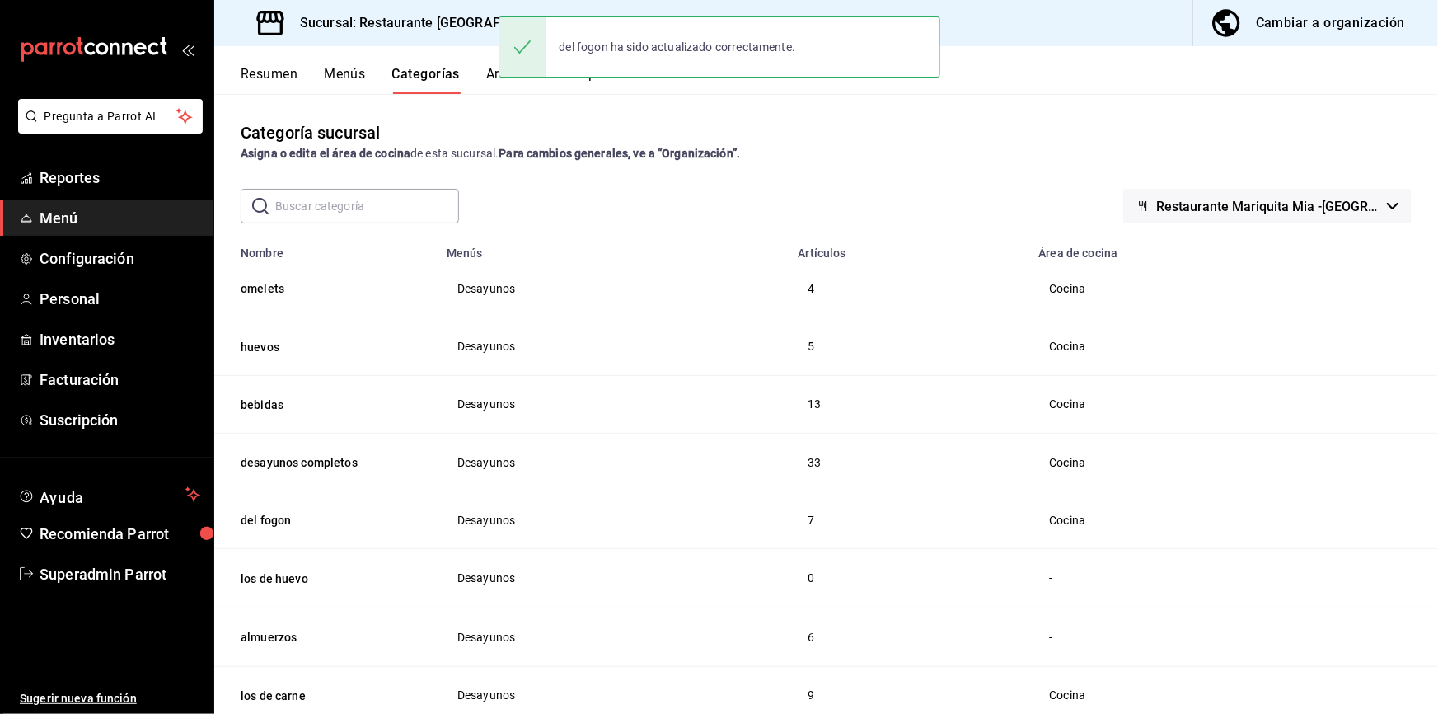
click at [279, 527] on th "los de huevo" at bounding box center [325, 578] width 223 height 59
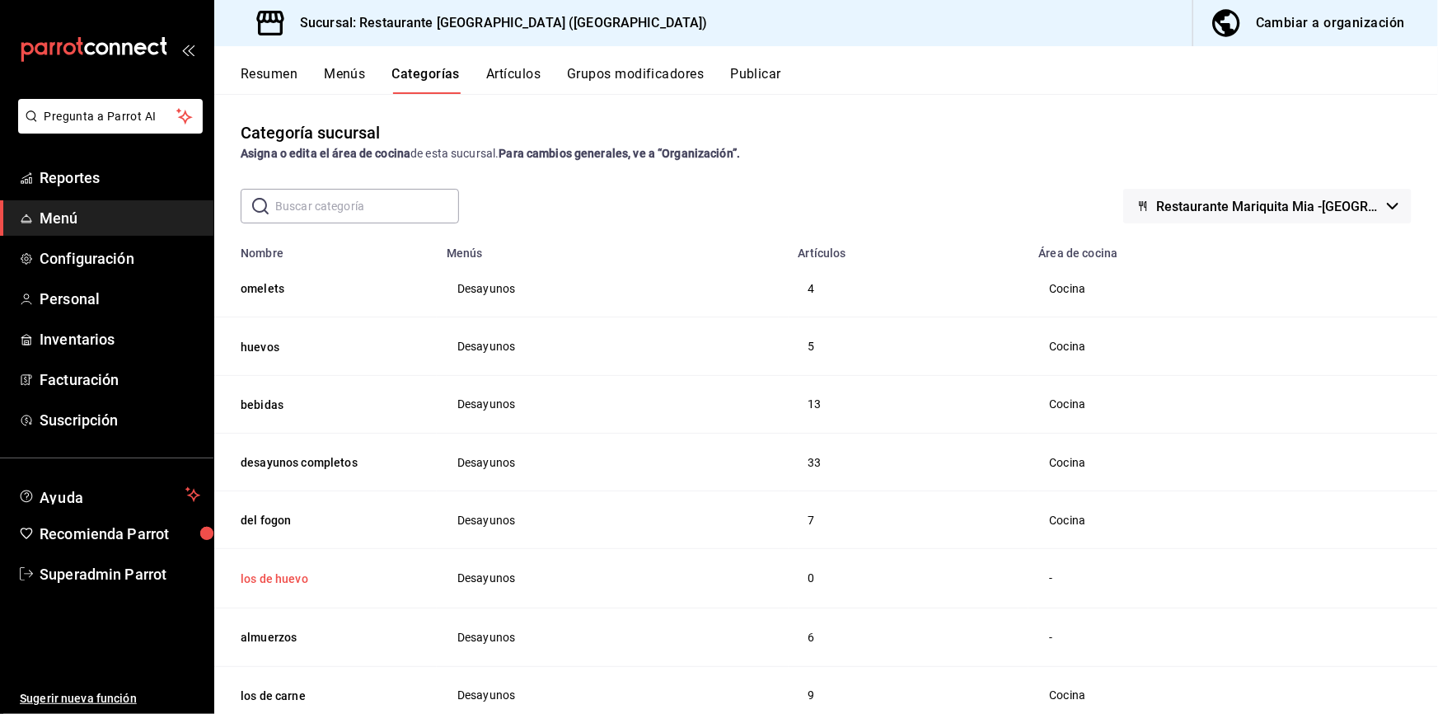
click at [287, 527] on button "los de huevo" at bounding box center [323, 578] width 165 height 16
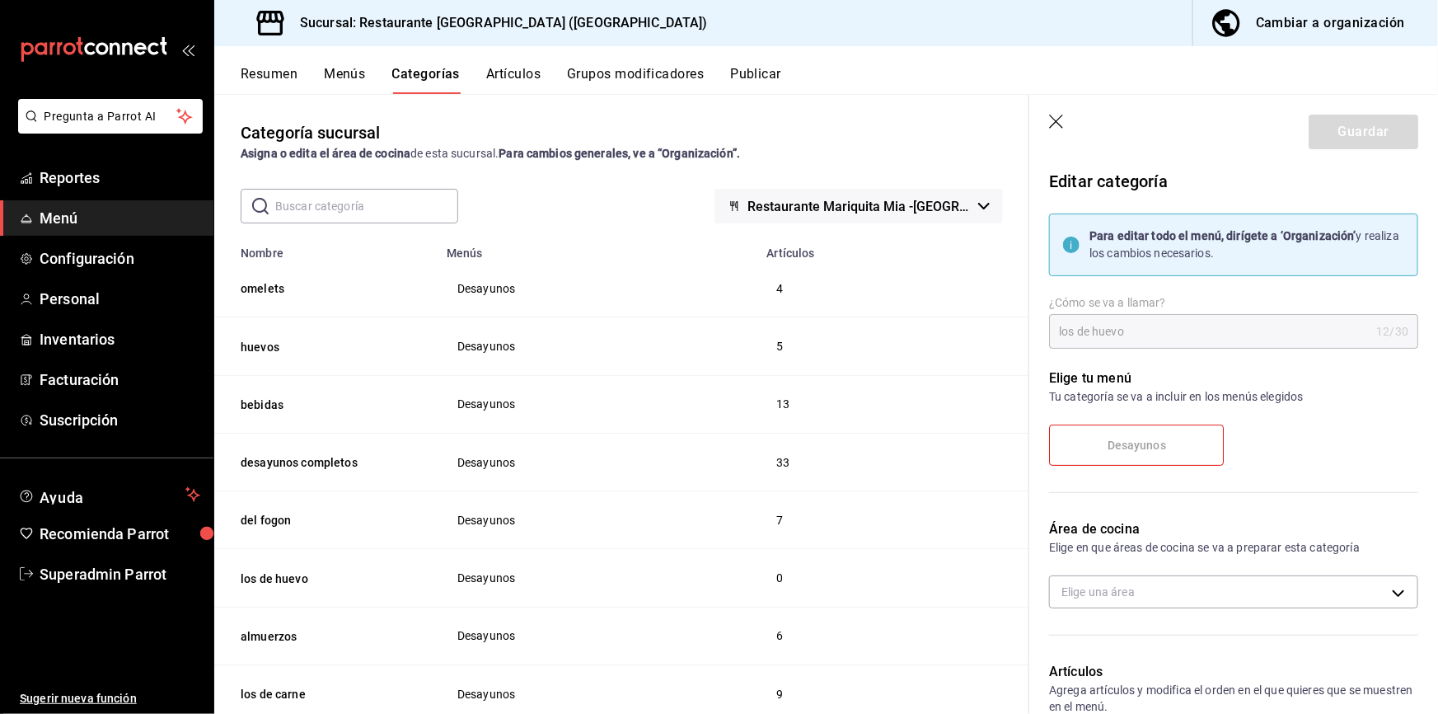
scroll to position [149, 0]
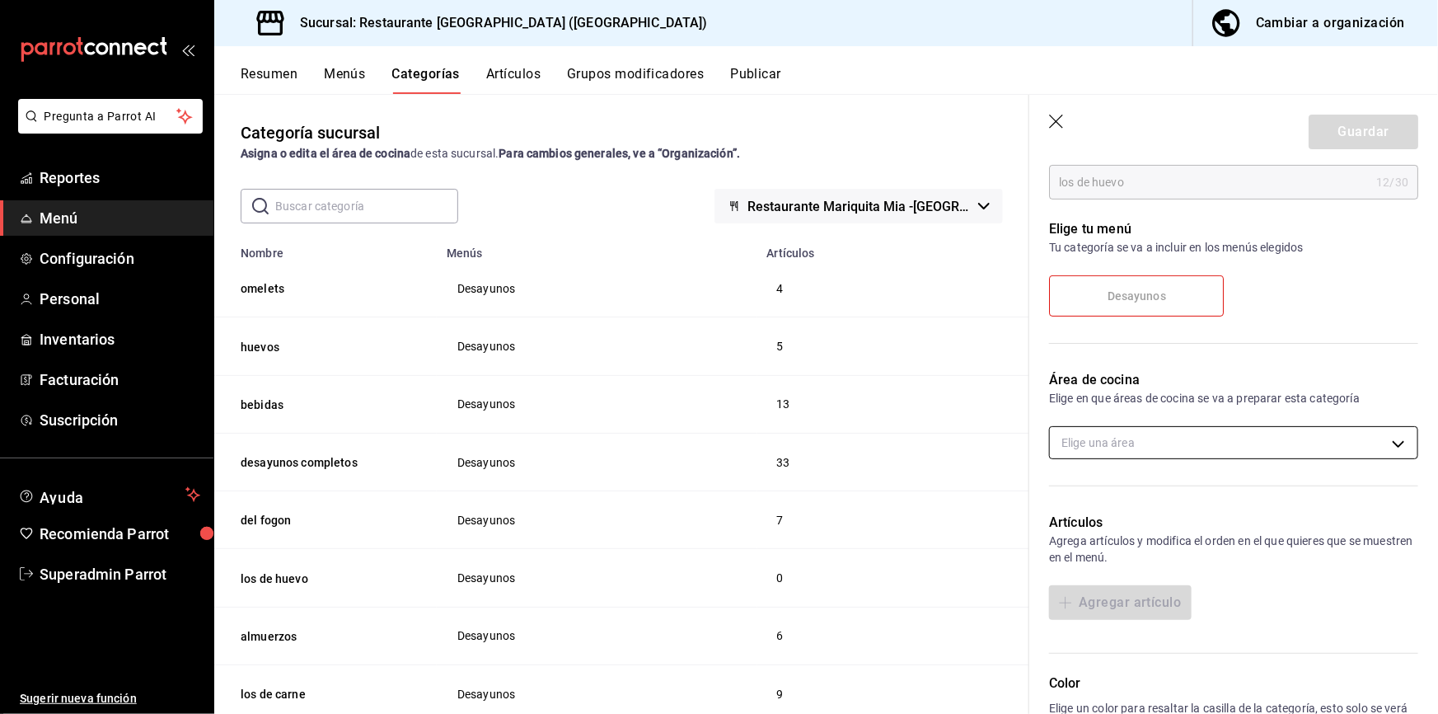
click at [1125, 449] on body "Pregunta a Parrot AI Reportes Menú Configuración Personal Inventarios Facturaci…" at bounding box center [719, 357] width 1438 height 714
click at [1123, 527] on span "Cocina" at bounding box center [1243, 529] width 302 height 17
type input "2508a4d7-856e-4217-a172-b3329df3aef8"
checkbox input "true"
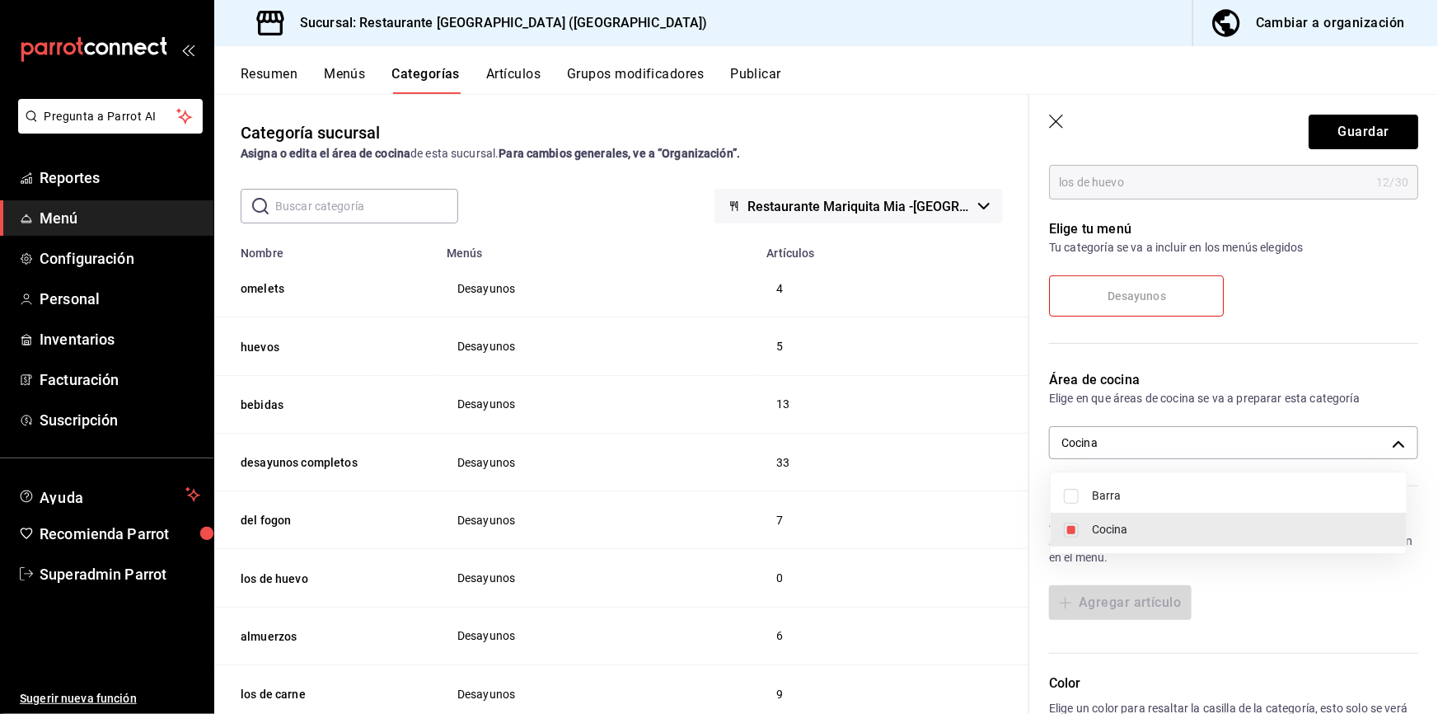
click at [1125, 135] on div at bounding box center [719, 357] width 1438 height 714
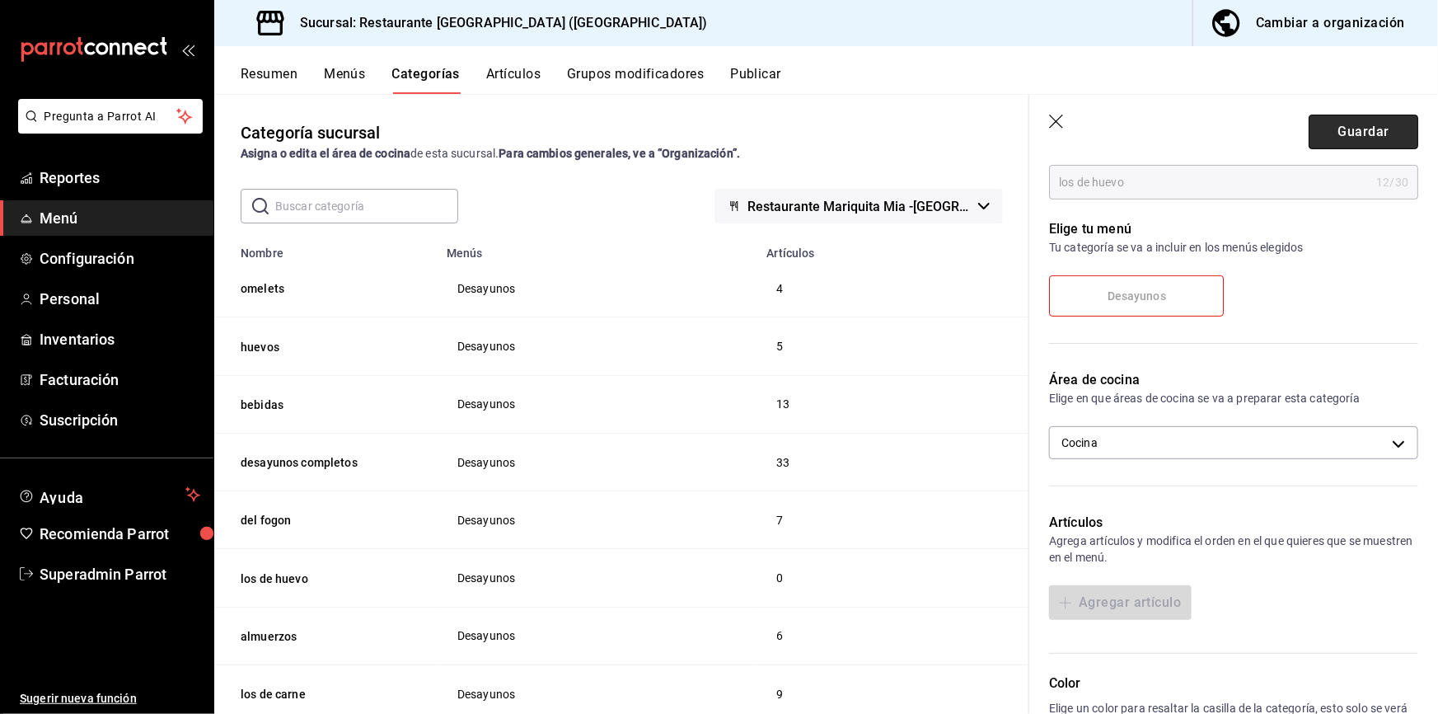
click at [1125, 124] on button "Guardar" at bounding box center [1364, 132] width 110 height 35
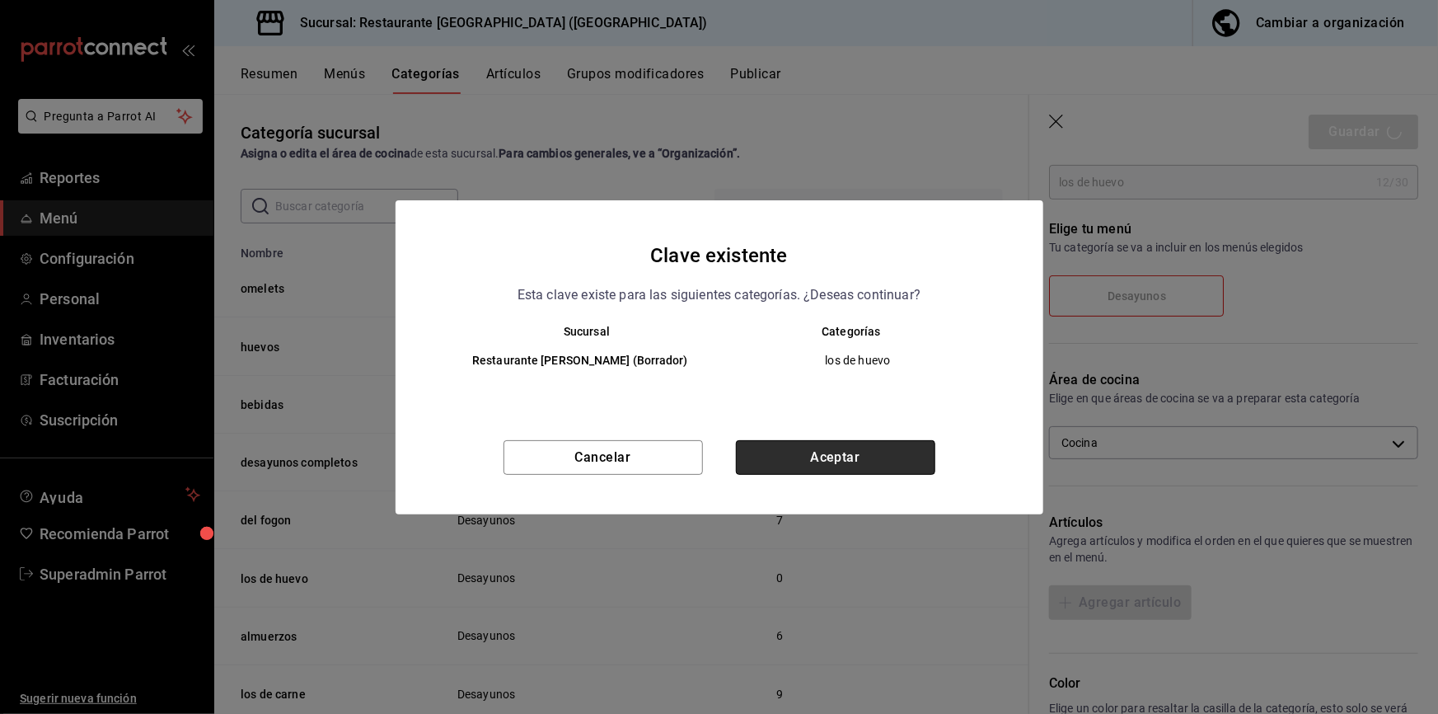
click at [852, 446] on button "Aceptar" at bounding box center [835, 457] width 199 height 35
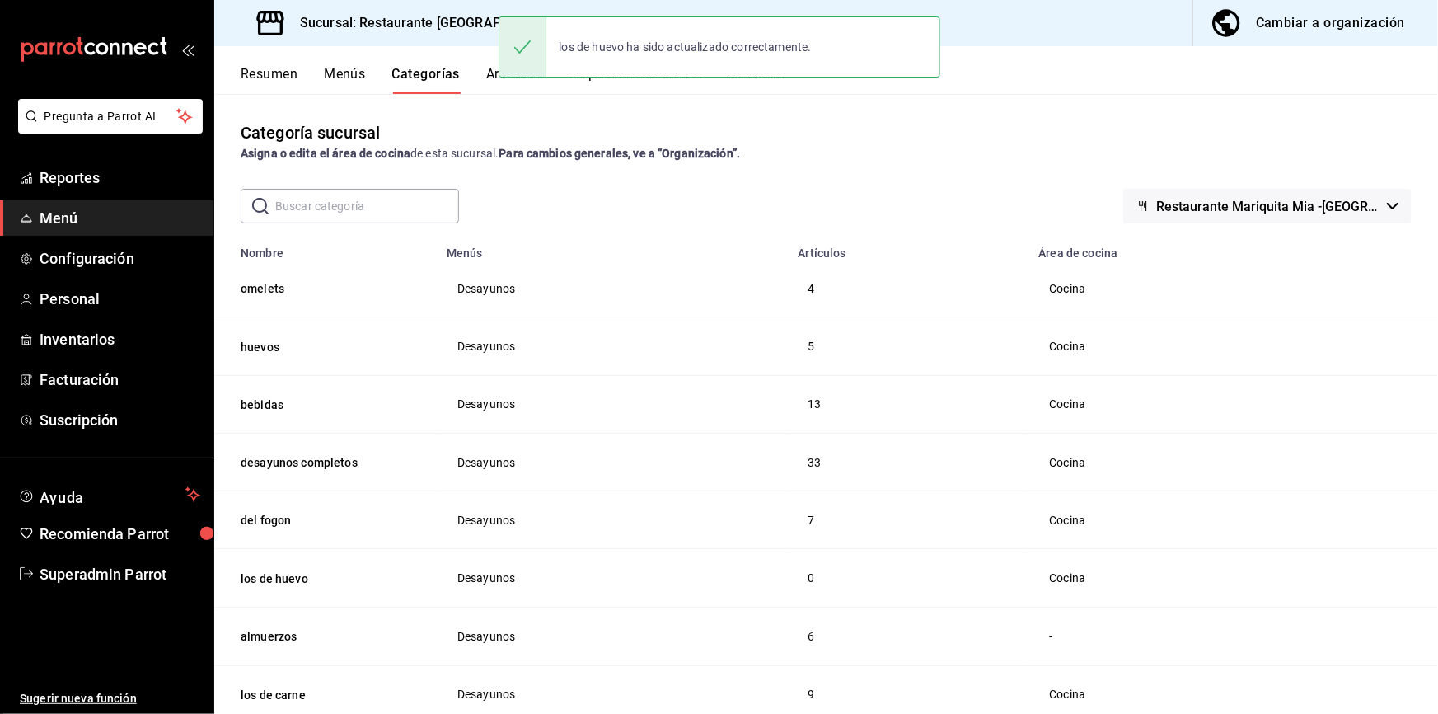
scroll to position [104, 0]
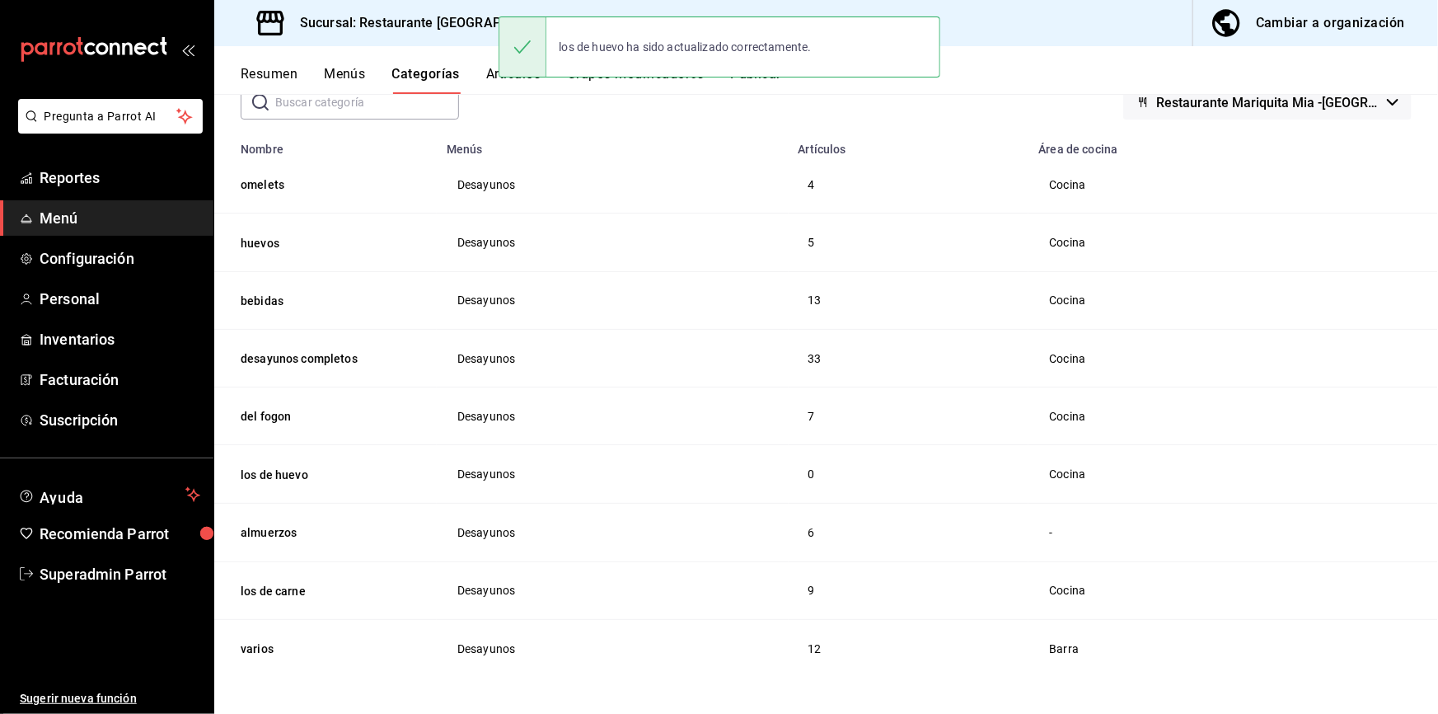
click at [278, 527] on th "los de carne" at bounding box center [325, 590] width 223 height 58
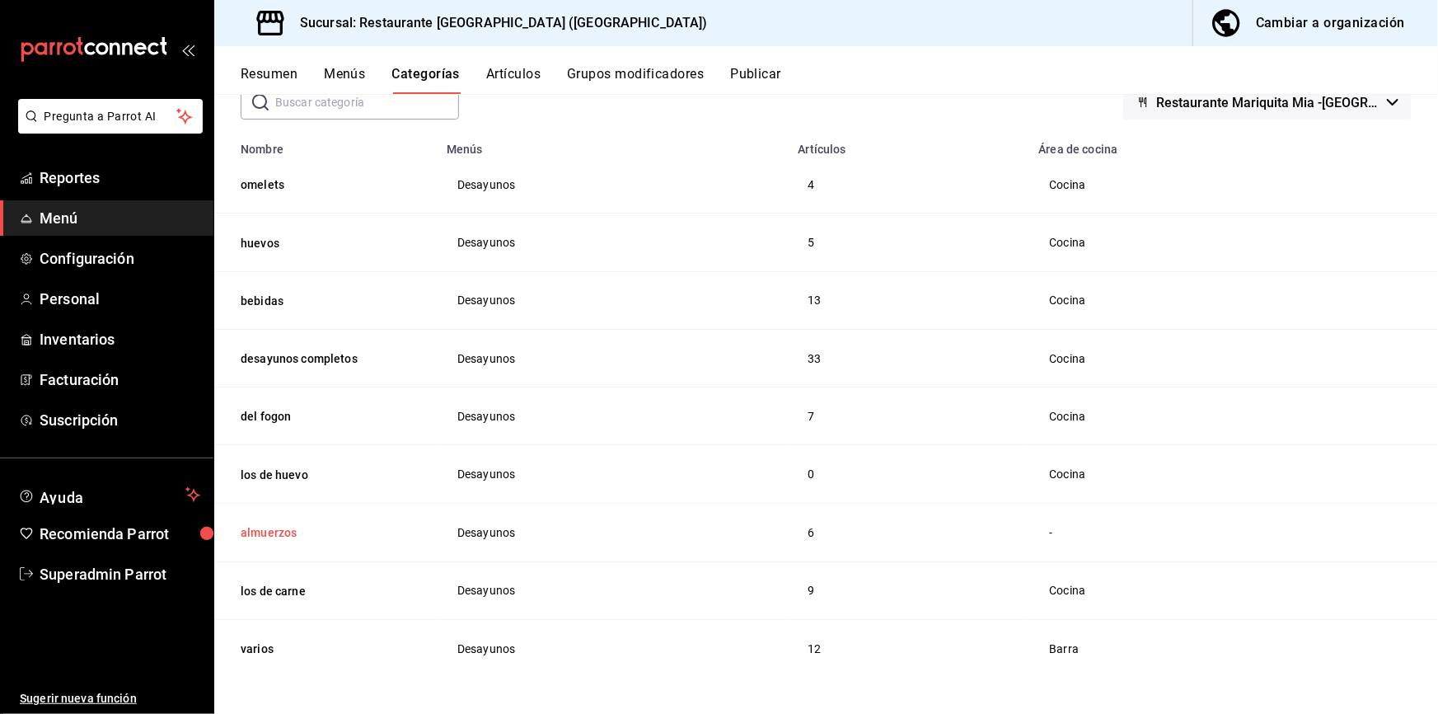
click at [270, 527] on button "almuerzos" at bounding box center [323, 532] width 165 height 16
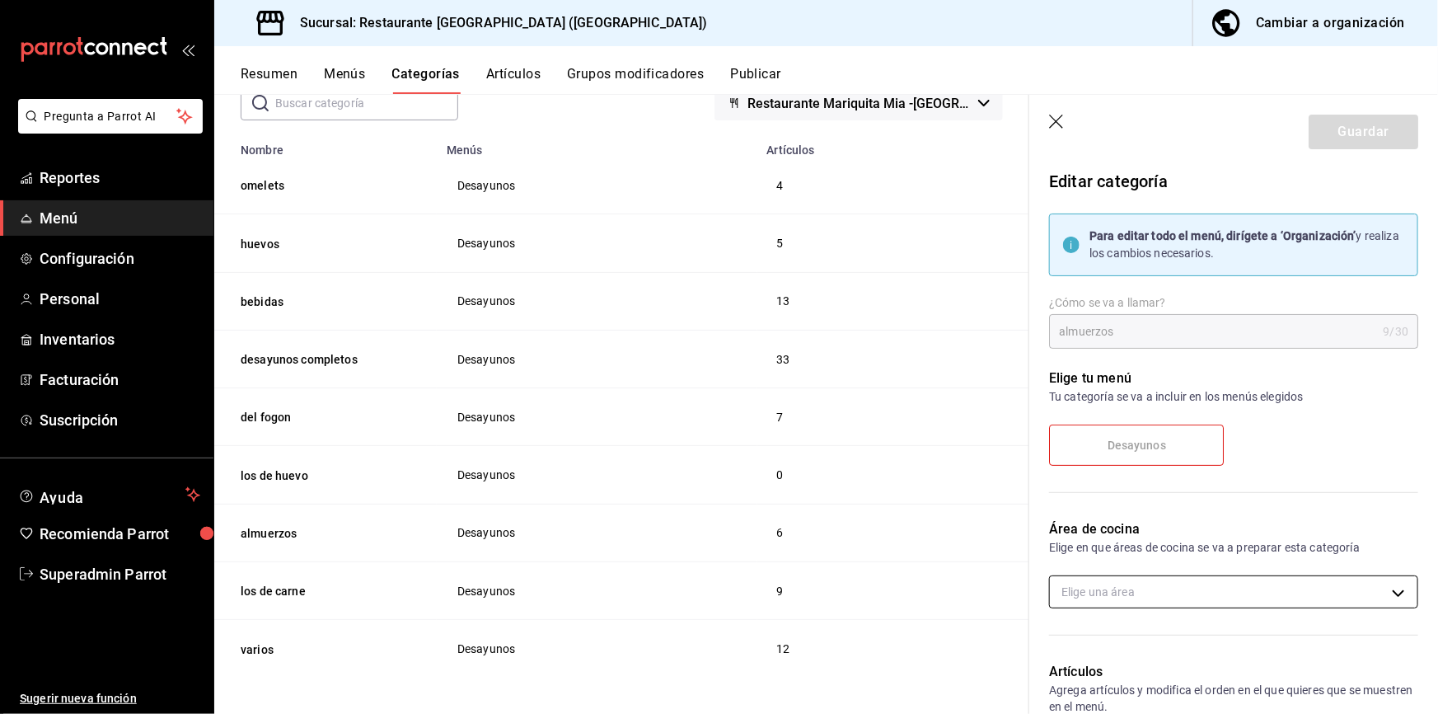
scroll to position [224, 0]
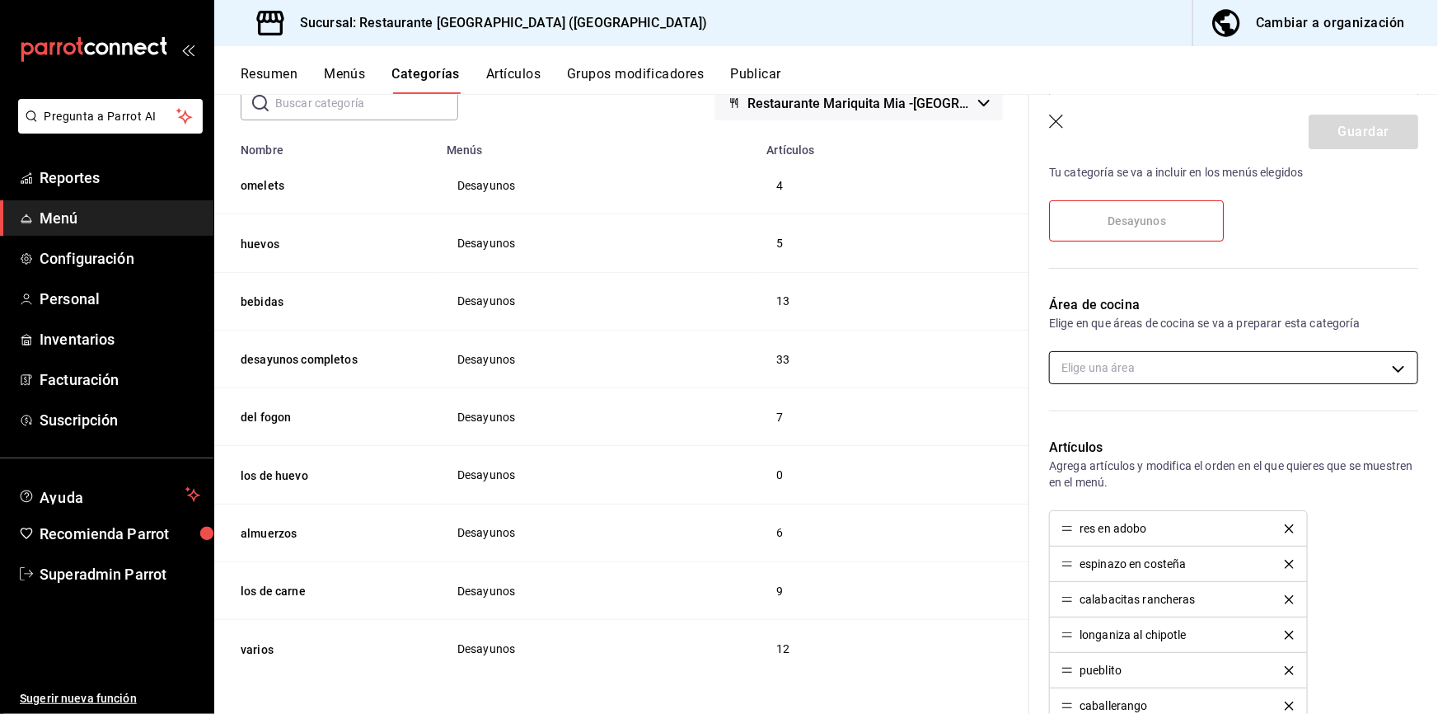
click at [1125, 368] on body "Pregunta a Parrot AI Reportes Menú Configuración Personal Inventarios Facturaci…" at bounding box center [719, 357] width 1438 height 714
click at [1125, 446] on span "Cocina" at bounding box center [1243, 454] width 302 height 17
type input "2508a4d7-856e-4217-a172-b3329df3aef8"
checkbox input "true"
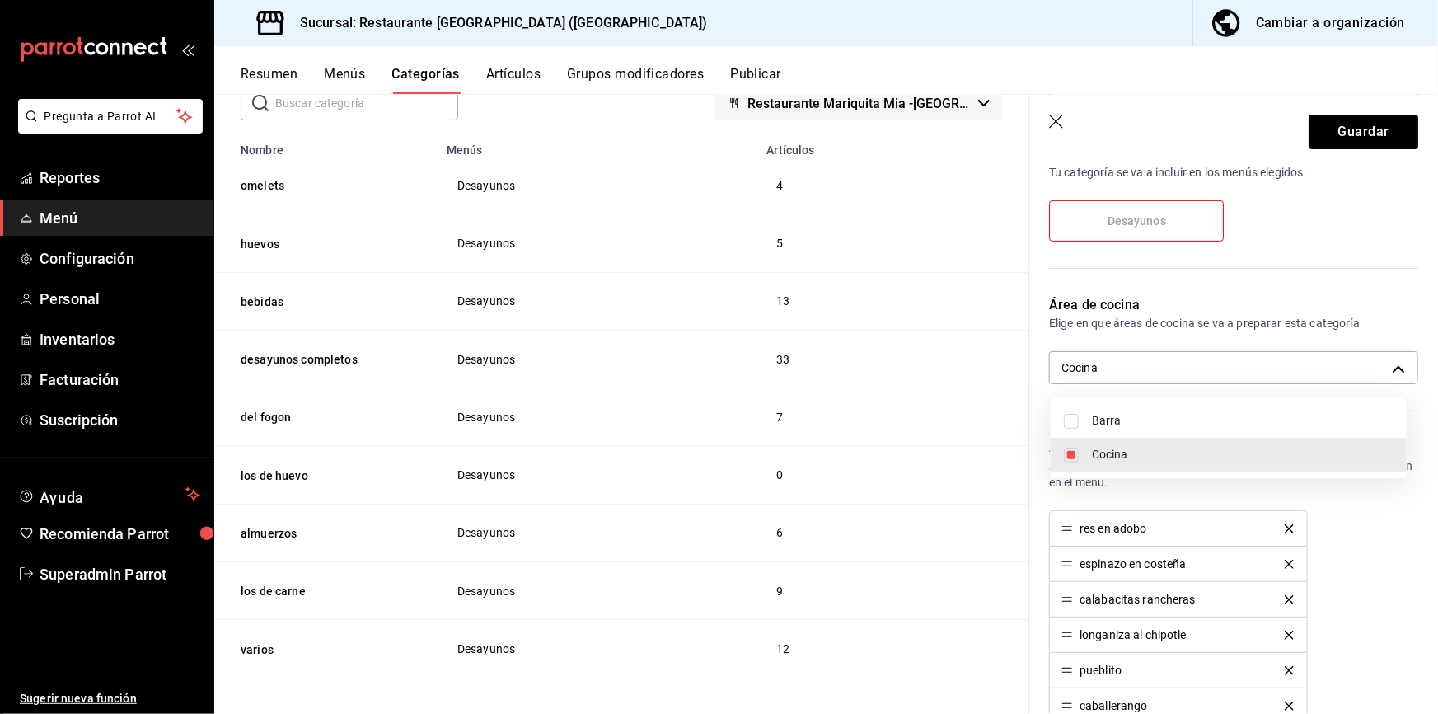
click at [1125, 122] on div at bounding box center [719, 357] width 1438 height 714
click at [1125, 122] on button "Guardar" at bounding box center [1364, 132] width 110 height 35
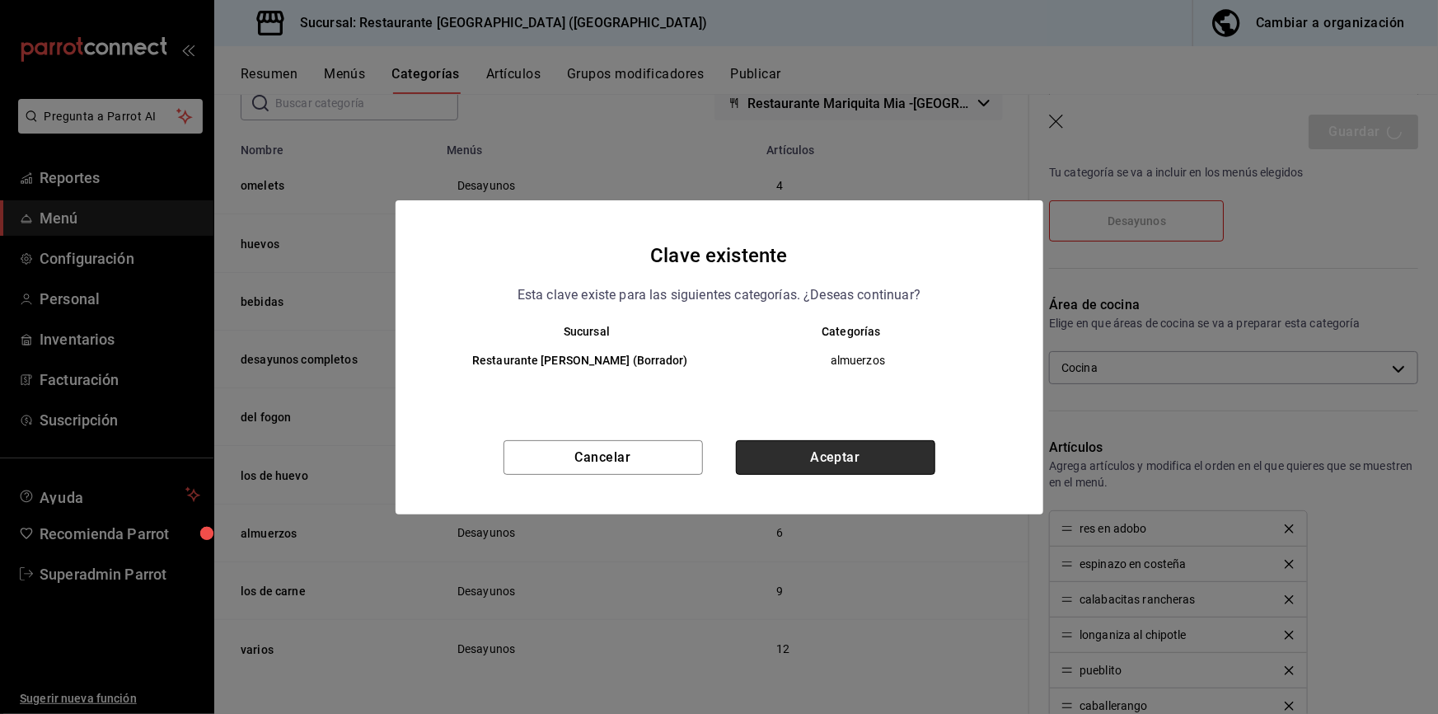
click at [819, 466] on button "Aceptar" at bounding box center [835, 457] width 199 height 35
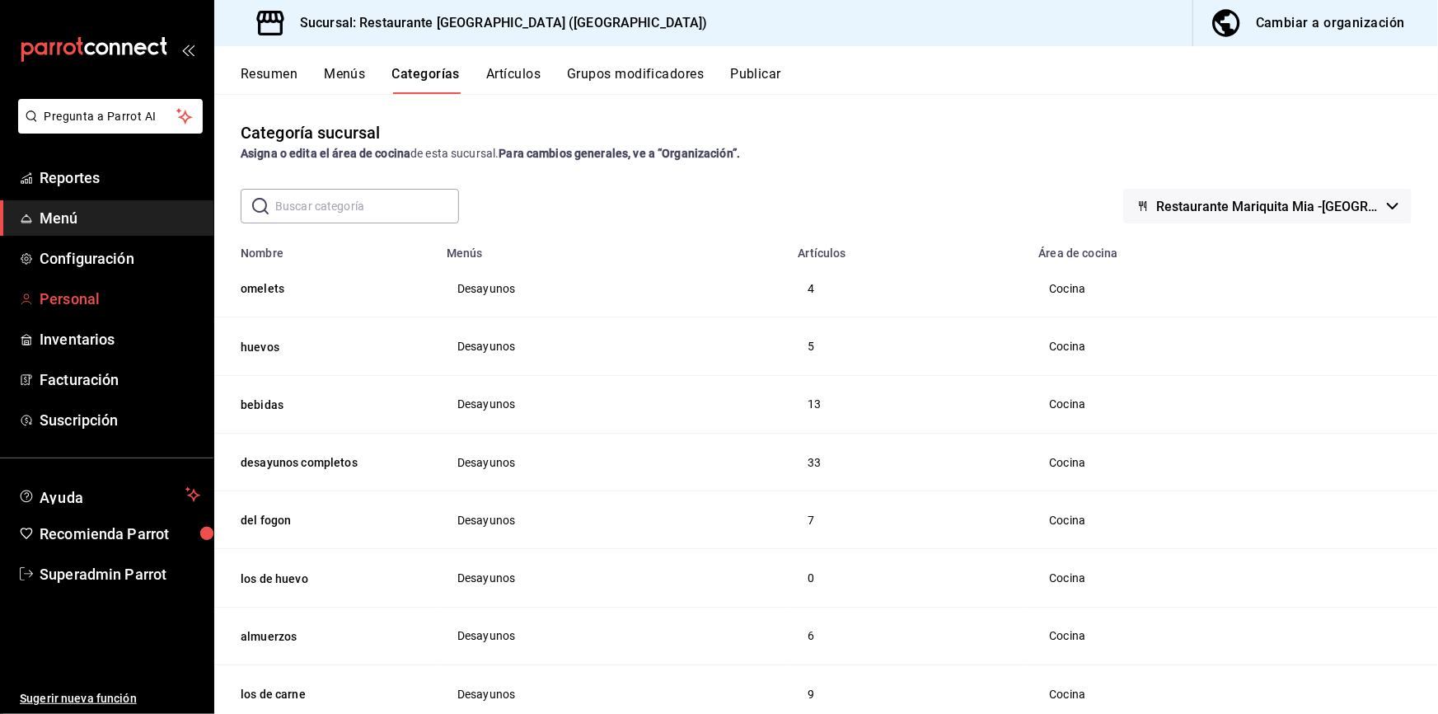
click at [85, 297] on span "Personal" at bounding box center [120, 299] width 161 height 22
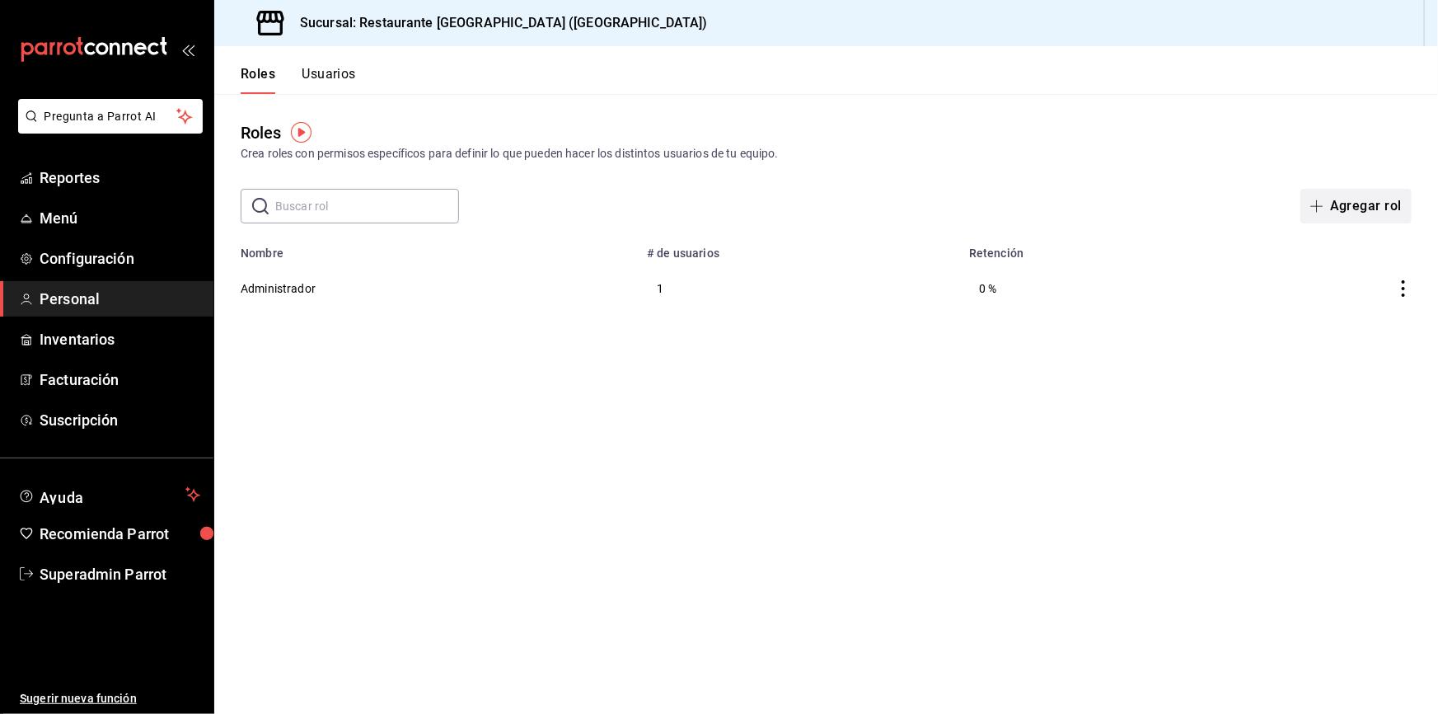
click at [1125, 211] on button "Agregar rol" at bounding box center [1356, 206] width 111 height 35
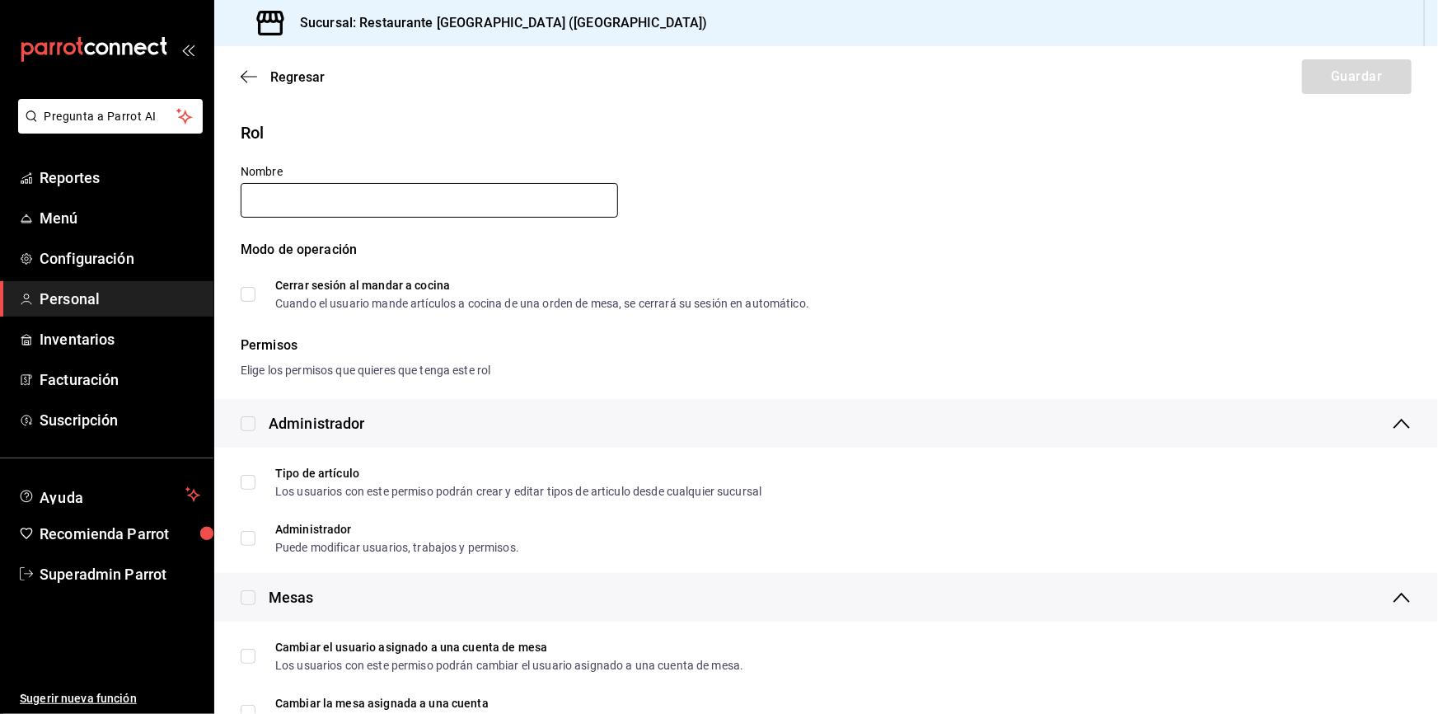
click at [527, 203] on input "text" at bounding box center [429, 200] width 377 height 35
type input "Mesero"
click at [1125, 80] on button "Guardar" at bounding box center [1357, 76] width 110 height 35
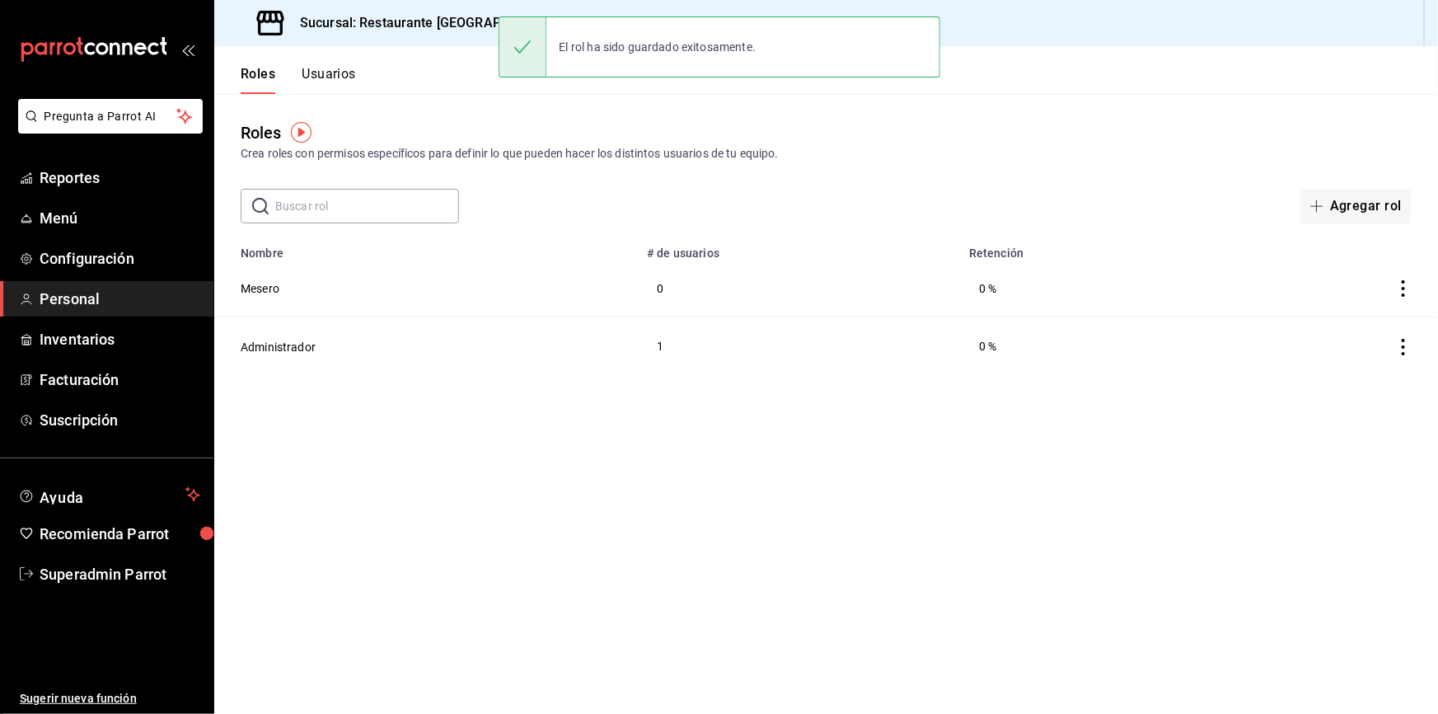
click at [323, 78] on button "Usuarios" at bounding box center [329, 80] width 54 height 28
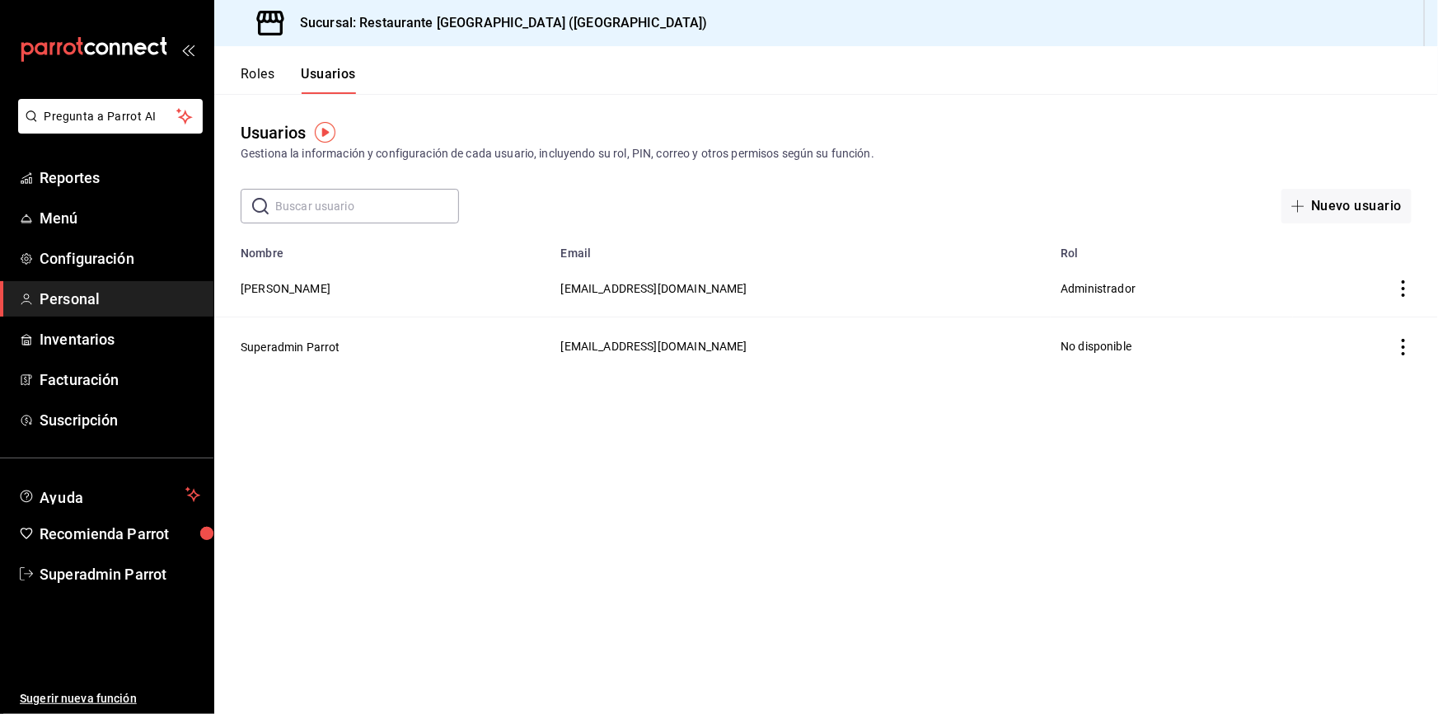
click at [1125, 224] on main "Usuarios Gestiona la información y configuración de cada usuario, incluyendo su…" at bounding box center [826, 404] width 1224 height 620
click at [1125, 202] on button "Nuevo usuario" at bounding box center [1347, 206] width 130 height 35
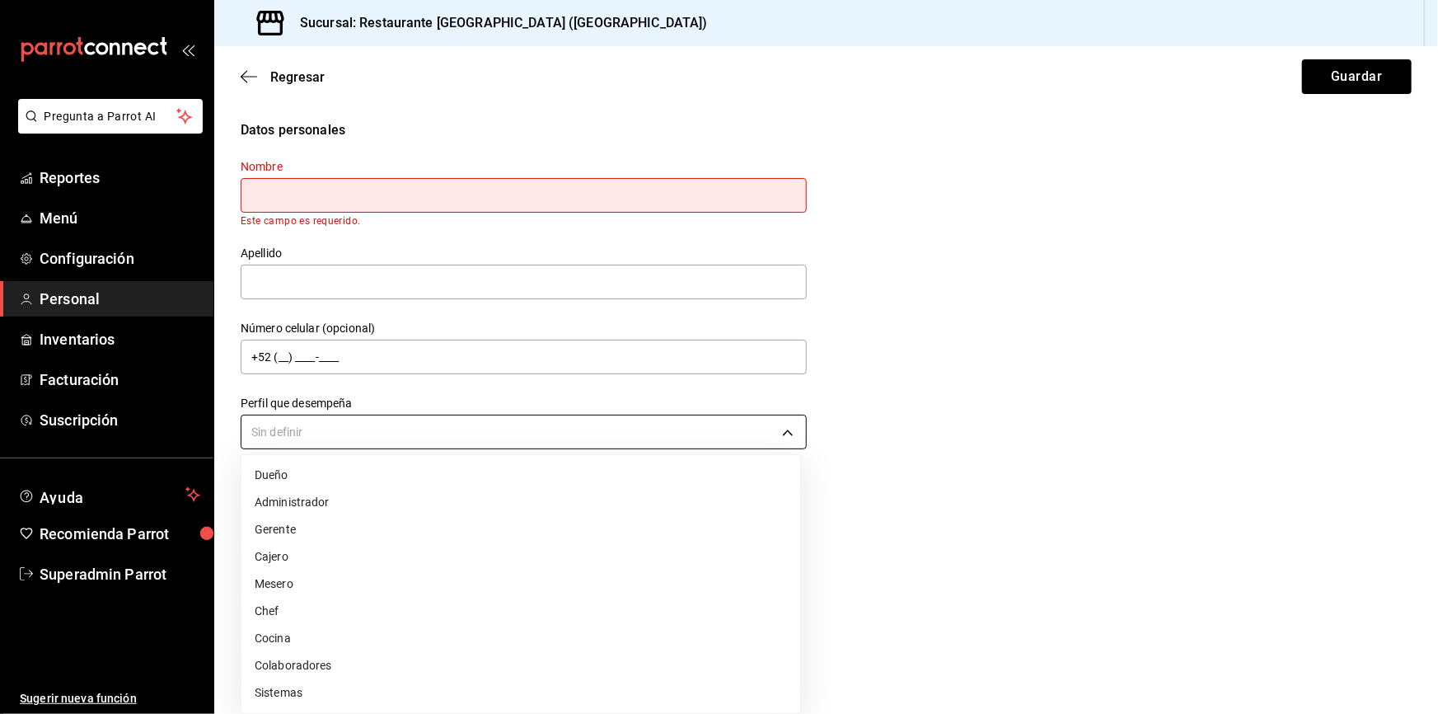
click at [757, 429] on body "Pregunta a Parrot AI Reportes Menú Configuración Personal Inventarios Facturaci…" at bounding box center [719, 357] width 1438 height 714
click at [291, 527] on li "Mesero" at bounding box center [520, 583] width 559 height 27
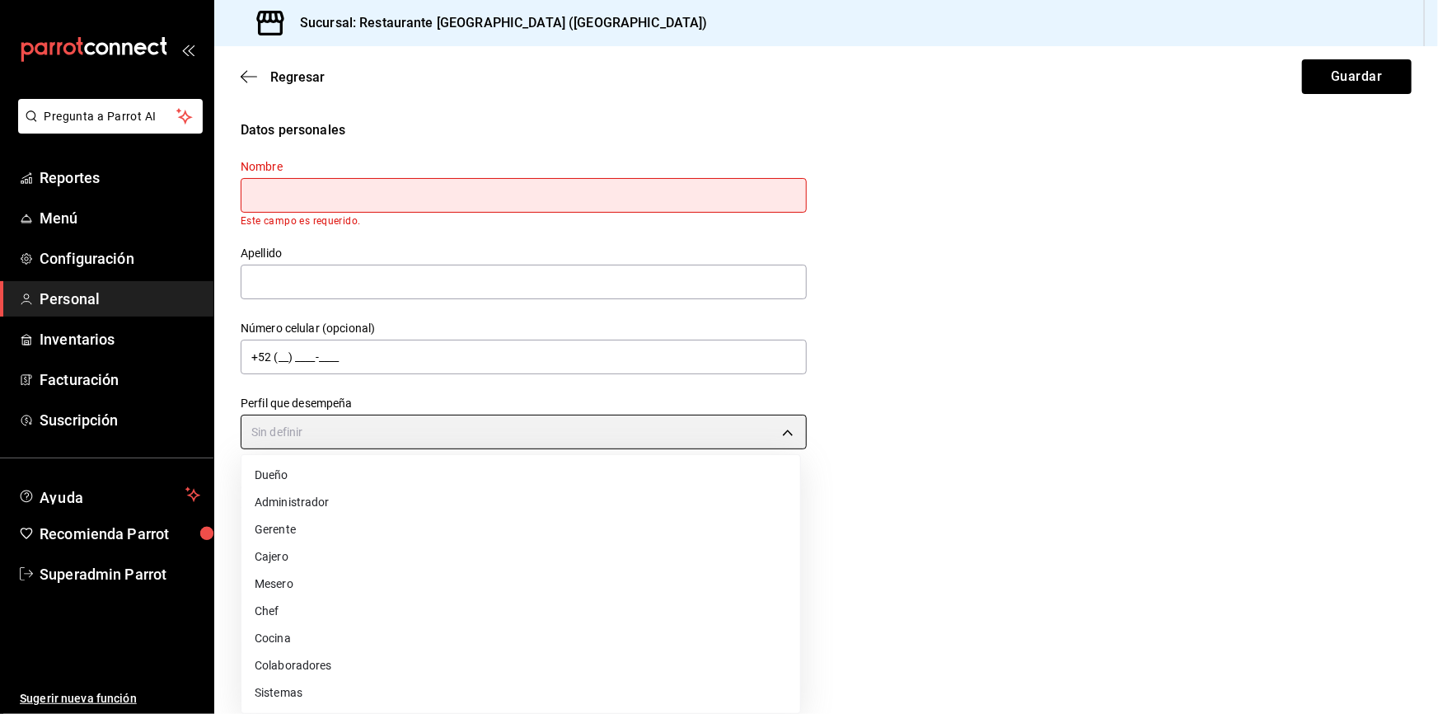
type input "WAITER"
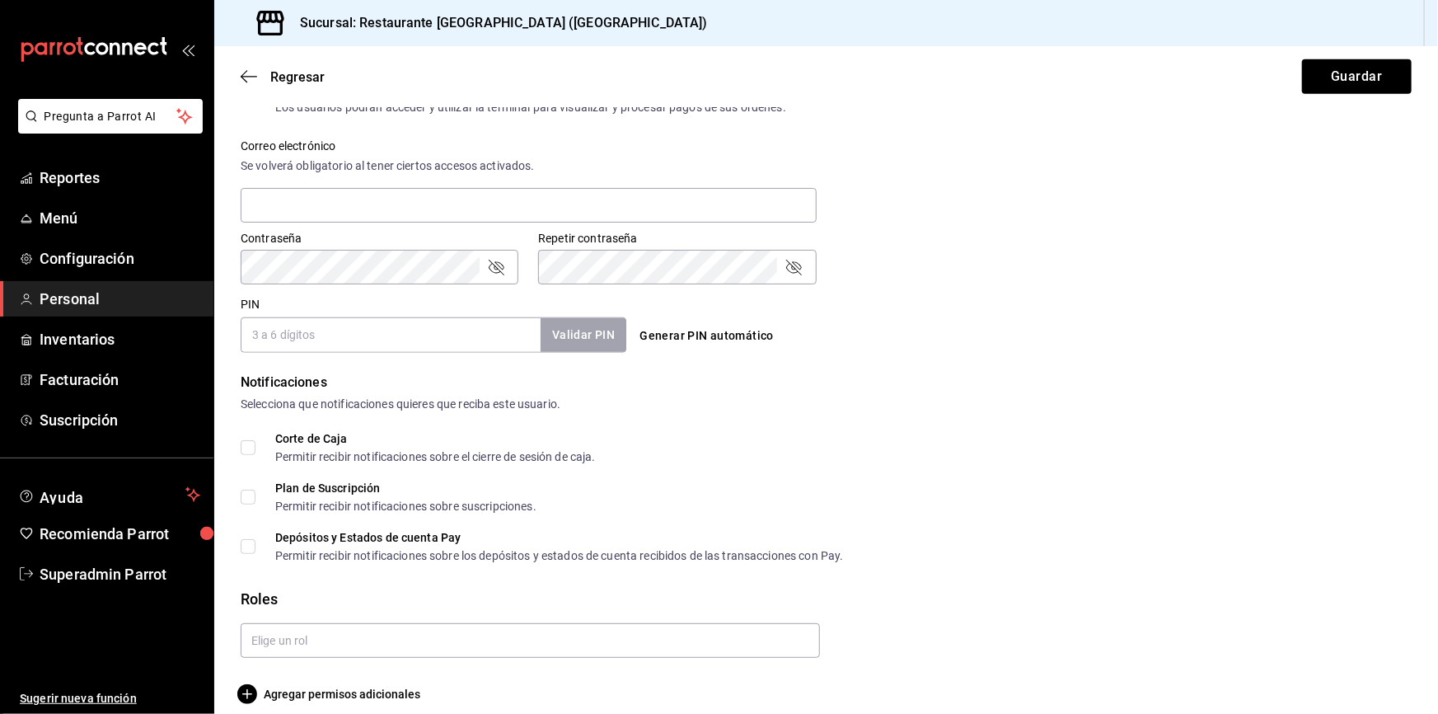
scroll to position [614, 0]
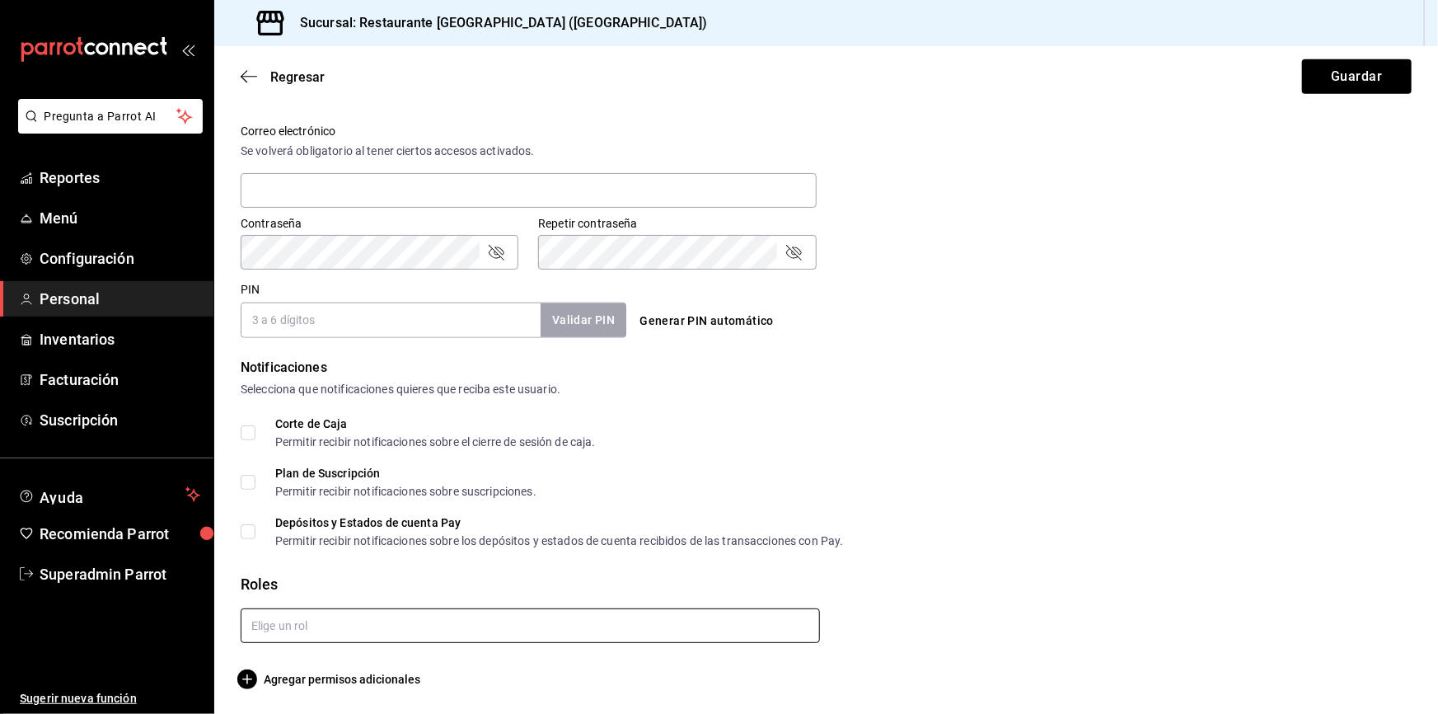
click at [324, 527] on input "text" at bounding box center [530, 625] width 579 height 35
click at [309, 527] on li "Mesero" at bounding box center [528, 662] width 574 height 27
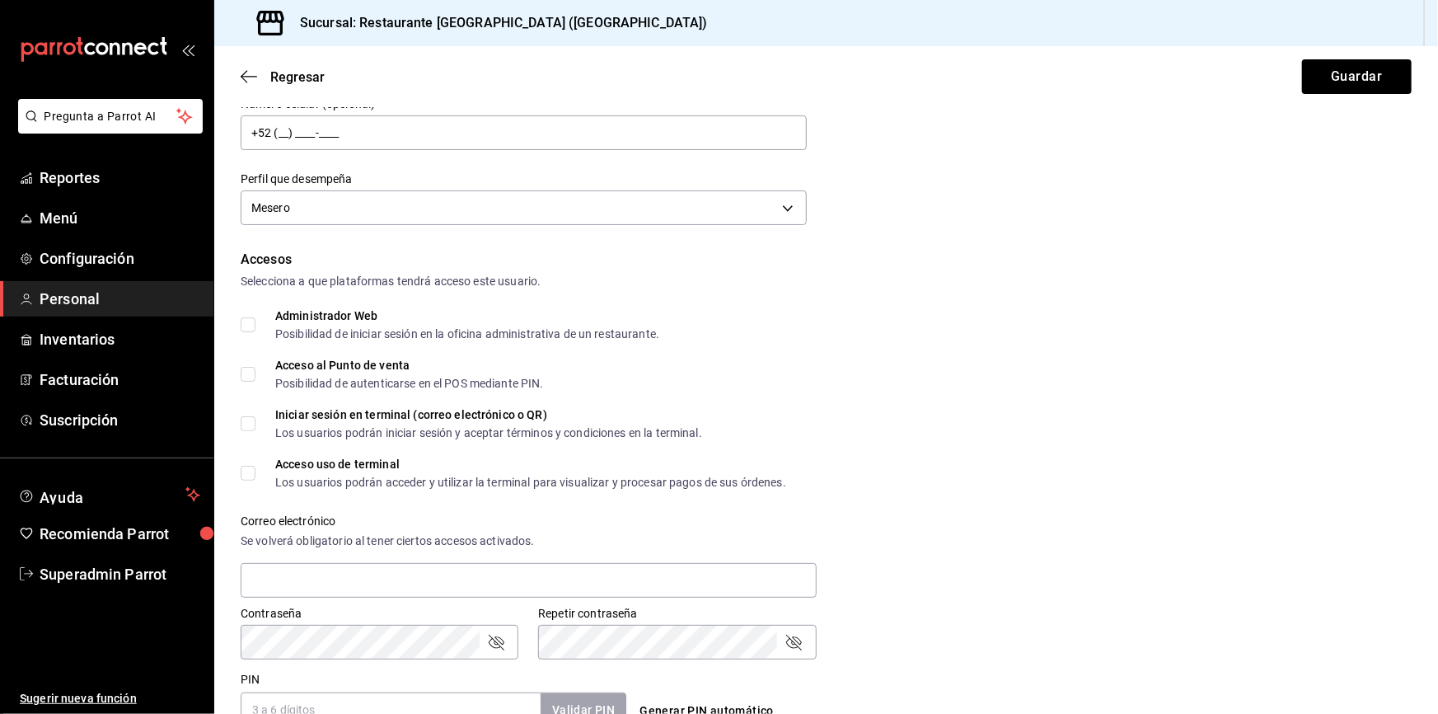
scroll to position [449, 0]
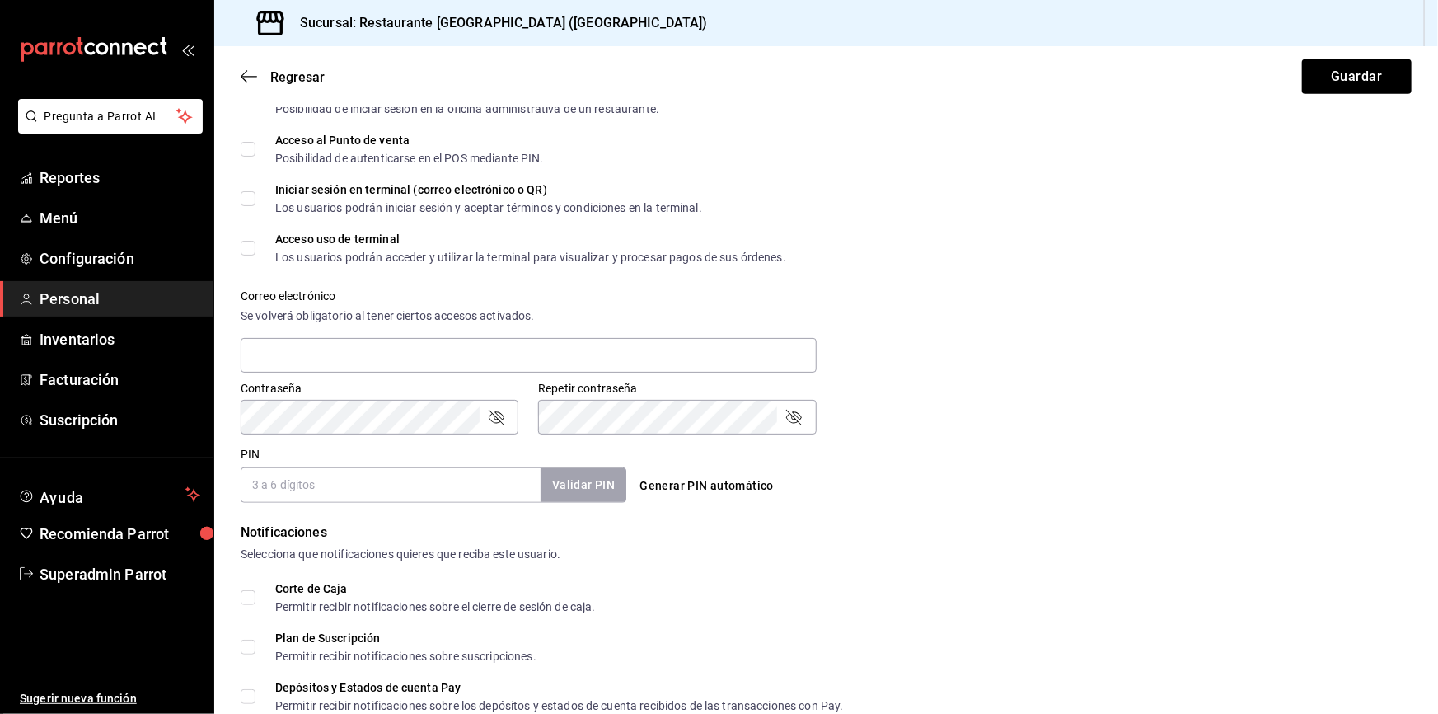
click at [328, 495] on input "PIN" at bounding box center [391, 484] width 300 height 35
click at [453, 486] on input "PIN" at bounding box center [391, 484] width 300 height 35
click at [246, 82] on icon "button" at bounding box center [249, 76] width 16 height 15
